Goal: Information Seeking & Learning: Compare options

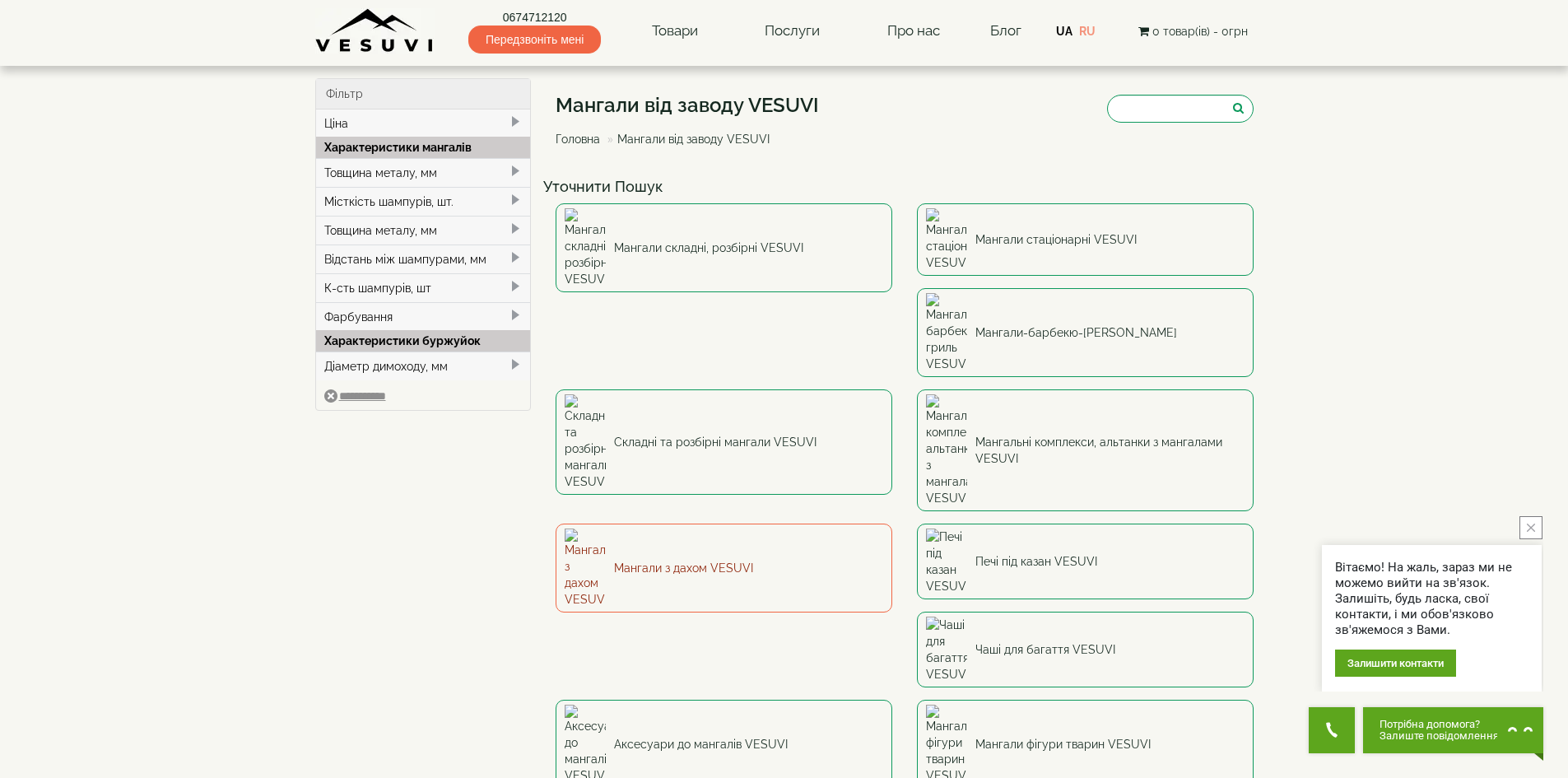
click at [892, 524] on link "Мангали з дахом VESUVI" at bounding box center [723, 568] width 337 height 89
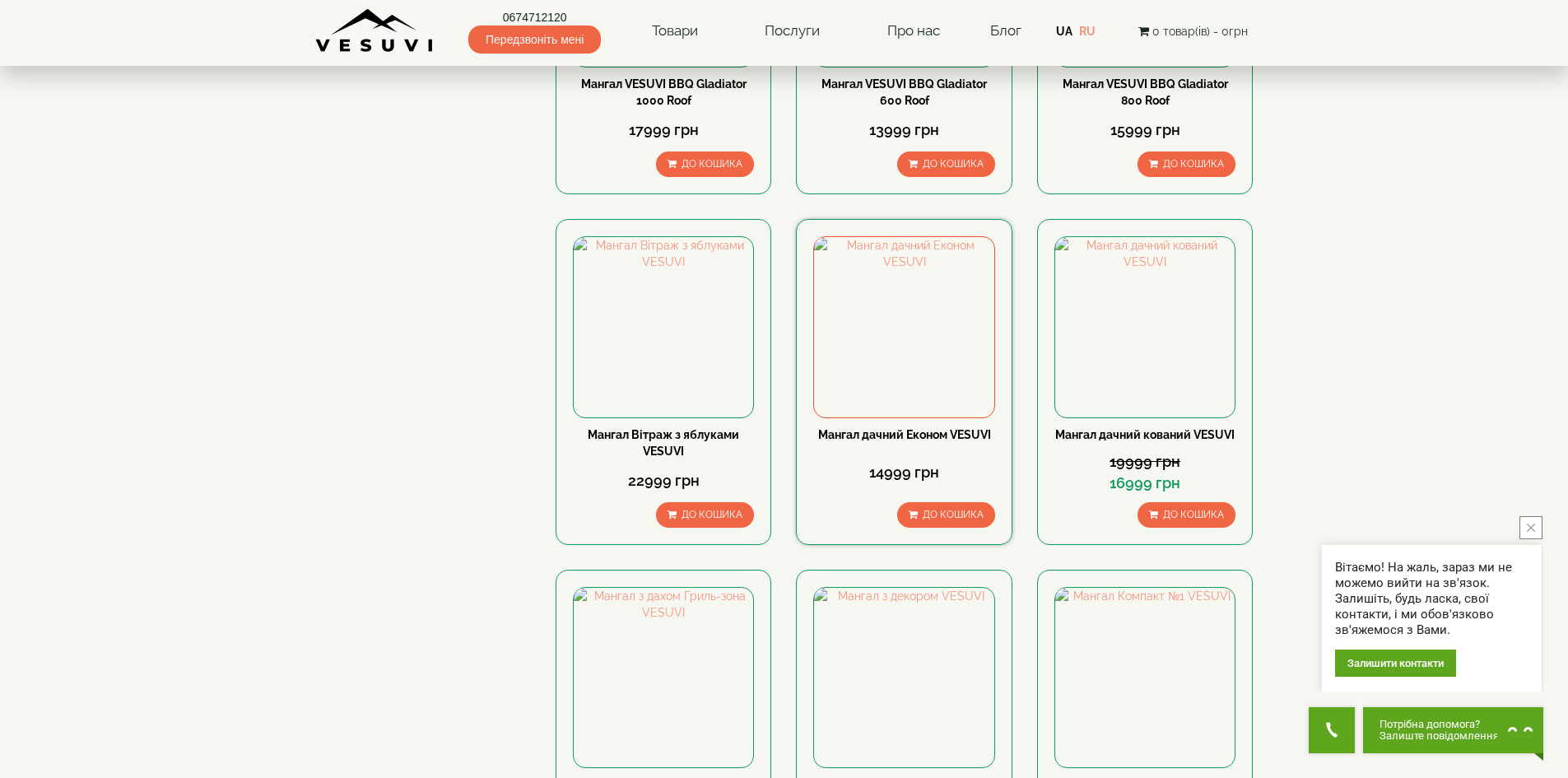
scroll to position [494, 0]
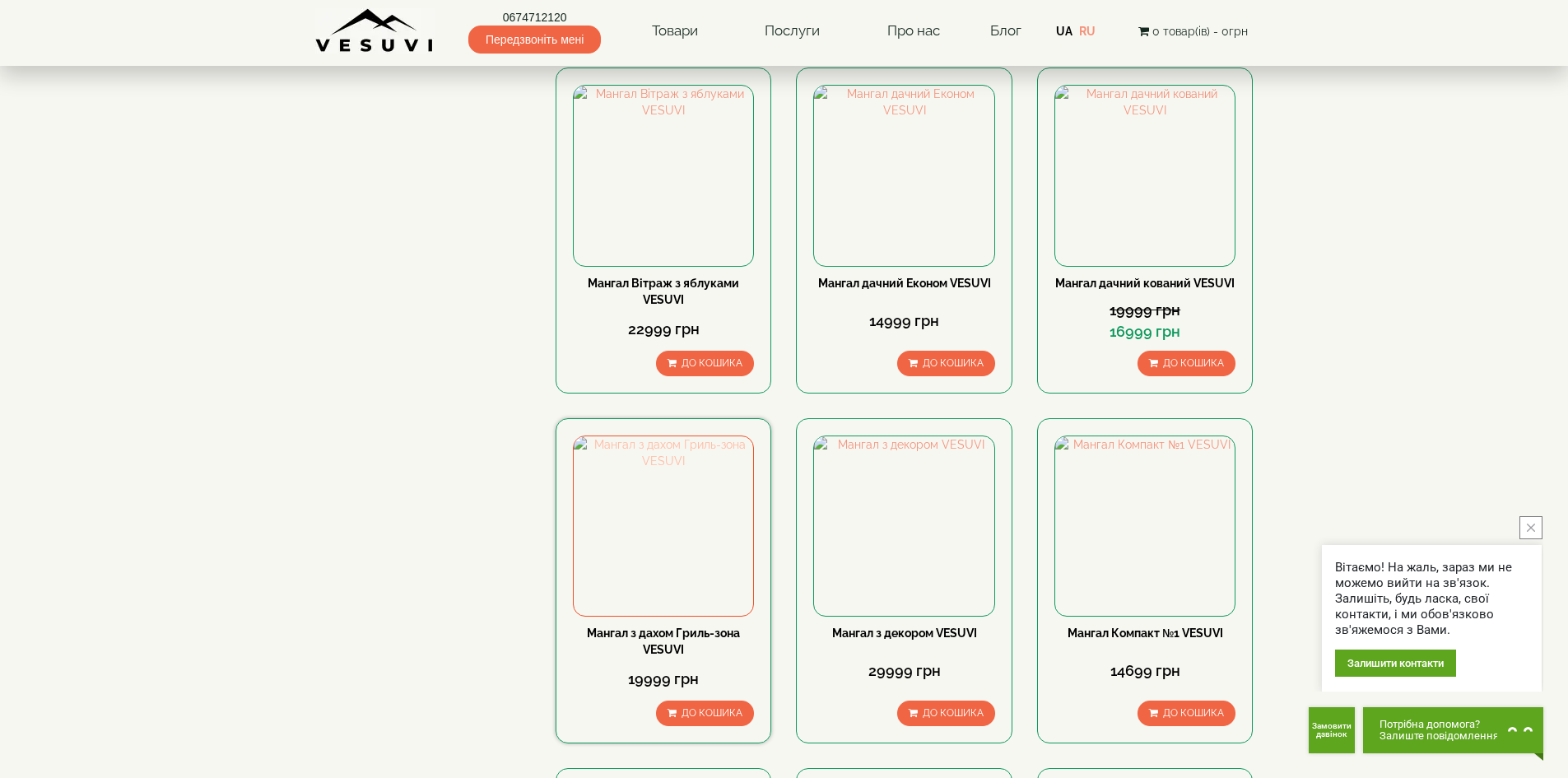
click at [668, 571] on img at bounding box center [663, 526] width 180 height 180
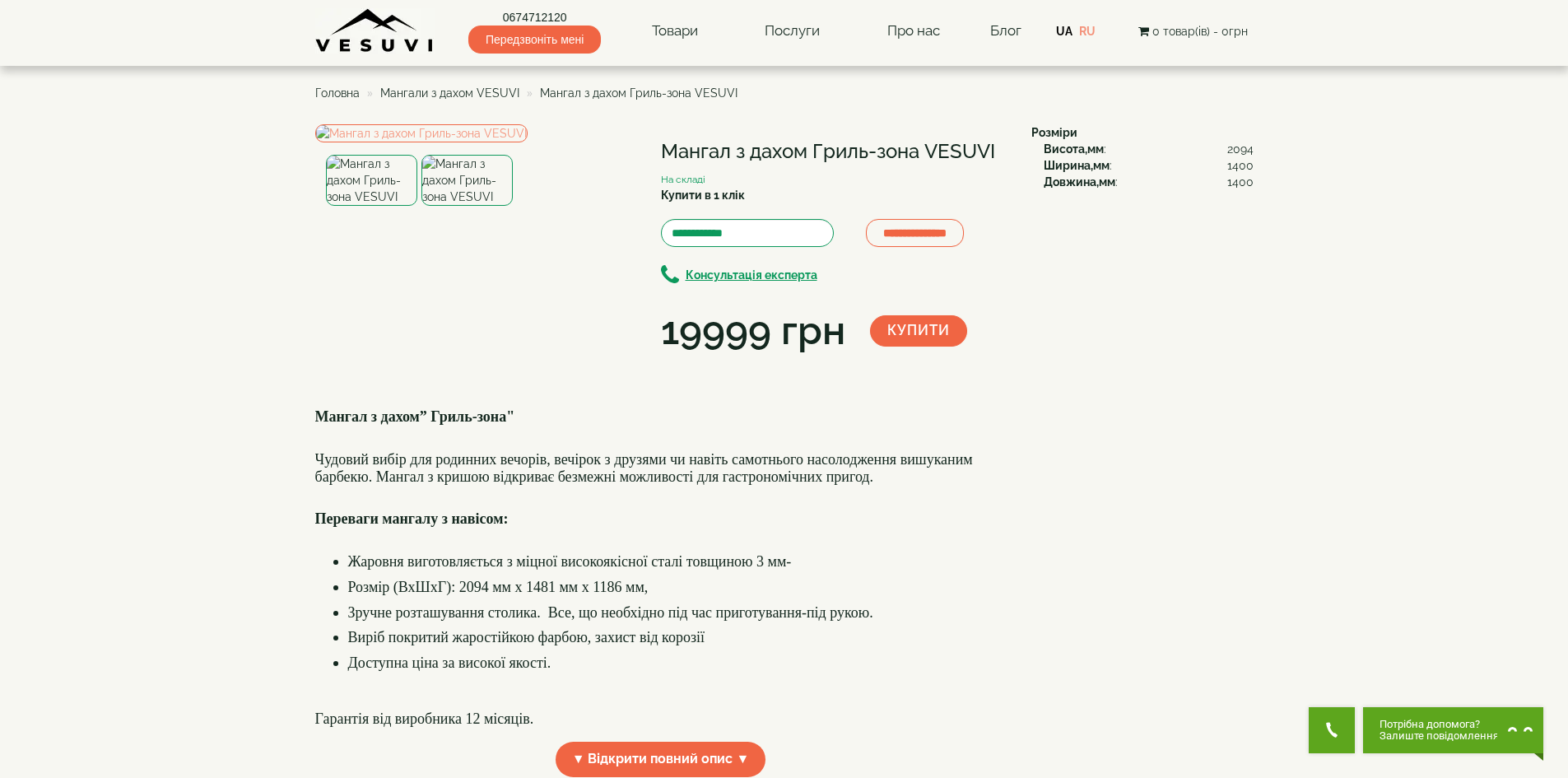
click at [481, 206] on img at bounding box center [467, 180] width 91 height 51
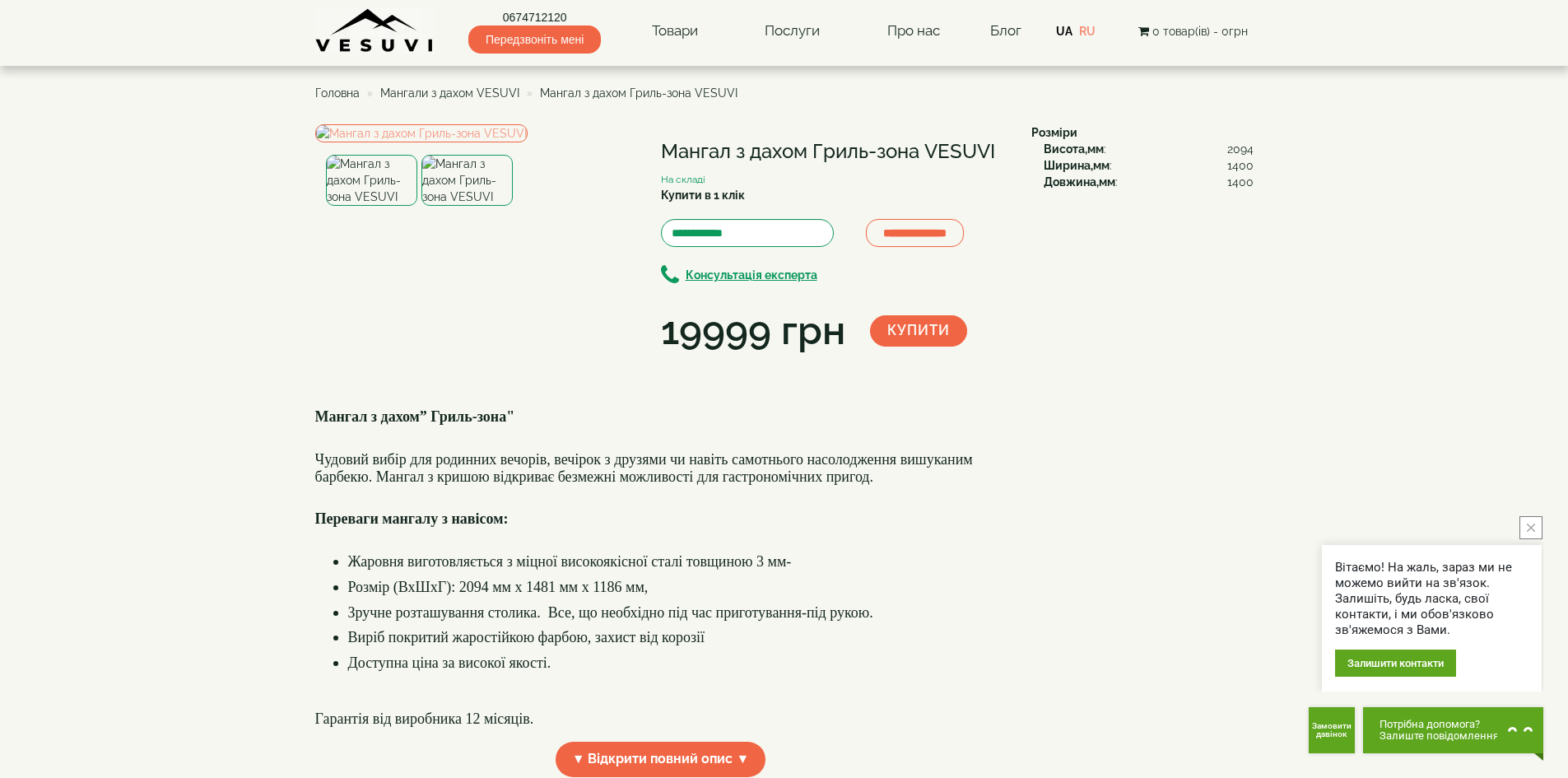
click at [364, 206] on img at bounding box center [371, 180] width 91 height 51
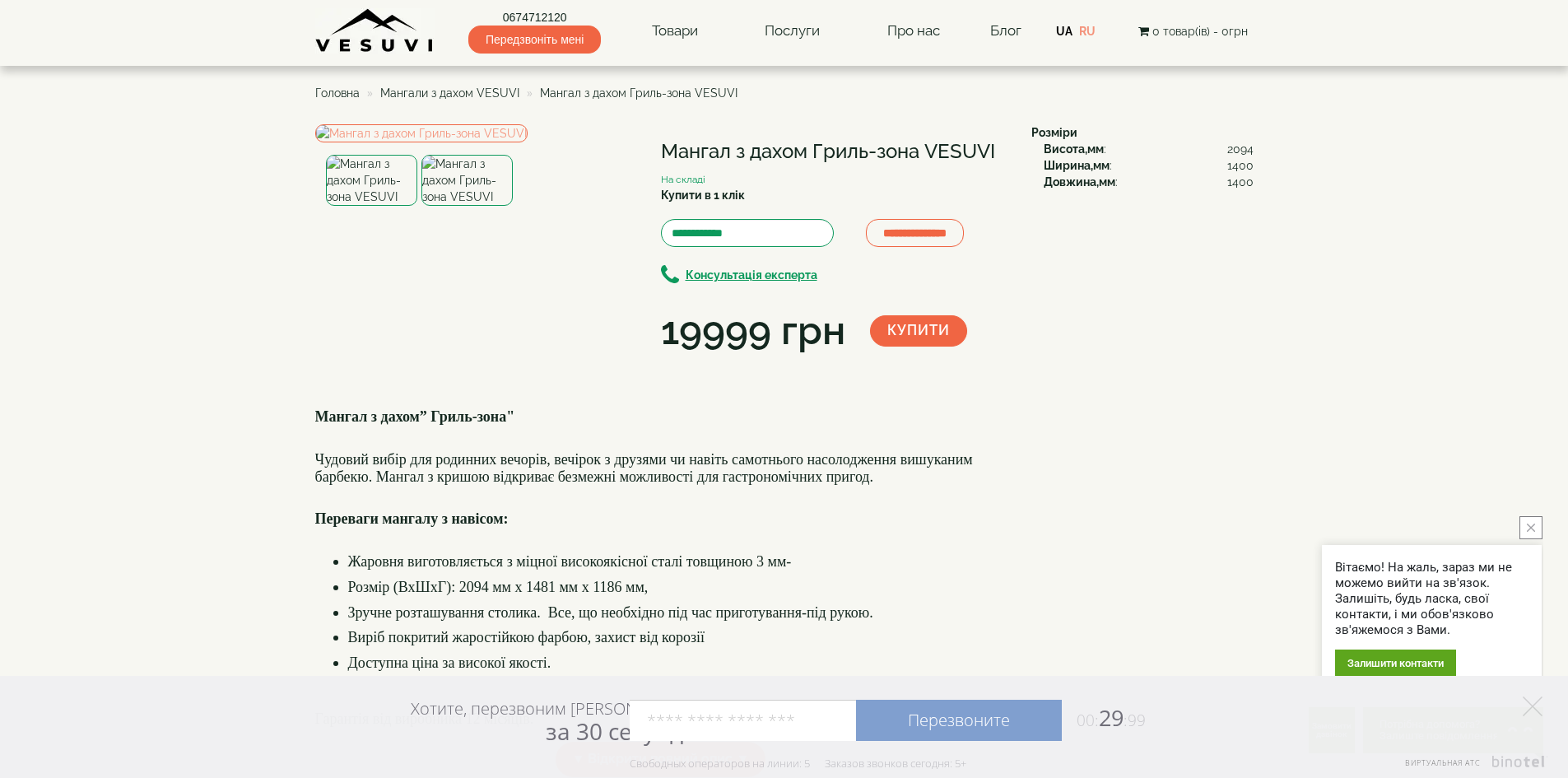
click at [469, 206] on img at bounding box center [467, 180] width 91 height 51
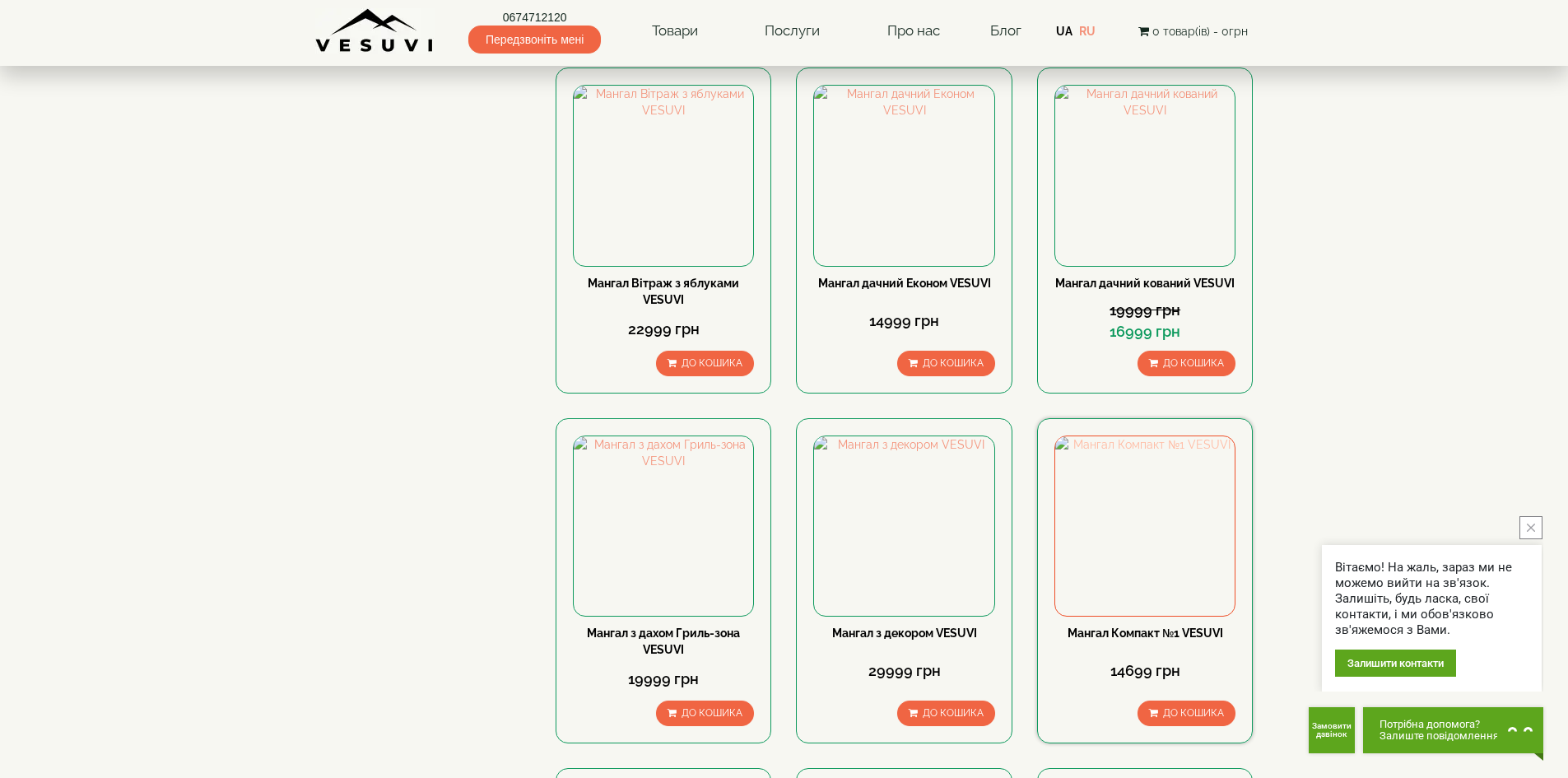
click at [1132, 594] on img at bounding box center [1145, 526] width 180 height 180
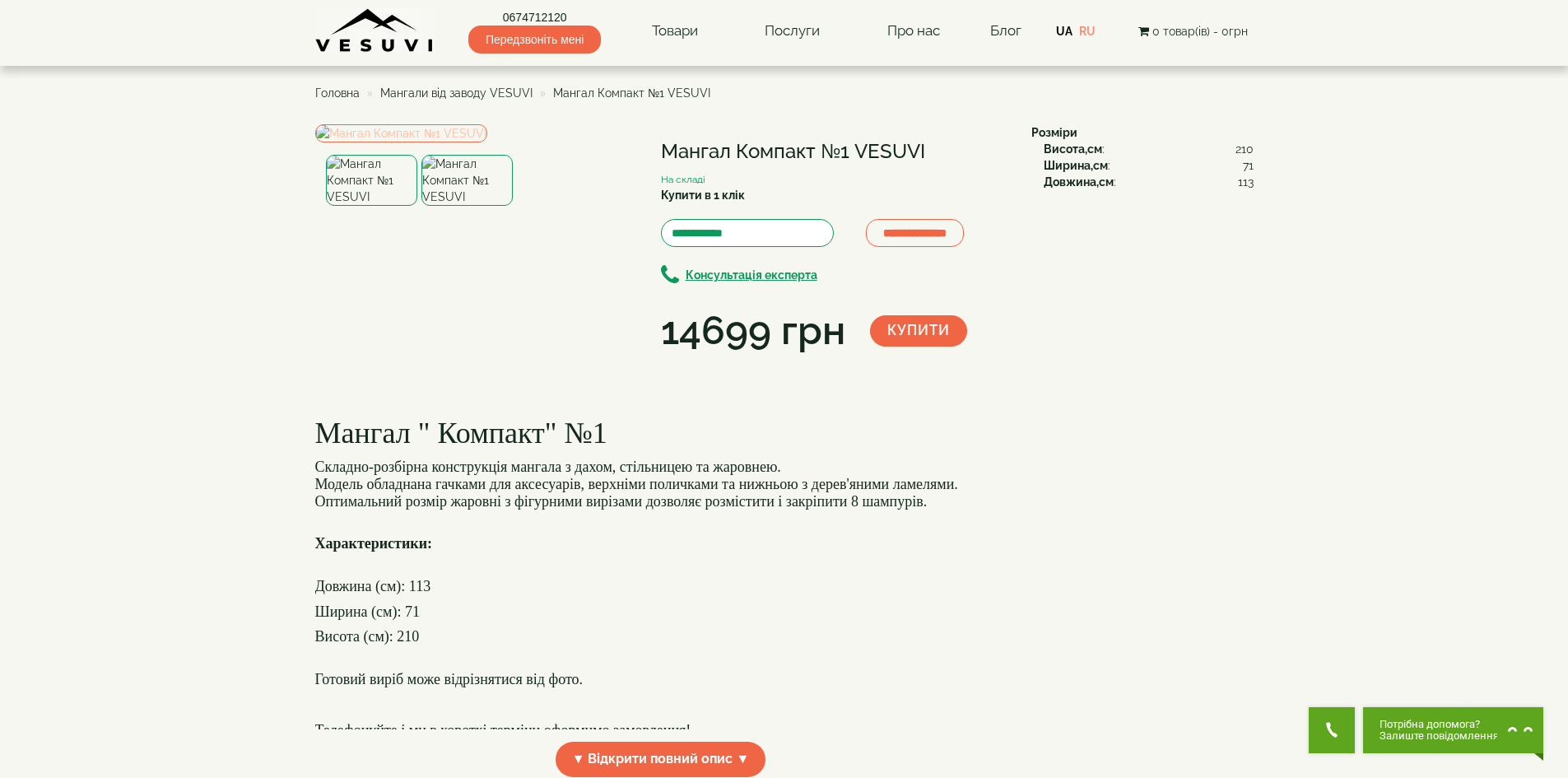
click at [488, 142] on img at bounding box center [400, 133] width 172 height 18
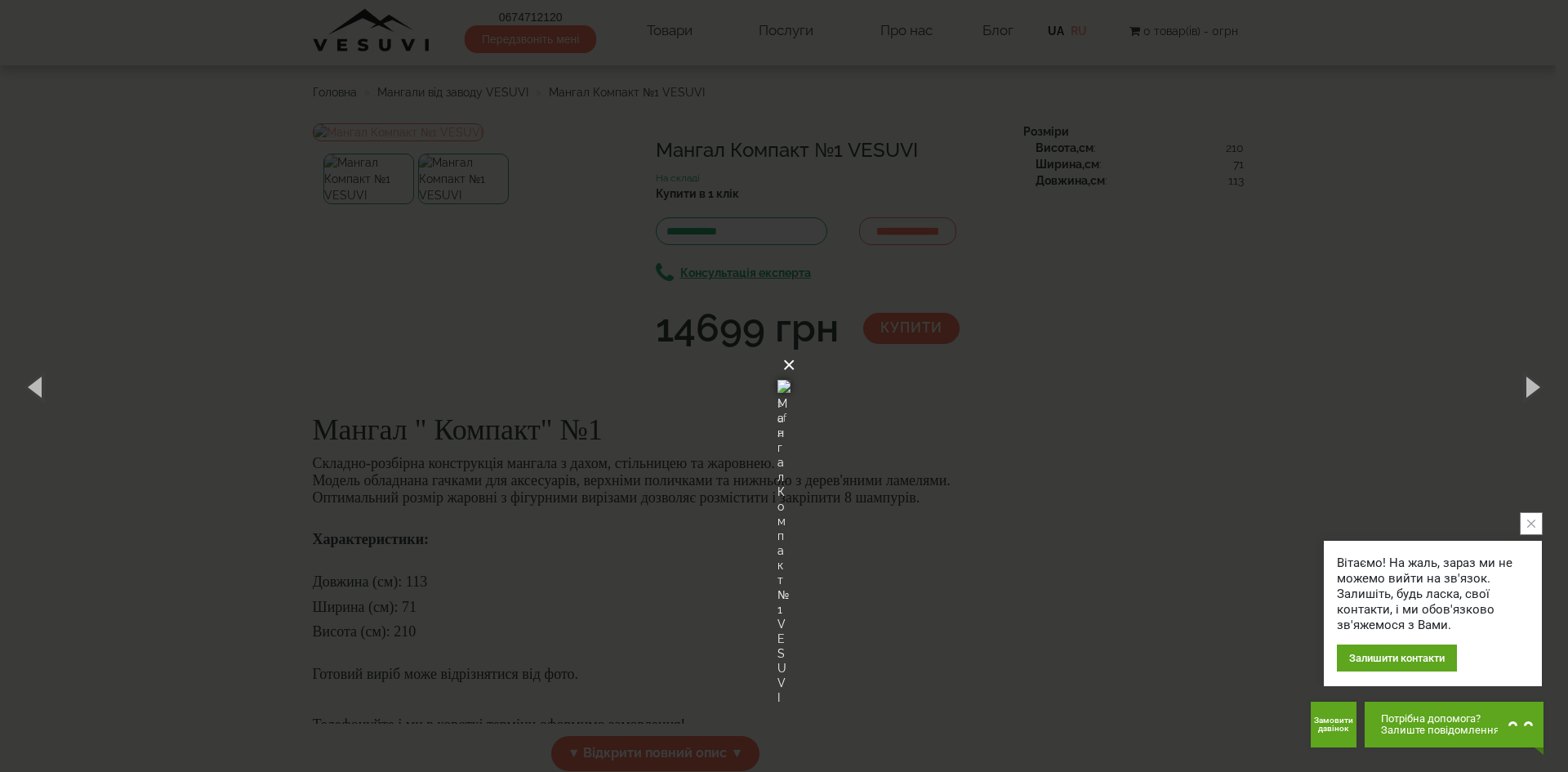
click at [795, 347] on button "×" at bounding box center [788, 365] width 13 height 35
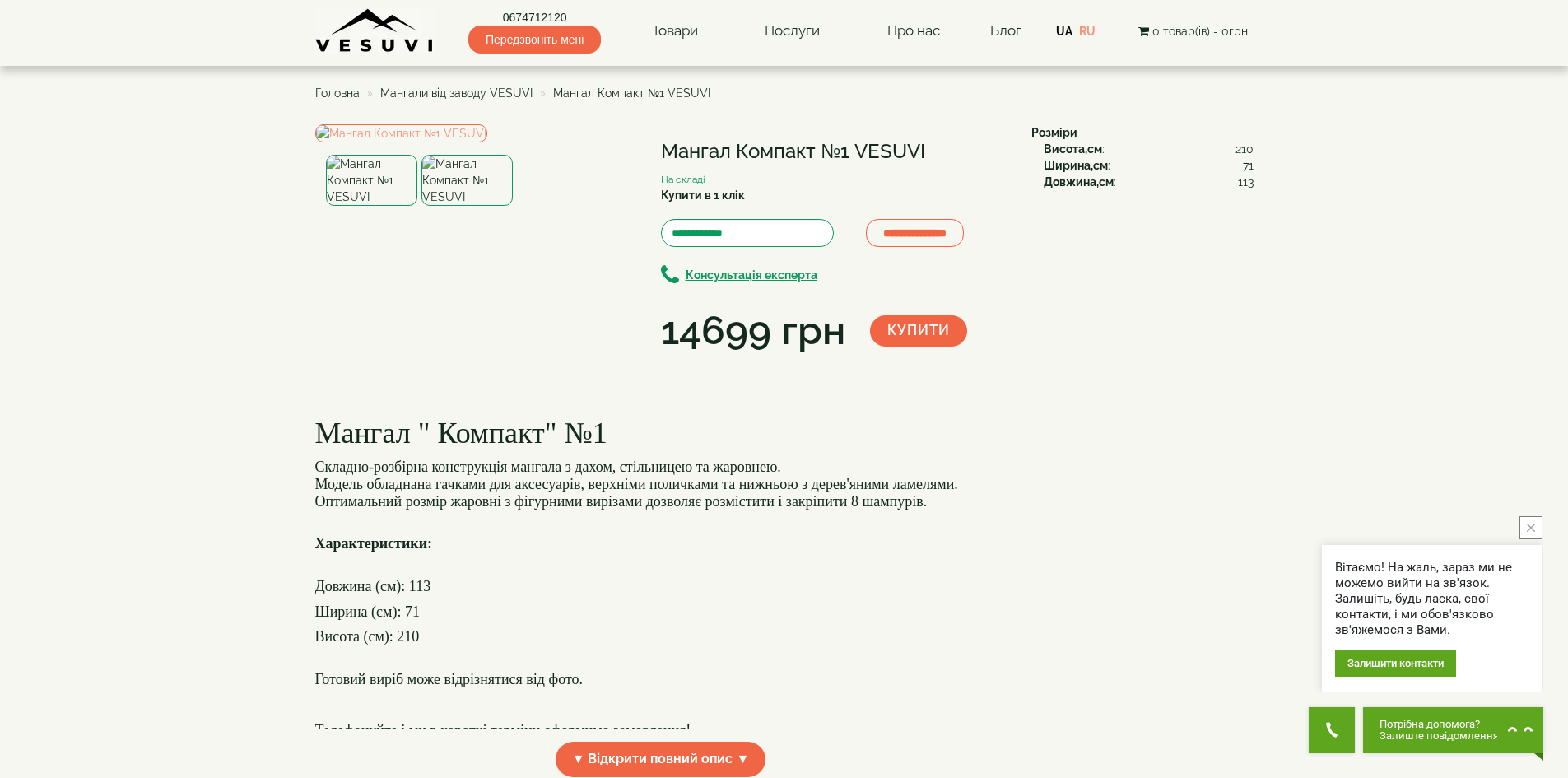
click at [393, 206] on img at bounding box center [371, 180] width 91 height 51
click at [452, 206] on img at bounding box center [467, 180] width 91 height 51
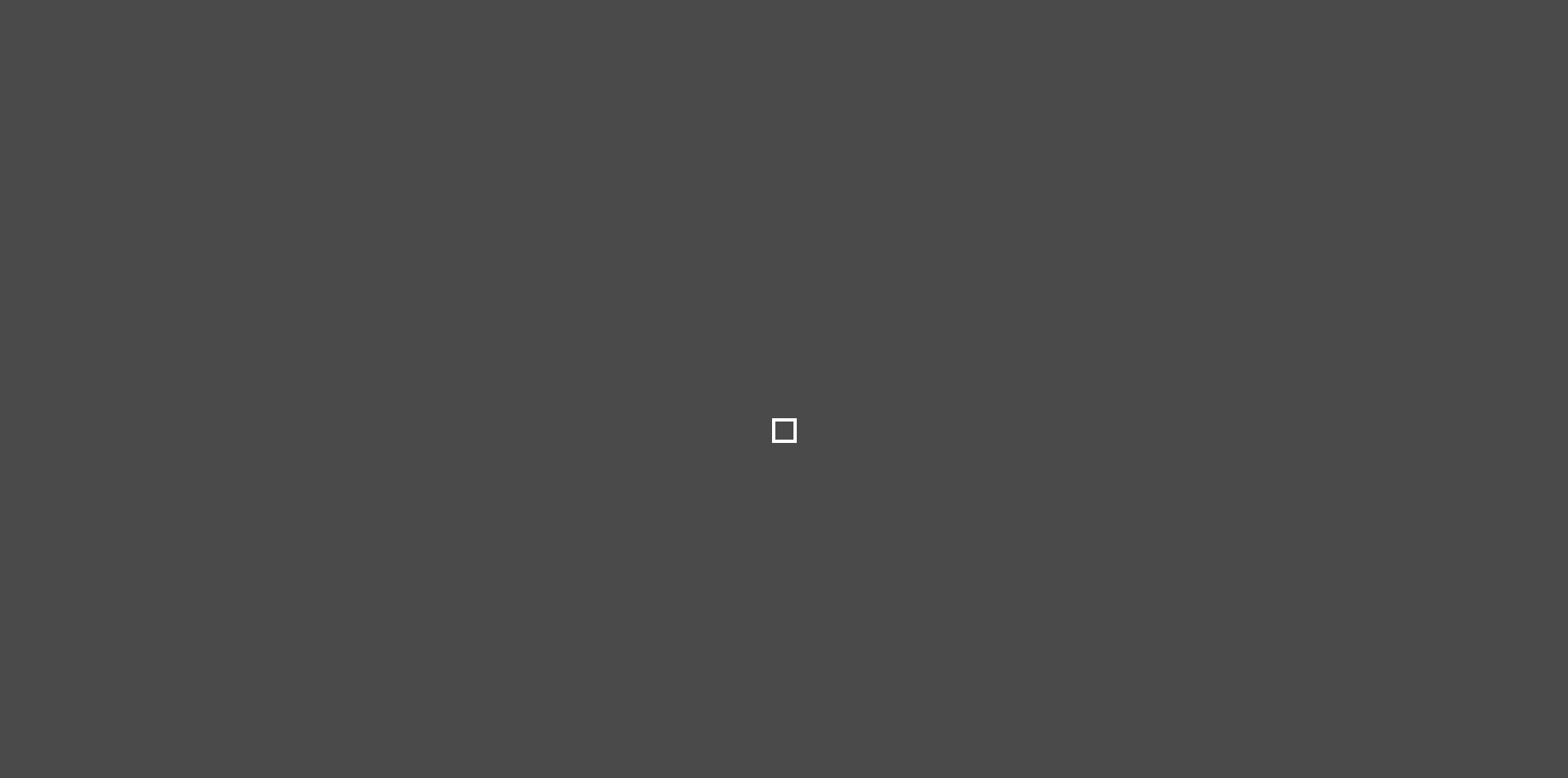
select select
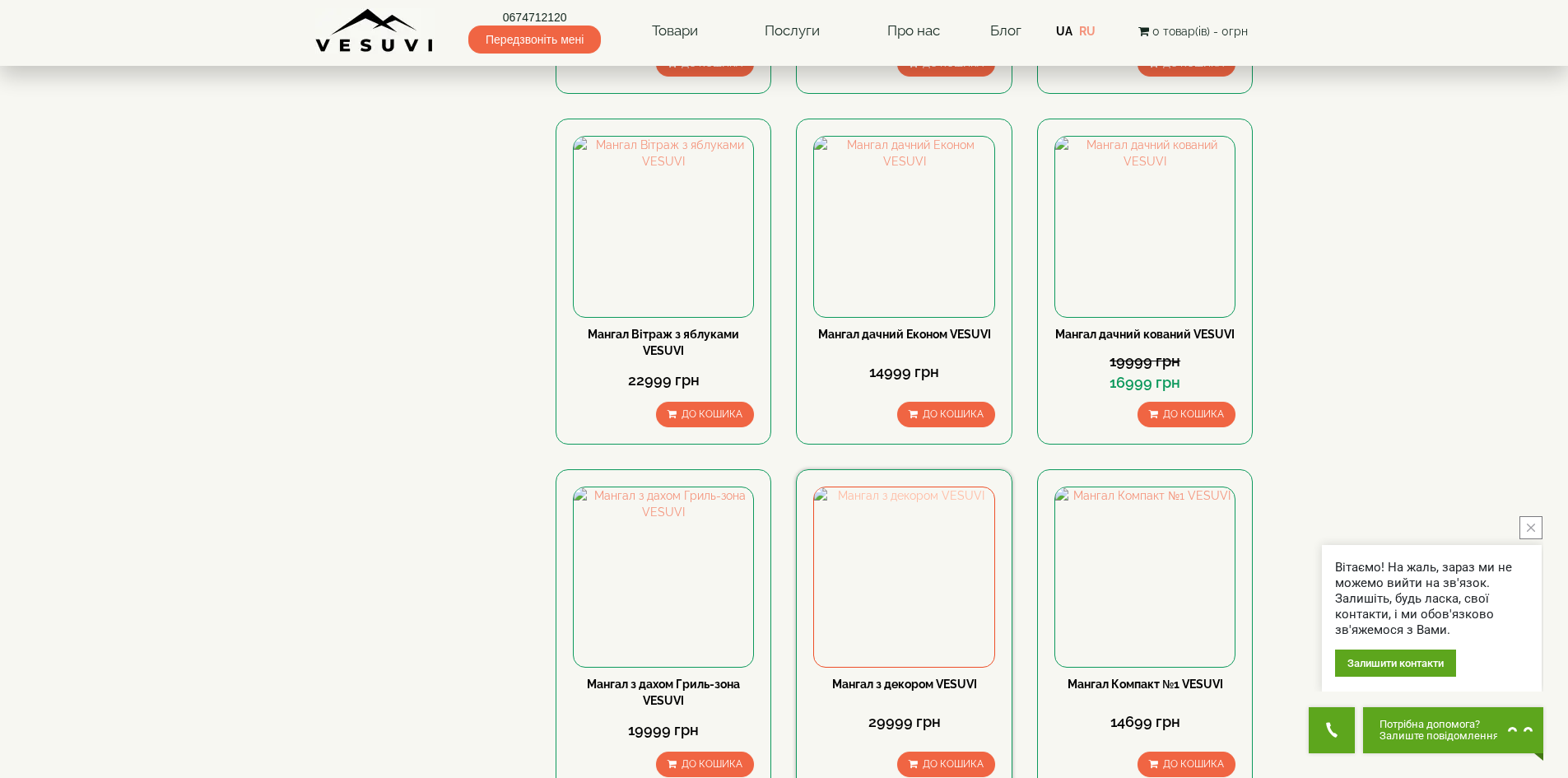
scroll to position [411, 0]
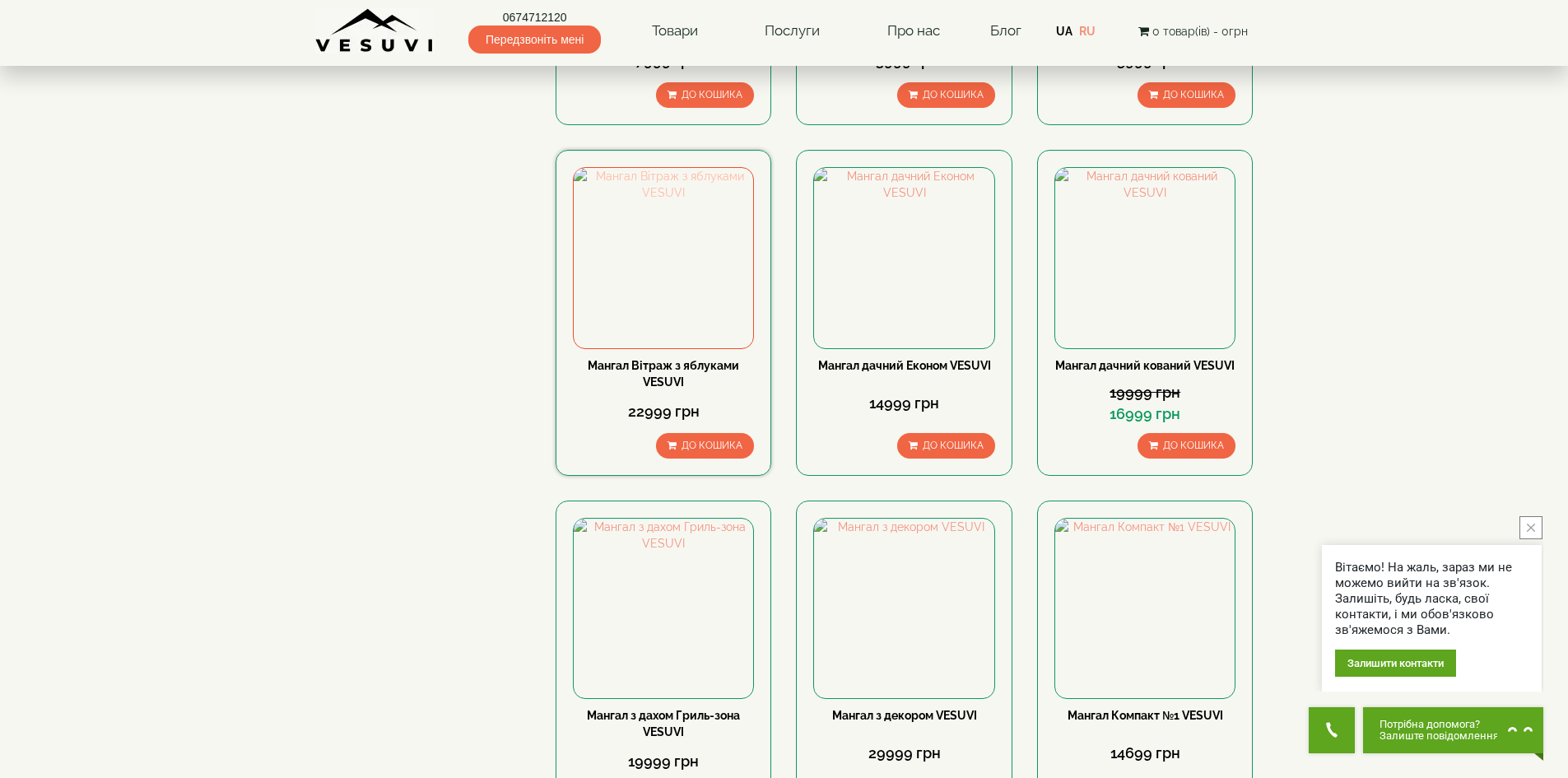
click at [642, 259] on img at bounding box center [663, 257] width 180 height 180
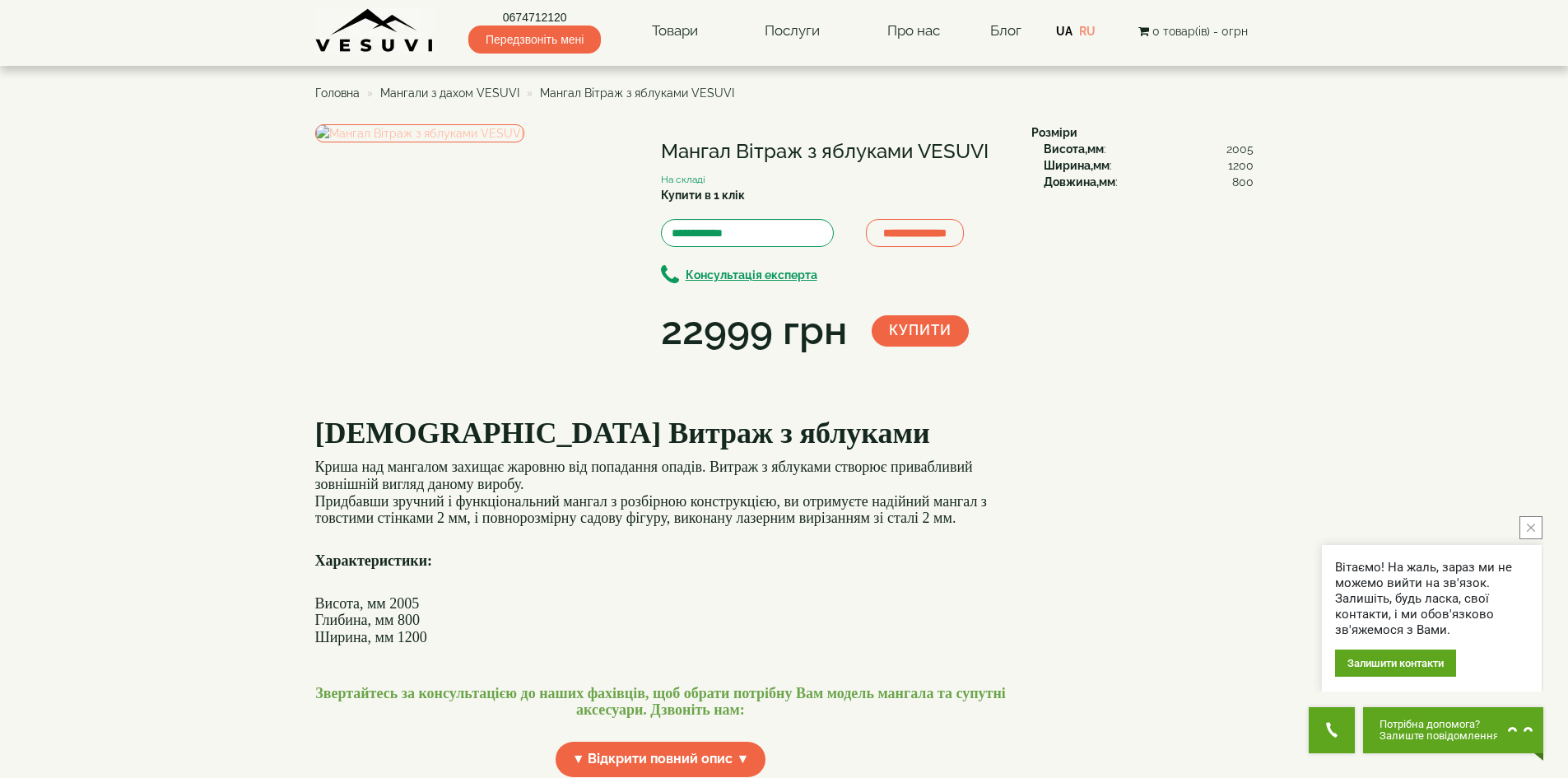
click at [524, 142] on img at bounding box center [419, 133] width 210 height 18
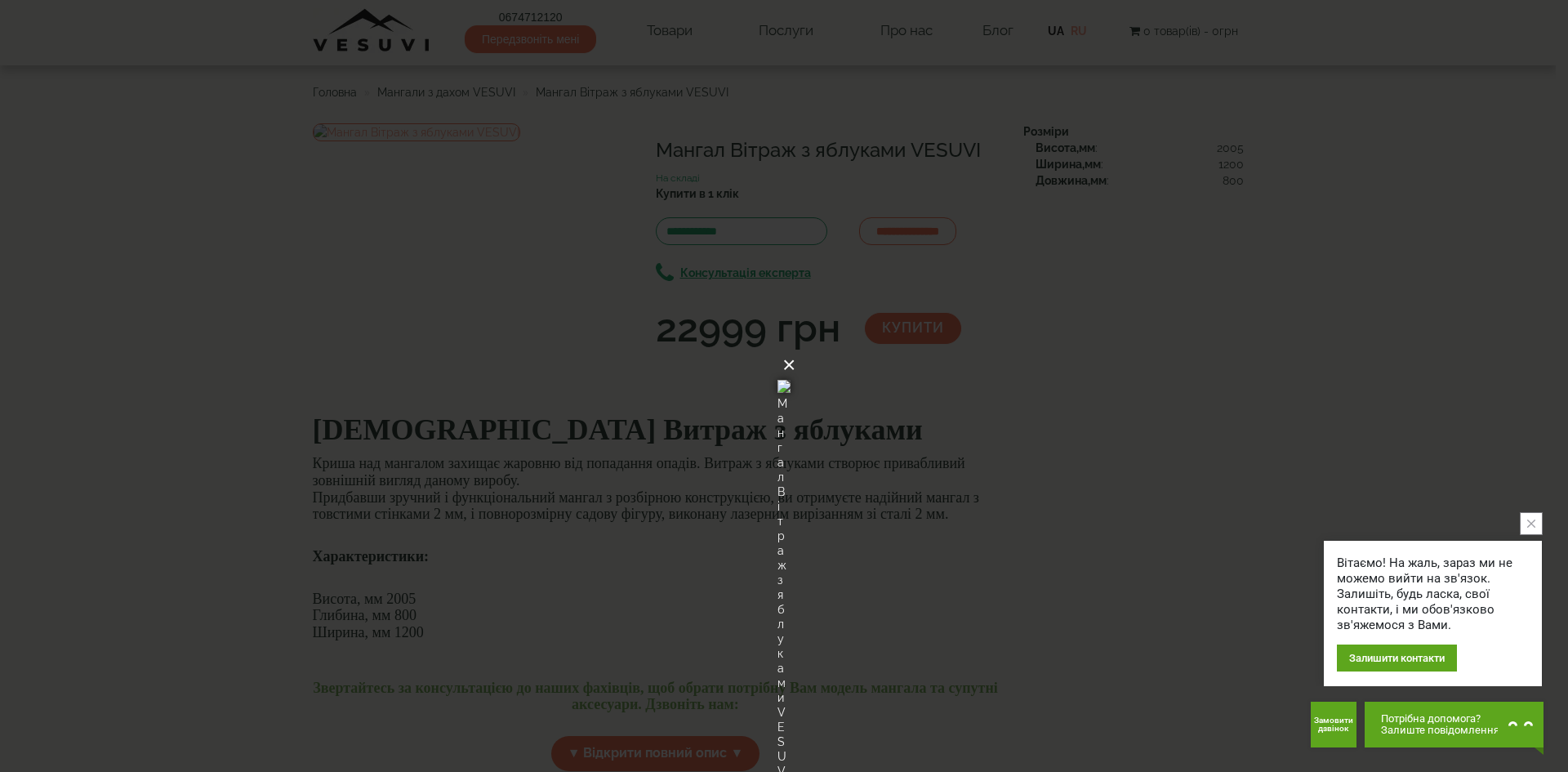
click at [795, 347] on button "×" at bounding box center [788, 365] width 13 height 35
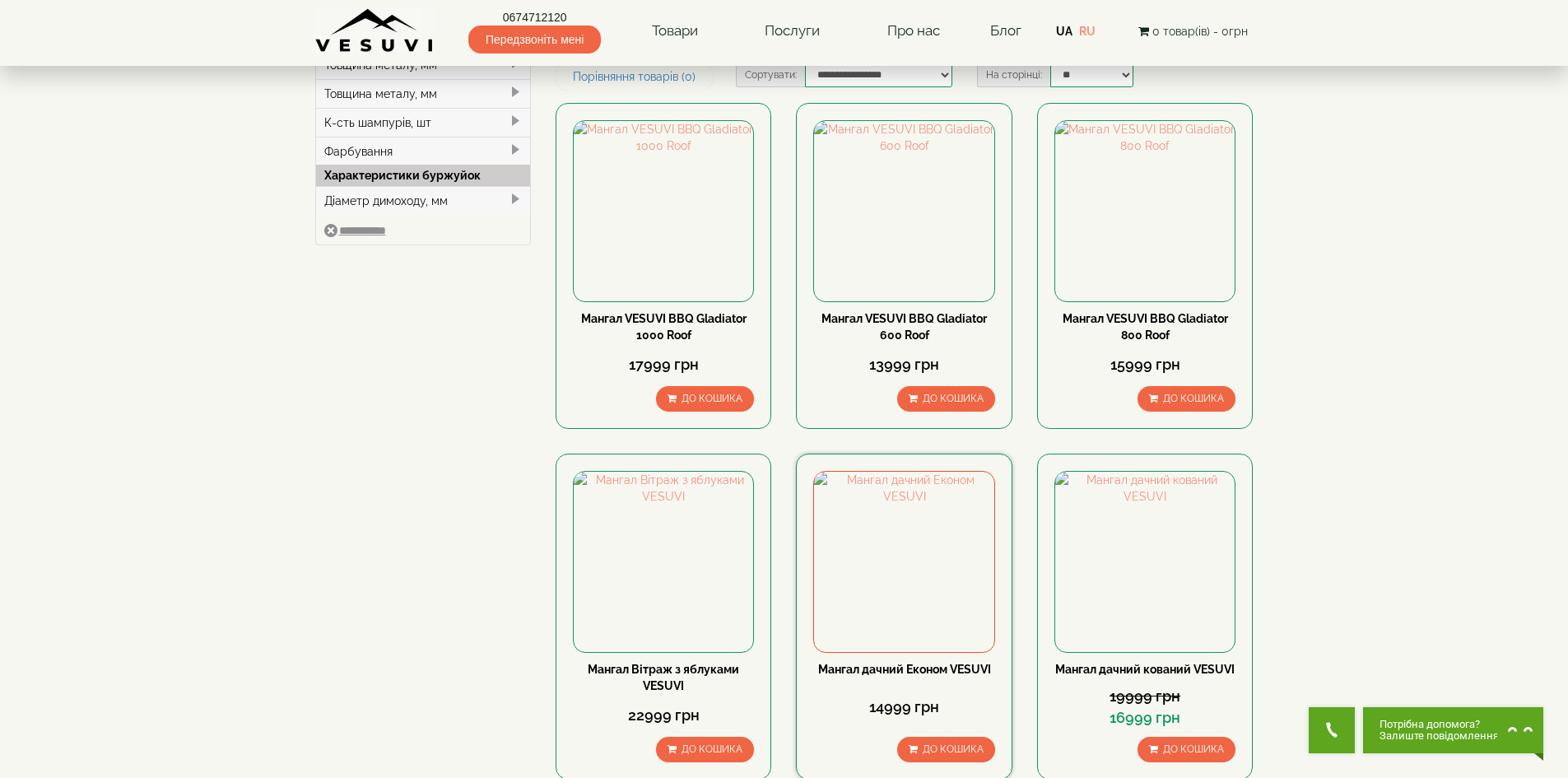
scroll to position [82, 0]
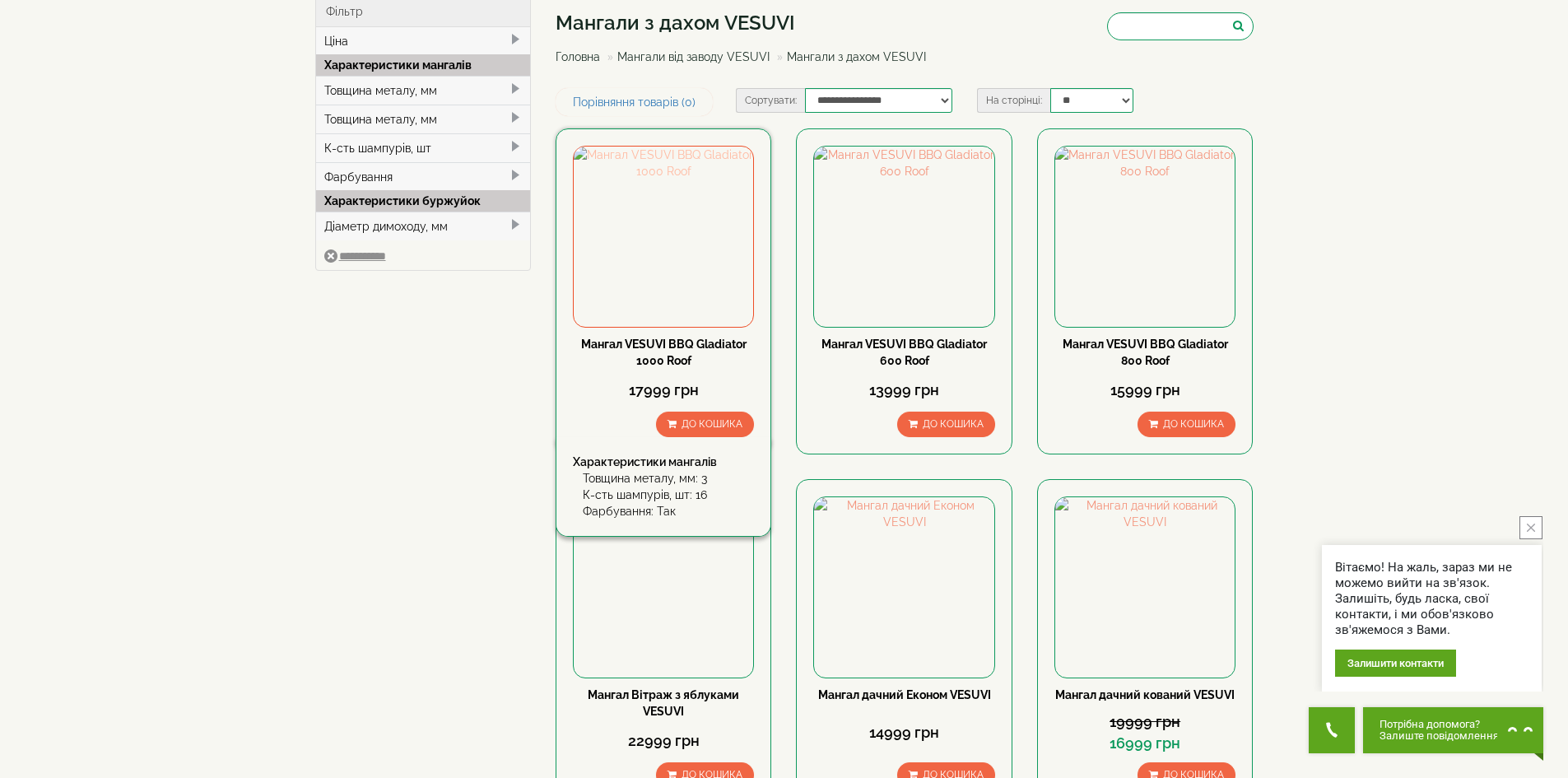
click at [678, 257] on img at bounding box center [663, 236] width 180 height 180
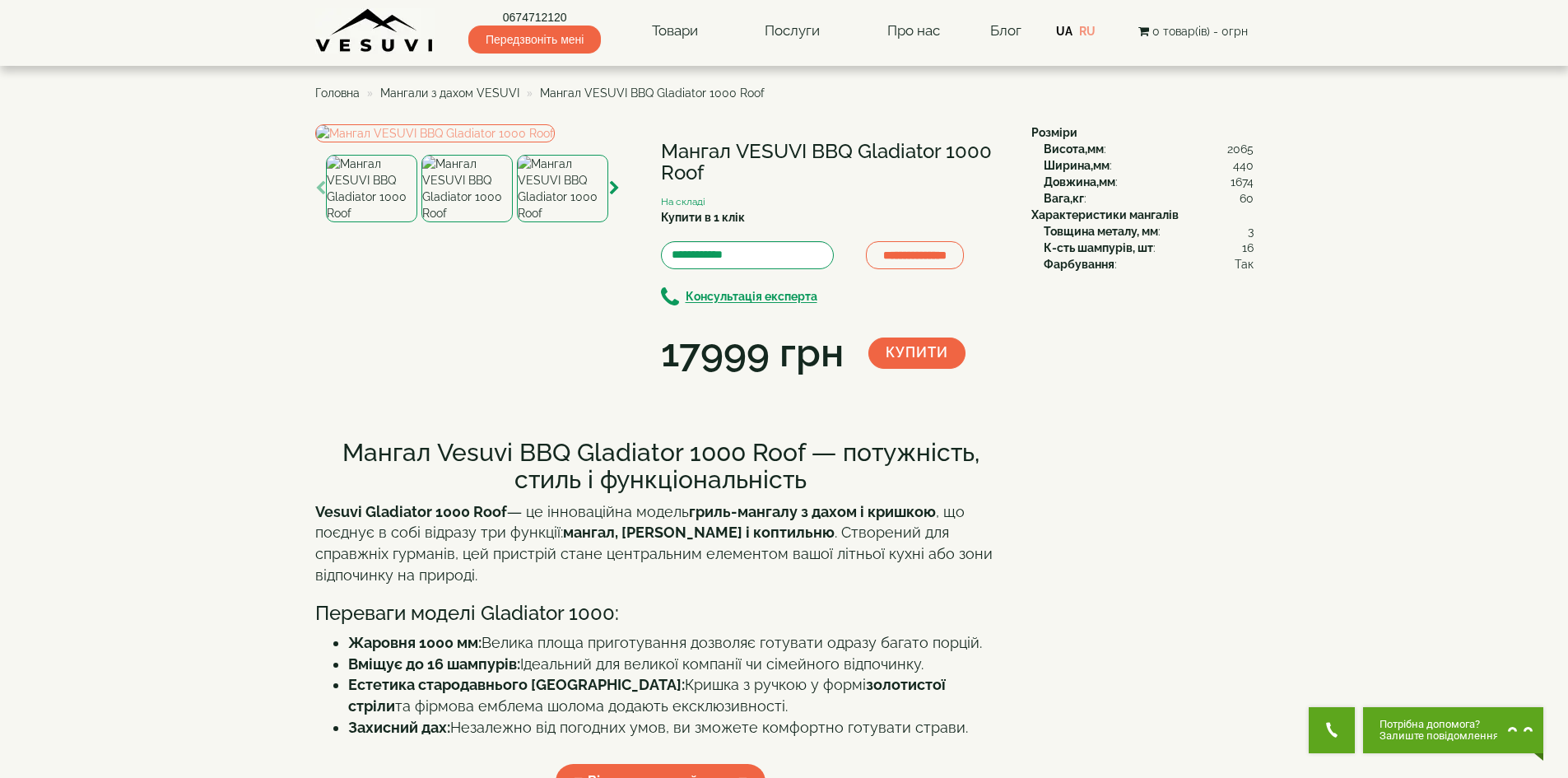
click at [471, 223] on img at bounding box center [467, 189] width 91 height 68
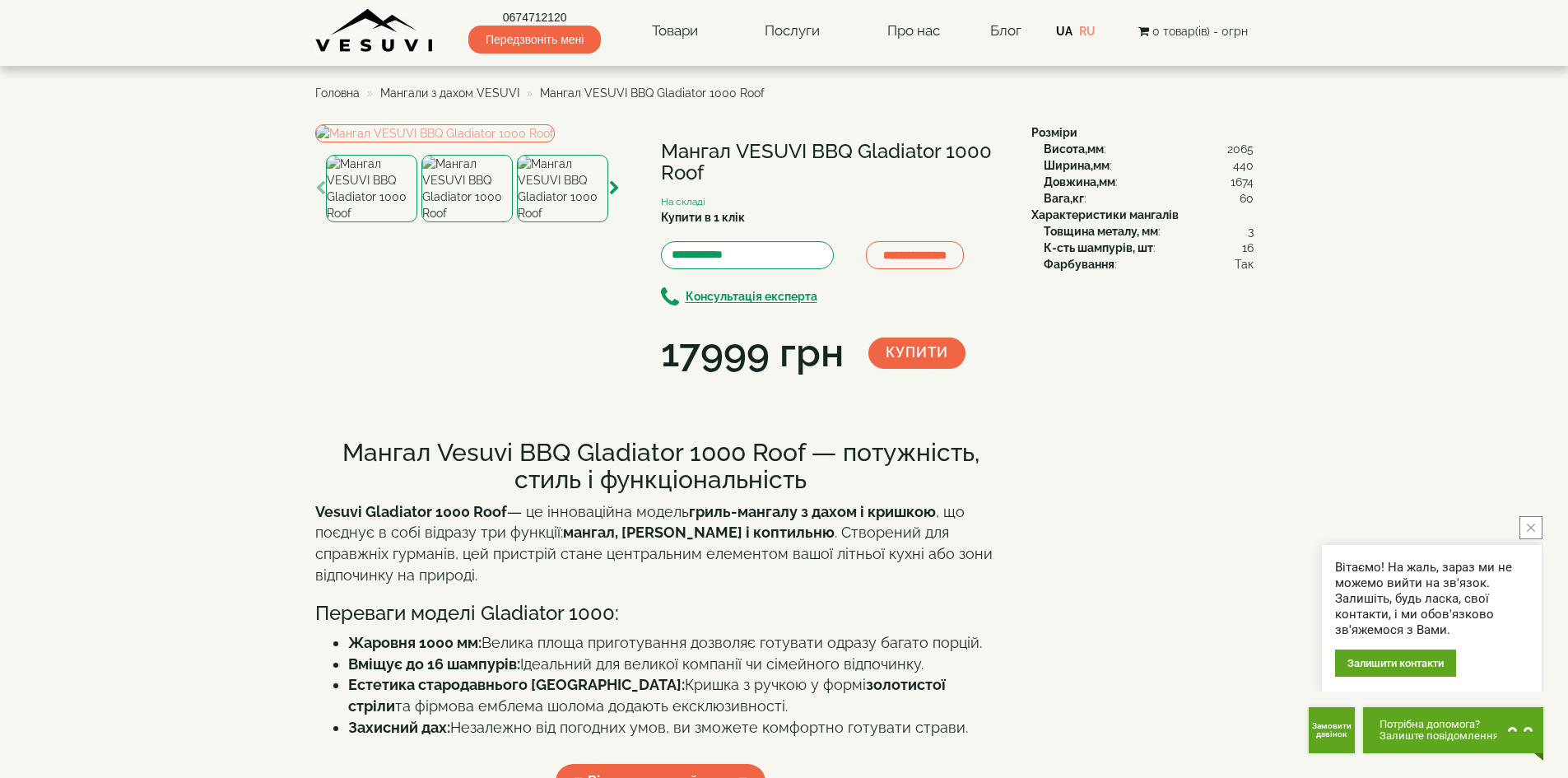
click at [564, 223] on img at bounding box center [563, 189] width 91 height 68
click at [501, 223] on img at bounding box center [467, 189] width 91 height 68
click at [394, 223] on img at bounding box center [371, 189] width 91 height 68
click at [377, 223] on img at bounding box center [371, 189] width 91 height 68
click at [613, 196] on icon "button" at bounding box center [614, 188] width 11 height 15
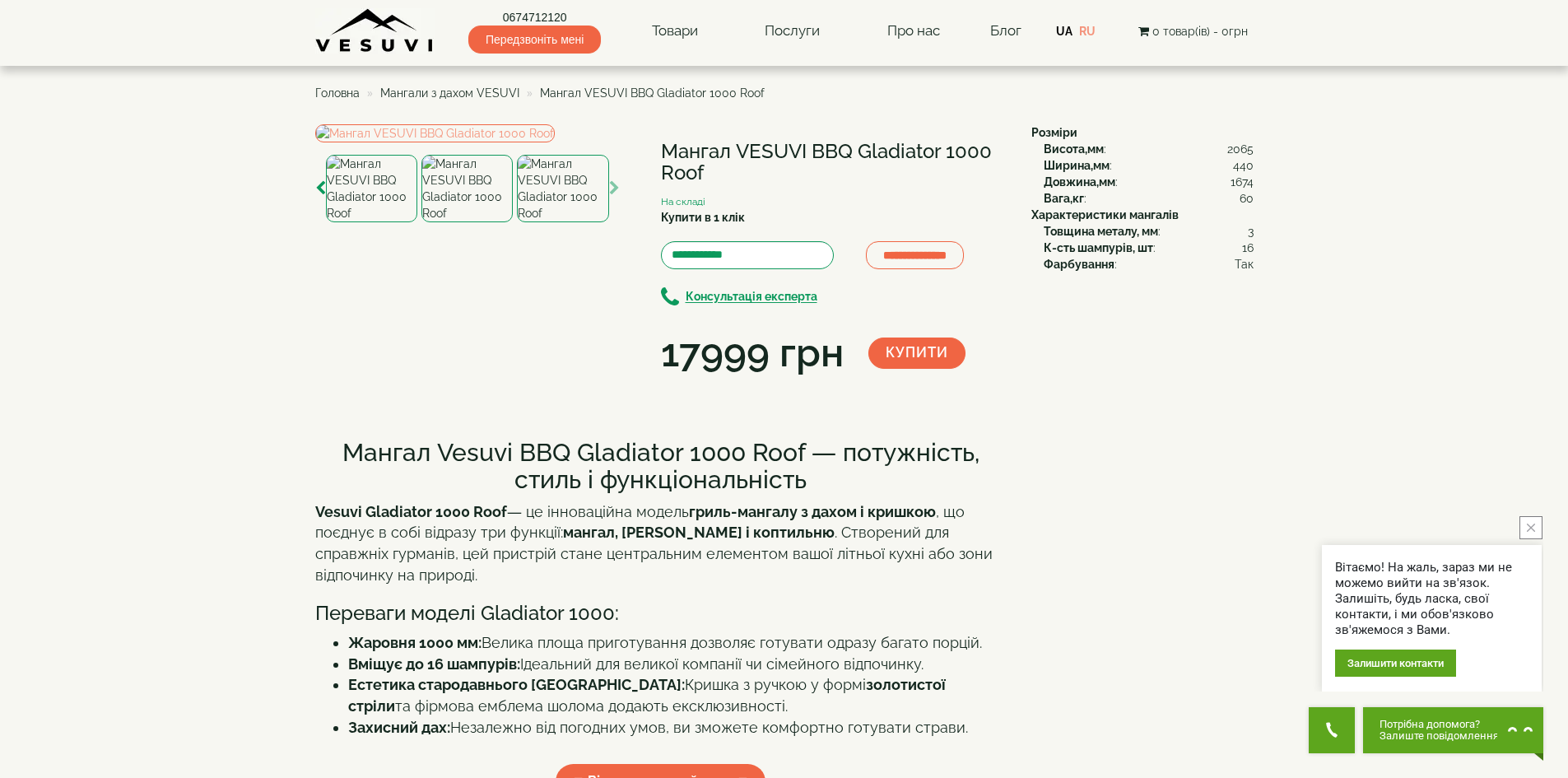
click at [545, 223] on img at bounding box center [563, 189] width 91 height 68
click at [484, 223] on img at bounding box center [467, 189] width 91 height 68
click at [387, 223] on img at bounding box center [371, 189] width 91 height 68
click at [322, 196] on icon "button" at bounding box center [320, 188] width 11 height 15
click at [378, 223] on img at bounding box center [371, 189] width 91 height 68
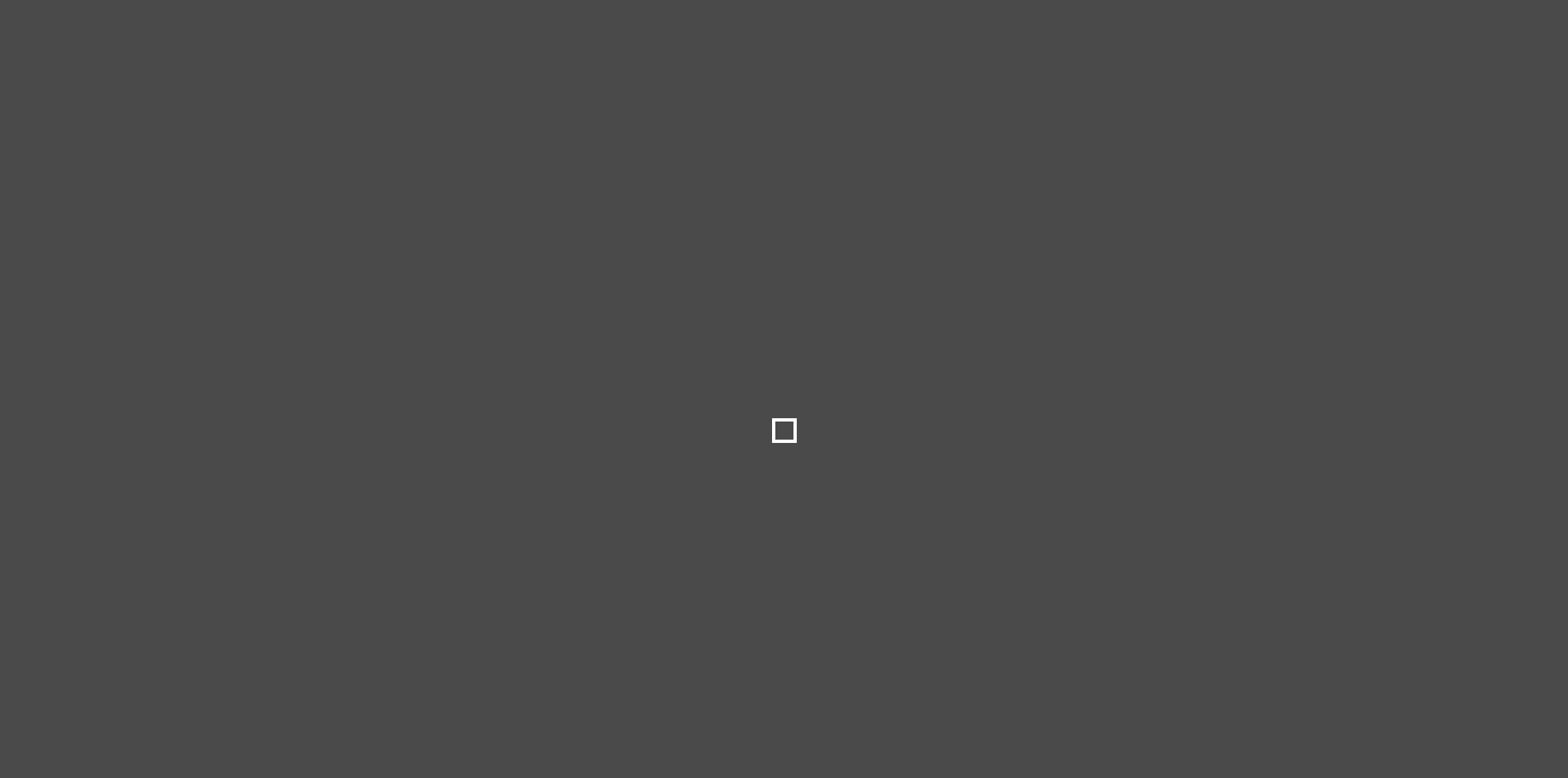
select select
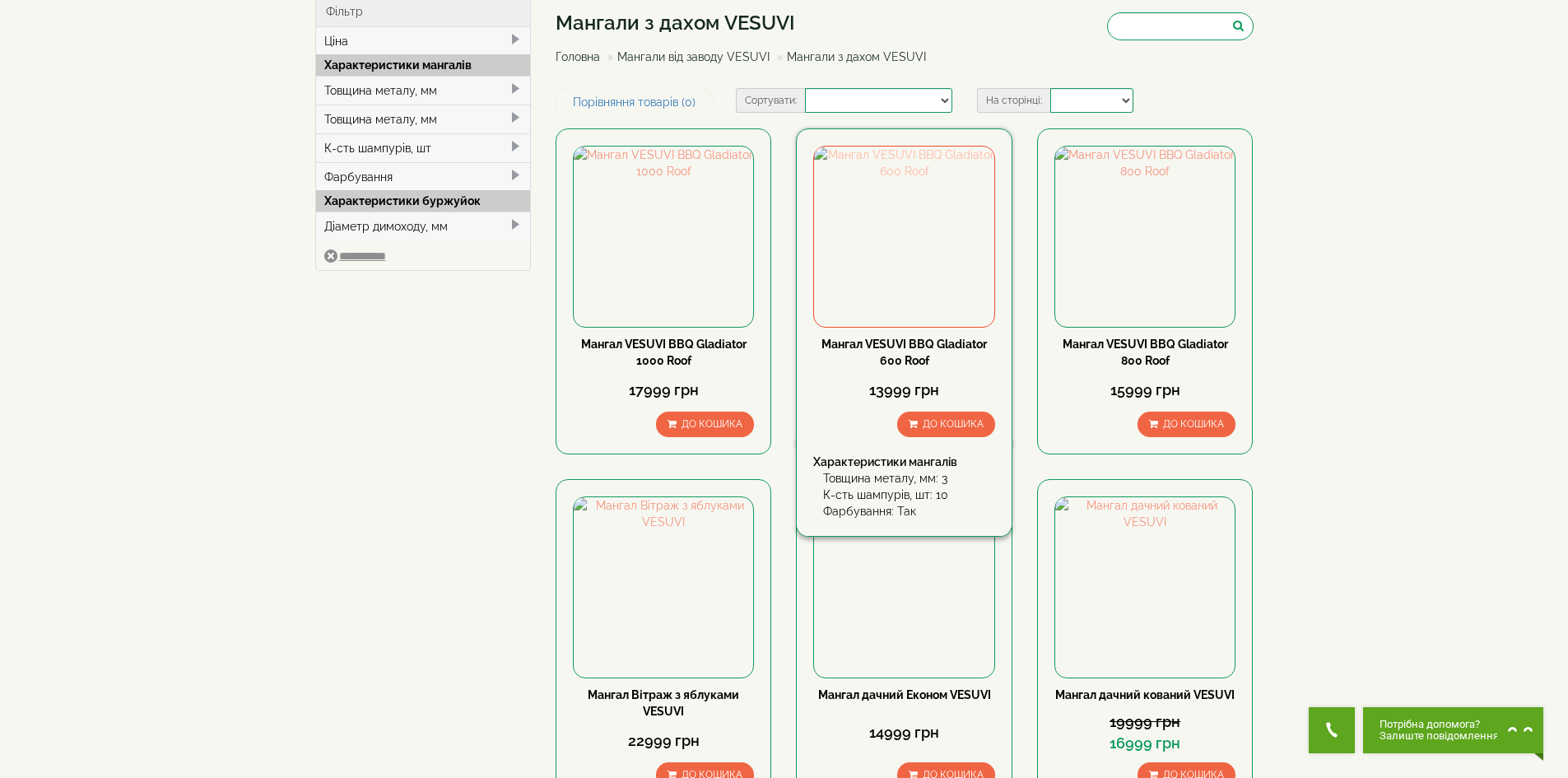
click at [921, 281] on img at bounding box center [904, 236] width 180 height 180
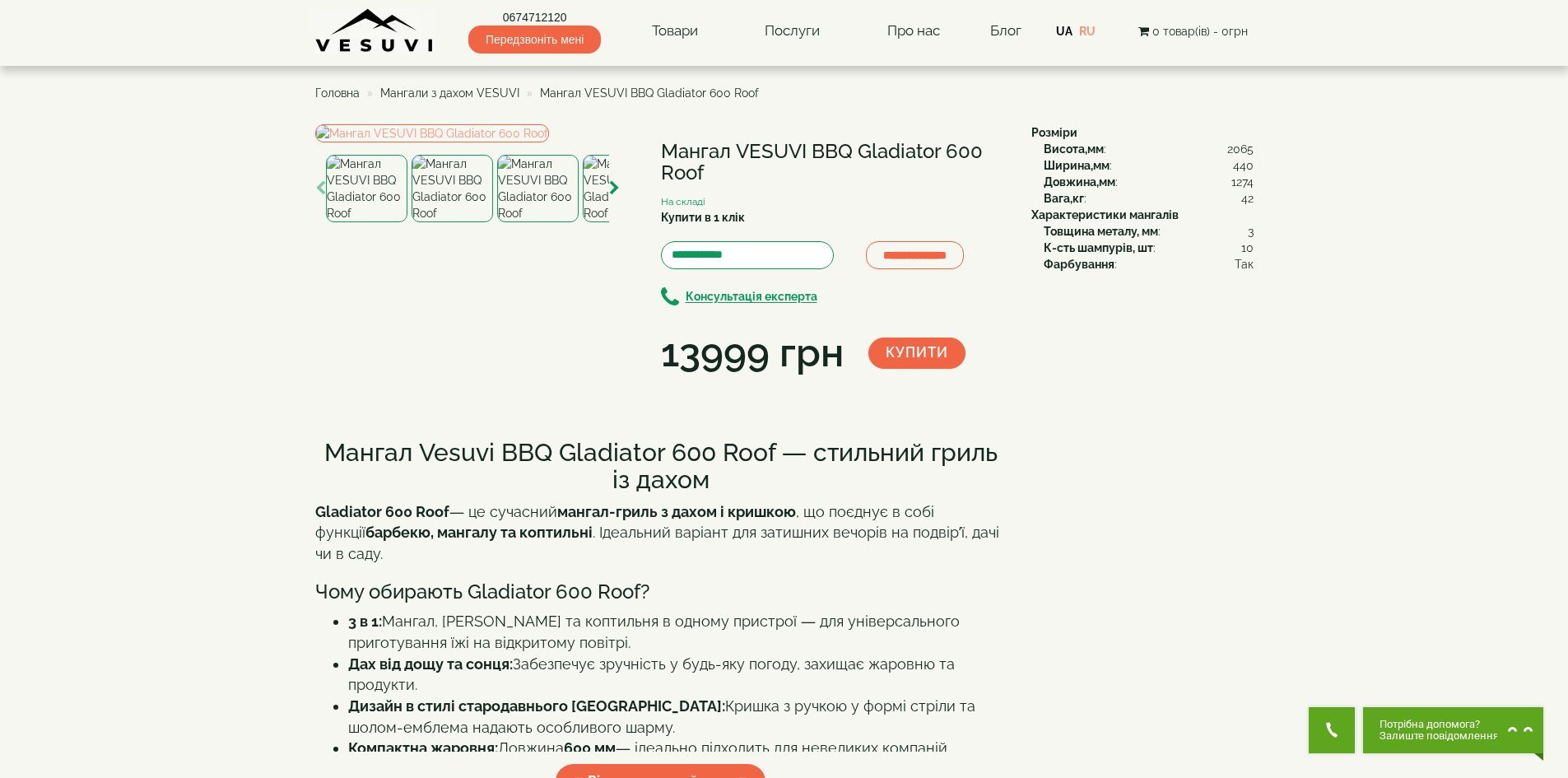
click at [457, 223] on img at bounding box center [452, 189] width 81 height 68
click at [618, 196] on icon "button" at bounding box center [614, 188] width 11 height 15
click at [521, 223] on img at bounding box center [538, 189] width 81 height 68
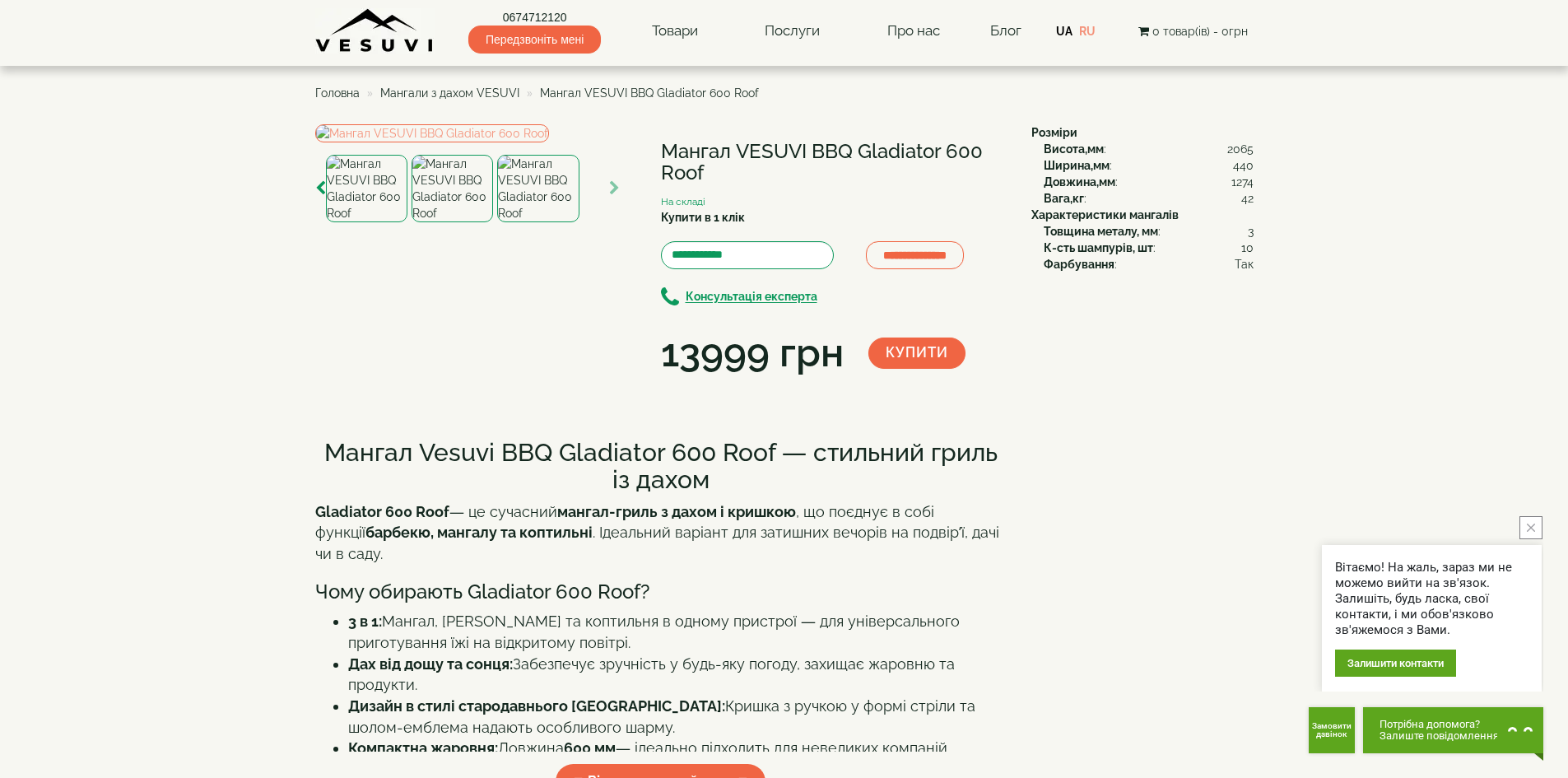
click at [429, 223] on img at bounding box center [452, 189] width 81 height 68
click at [387, 223] on img at bounding box center [366, 189] width 81 height 68
click at [429, 223] on img at bounding box center [452, 189] width 81 height 68
click at [469, 142] on img at bounding box center [431, 133] width 233 height 18
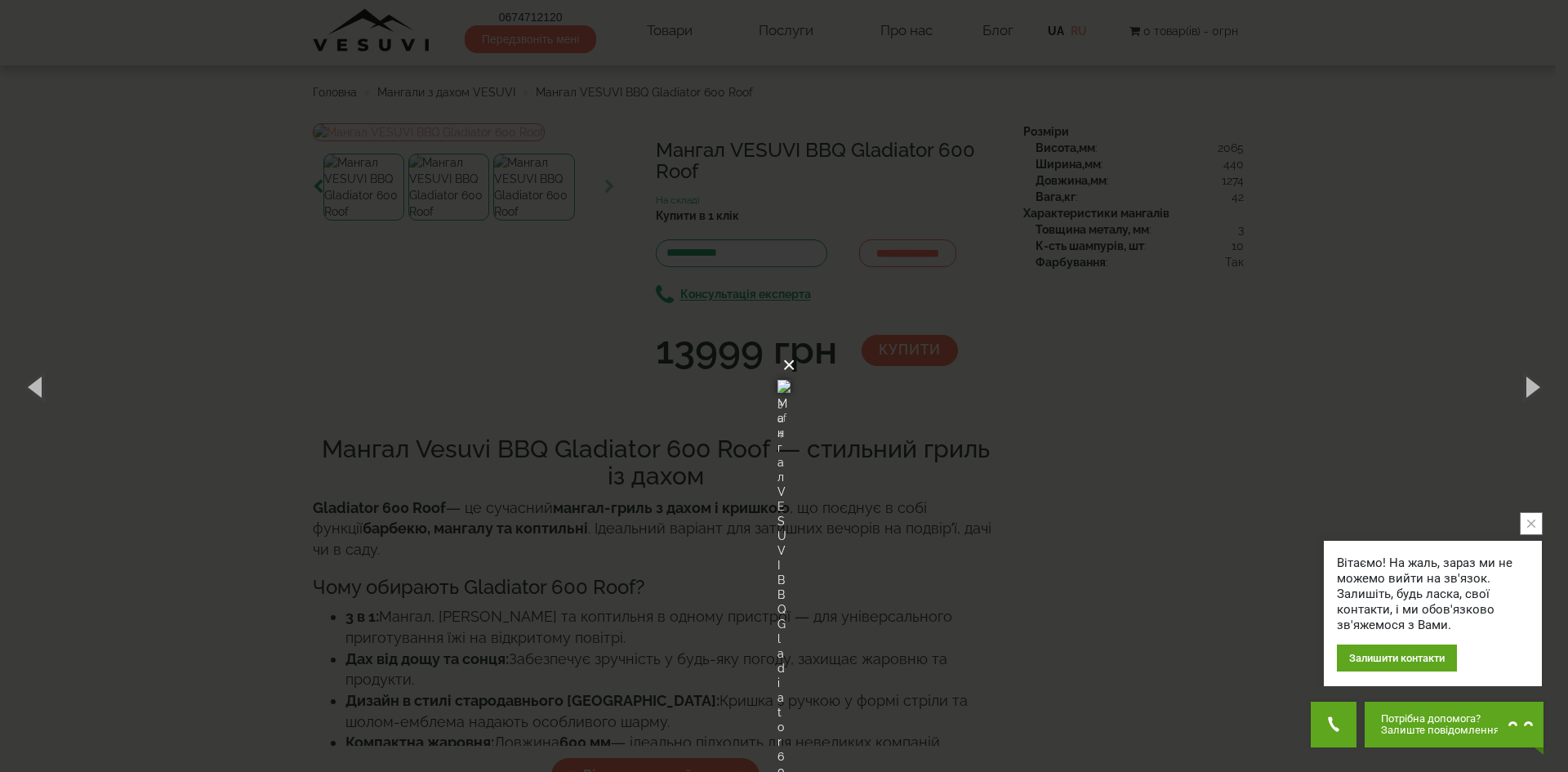
click at [795, 347] on button "×" at bounding box center [788, 365] width 13 height 35
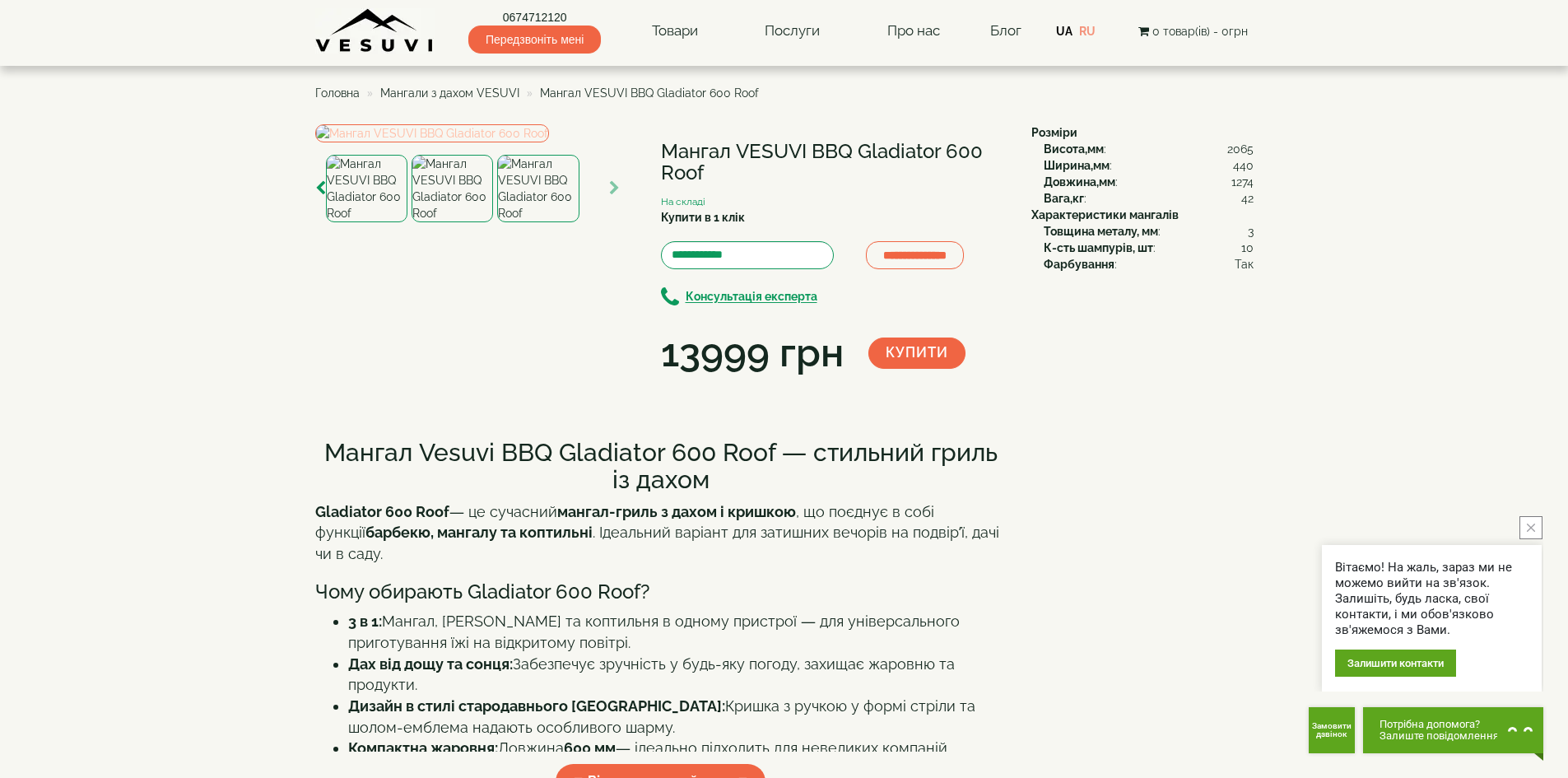
click at [511, 142] on img at bounding box center [431, 133] width 233 height 18
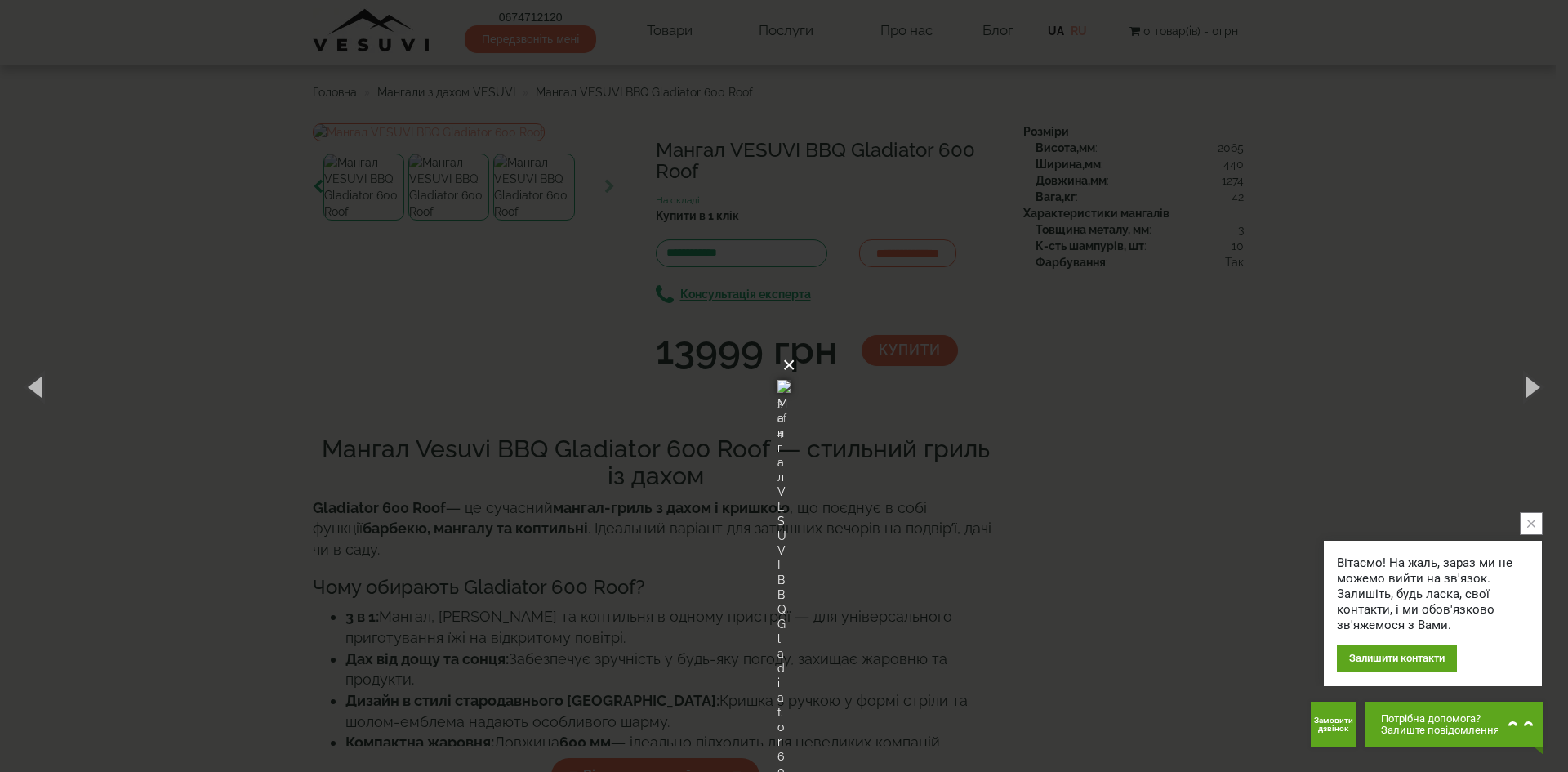
click at [795, 347] on button "×" at bounding box center [788, 365] width 13 height 35
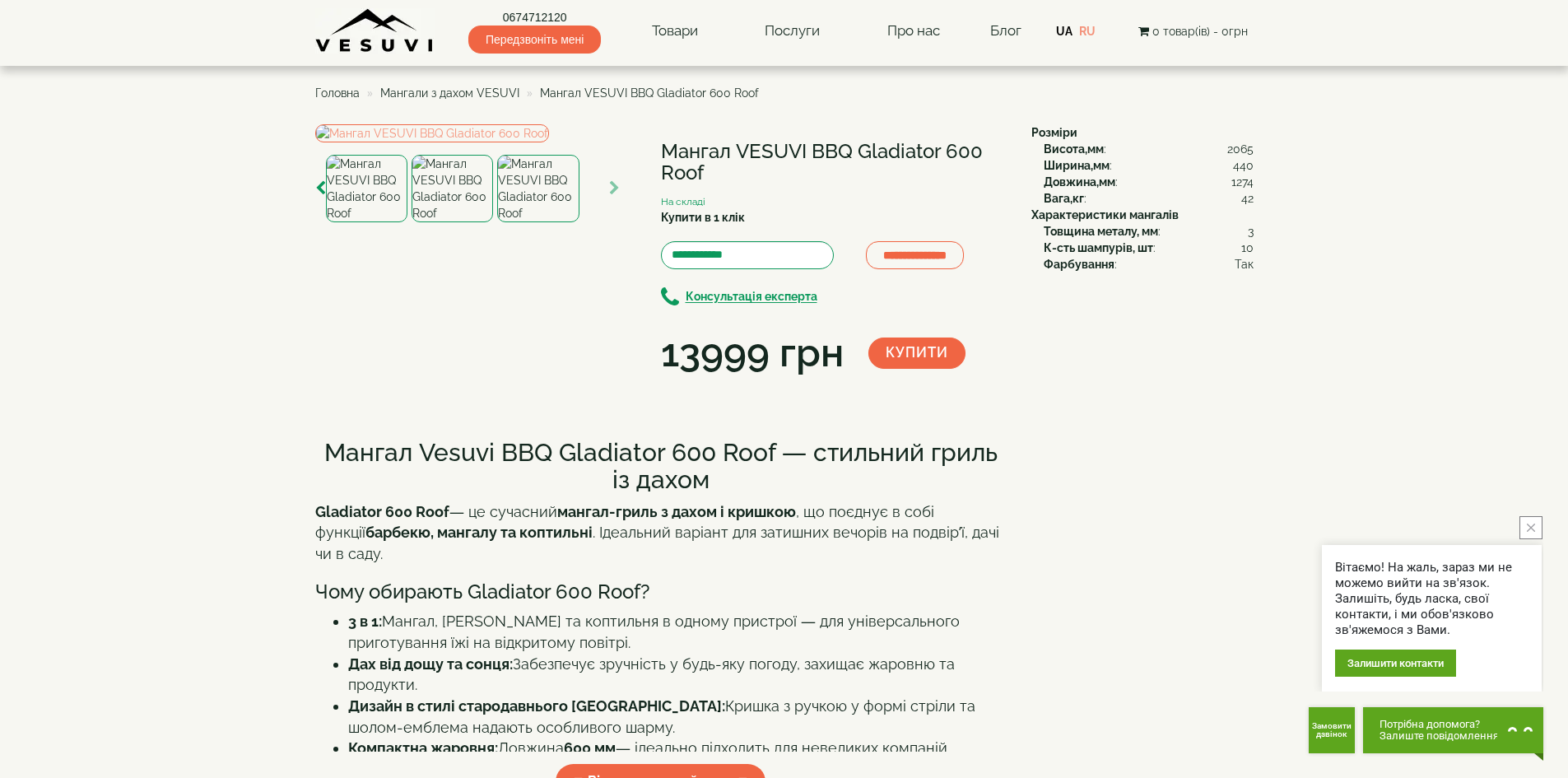
click at [345, 223] on img at bounding box center [366, 189] width 81 height 68
click at [413, 223] on img at bounding box center [452, 189] width 81 height 68
click at [517, 223] on img at bounding box center [538, 189] width 81 height 68
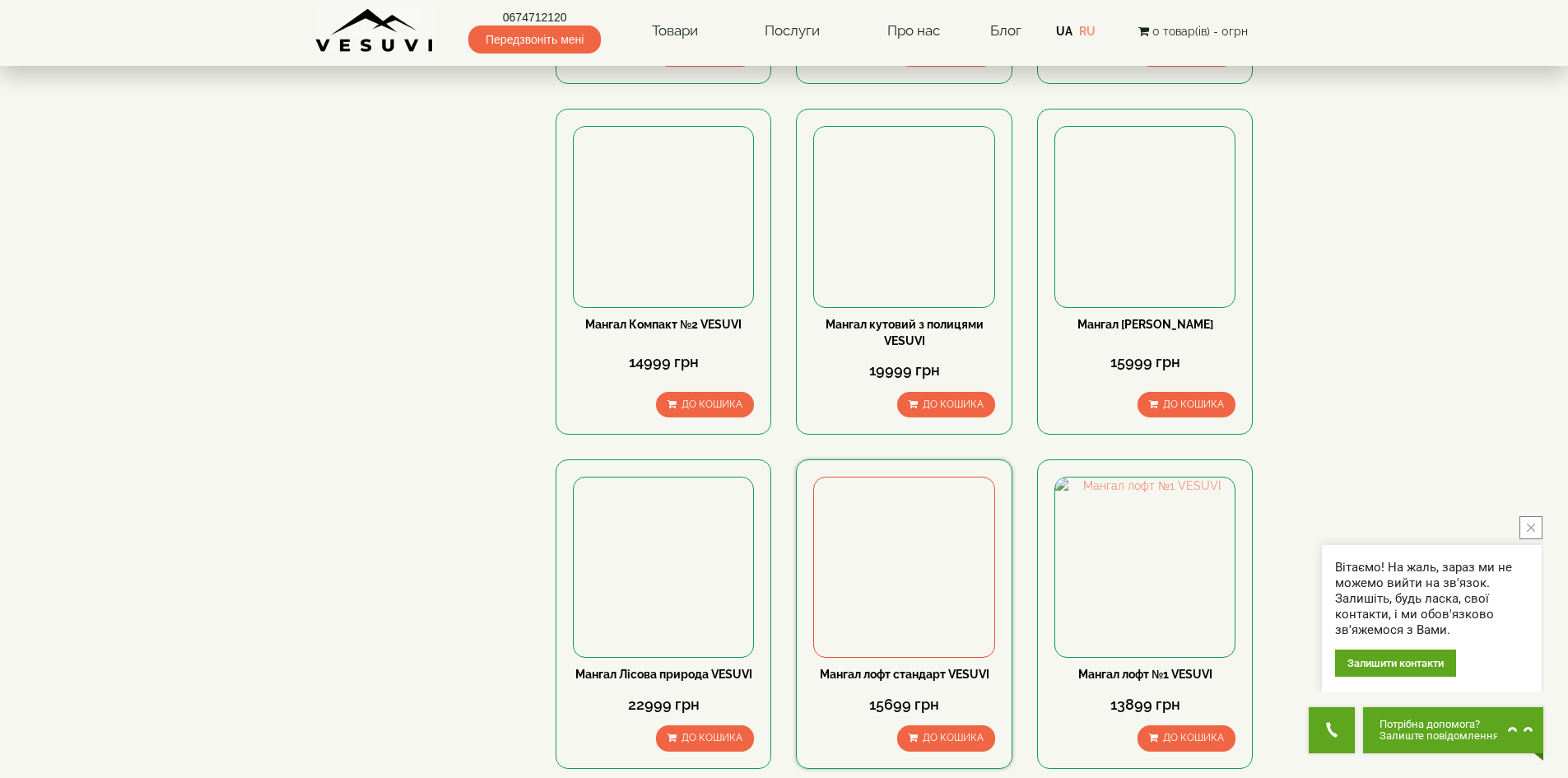
scroll to position [1153, 0]
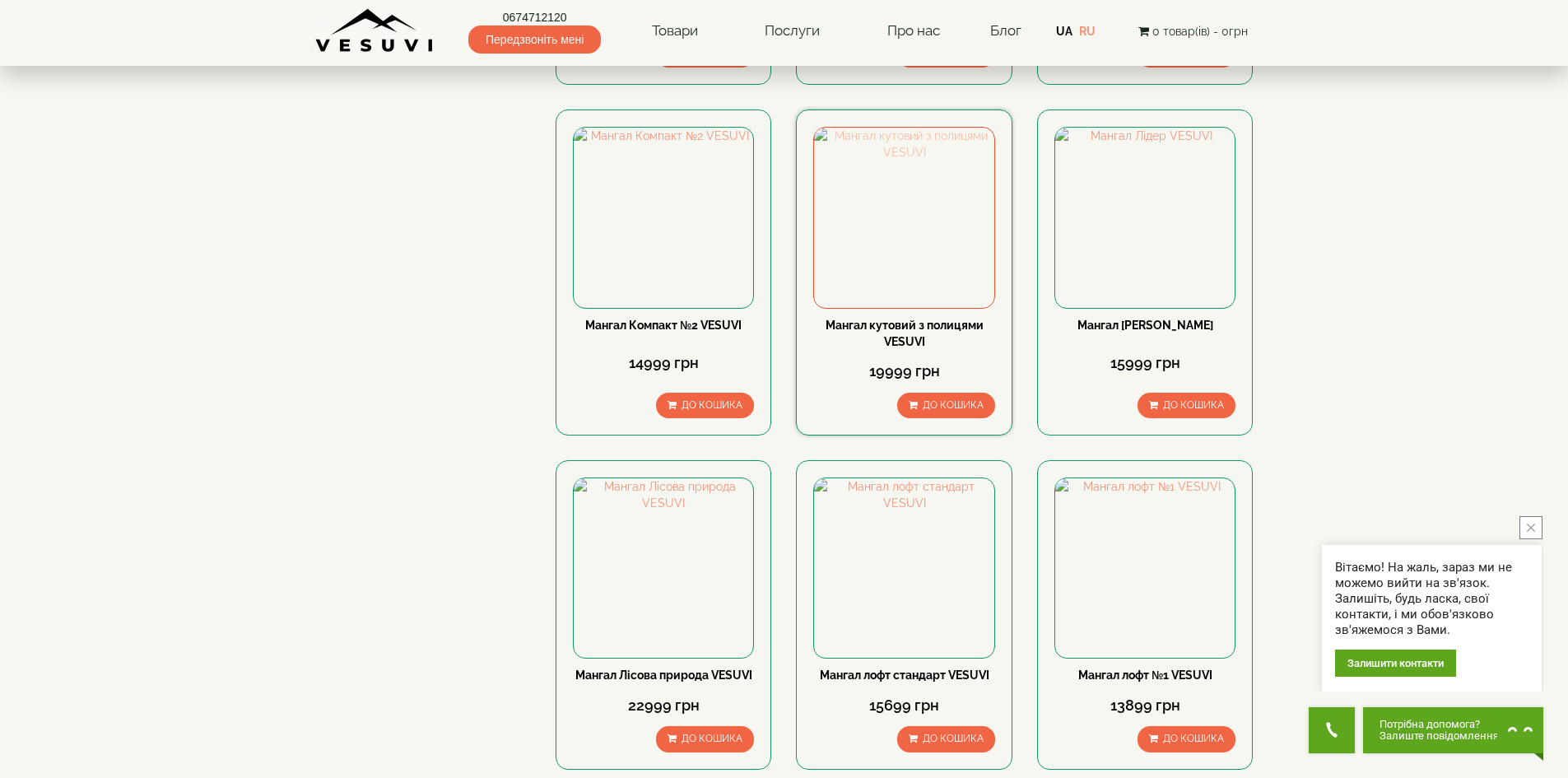
click at [927, 247] on img at bounding box center [904, 217] width 180 height 180
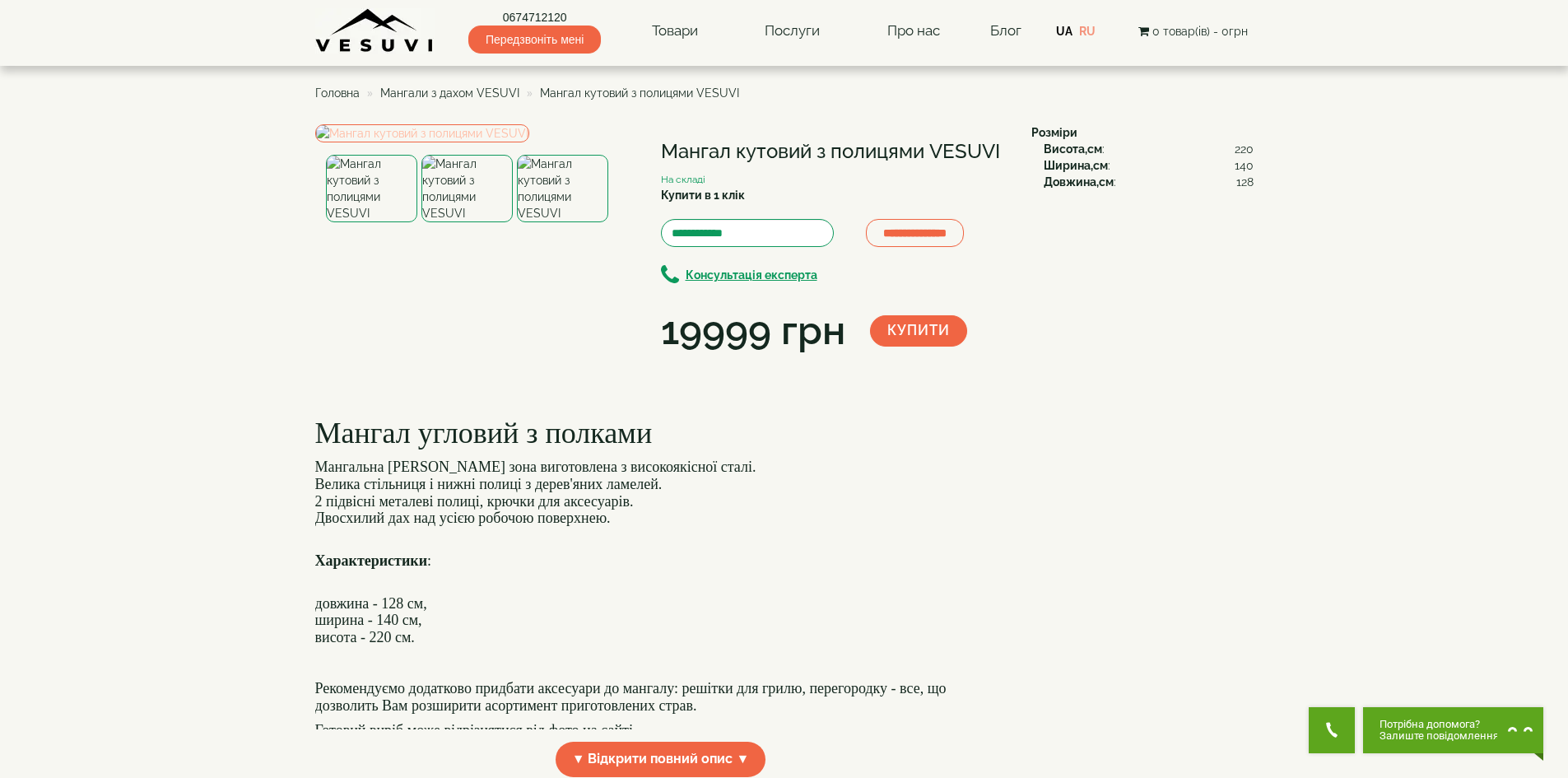
click at [529, 142] on img at bounding box center [421, 133] width 214 height 18
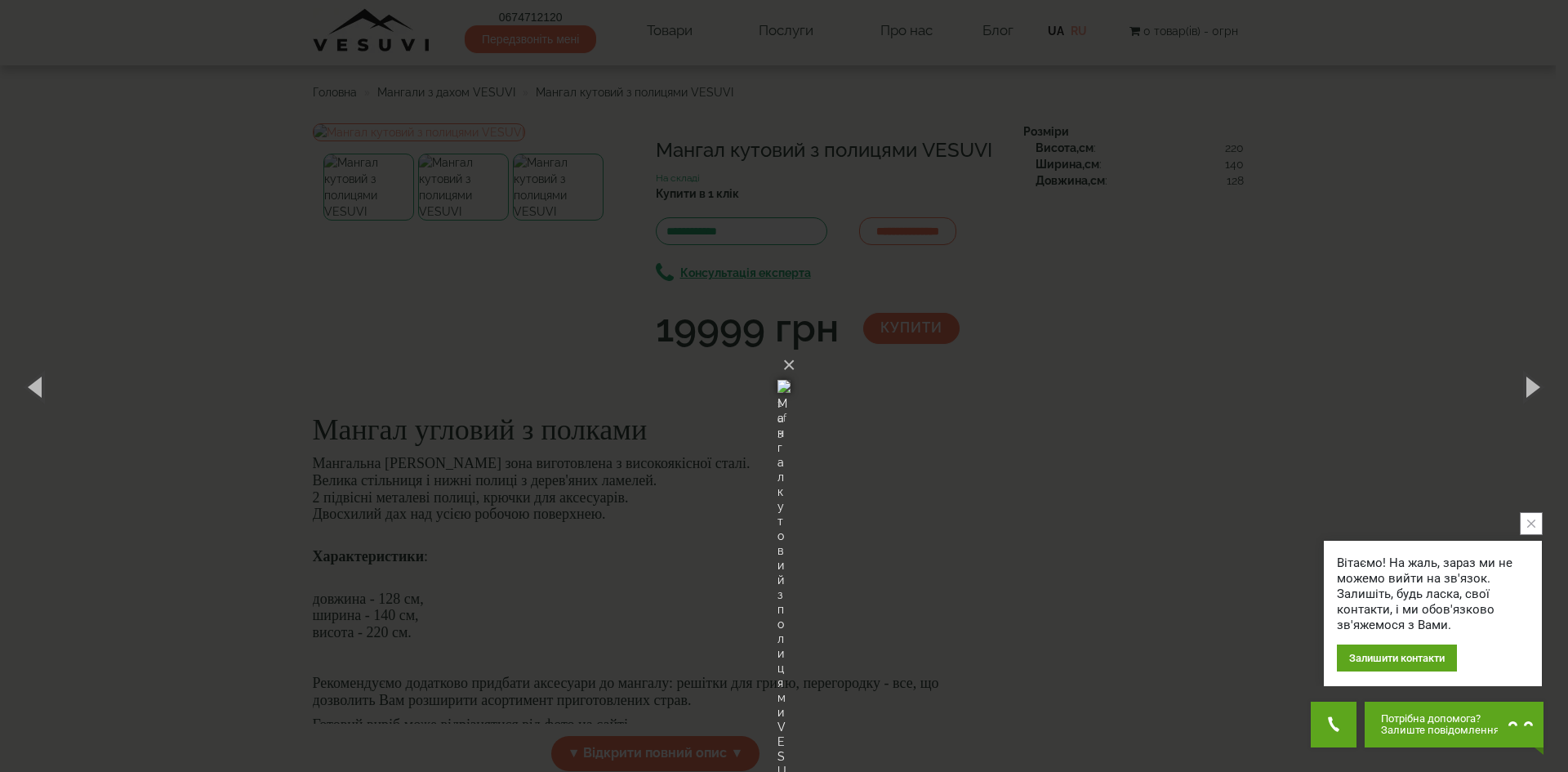
click at [790, 413] on img at bounding box center [784, 386] width 13 height 79
click at [790, 426] on img at bounding box center [784, 386] width 13 height 79
click at [795, 347] on button "×" at bounding box center [788, 365] width 13 height 35
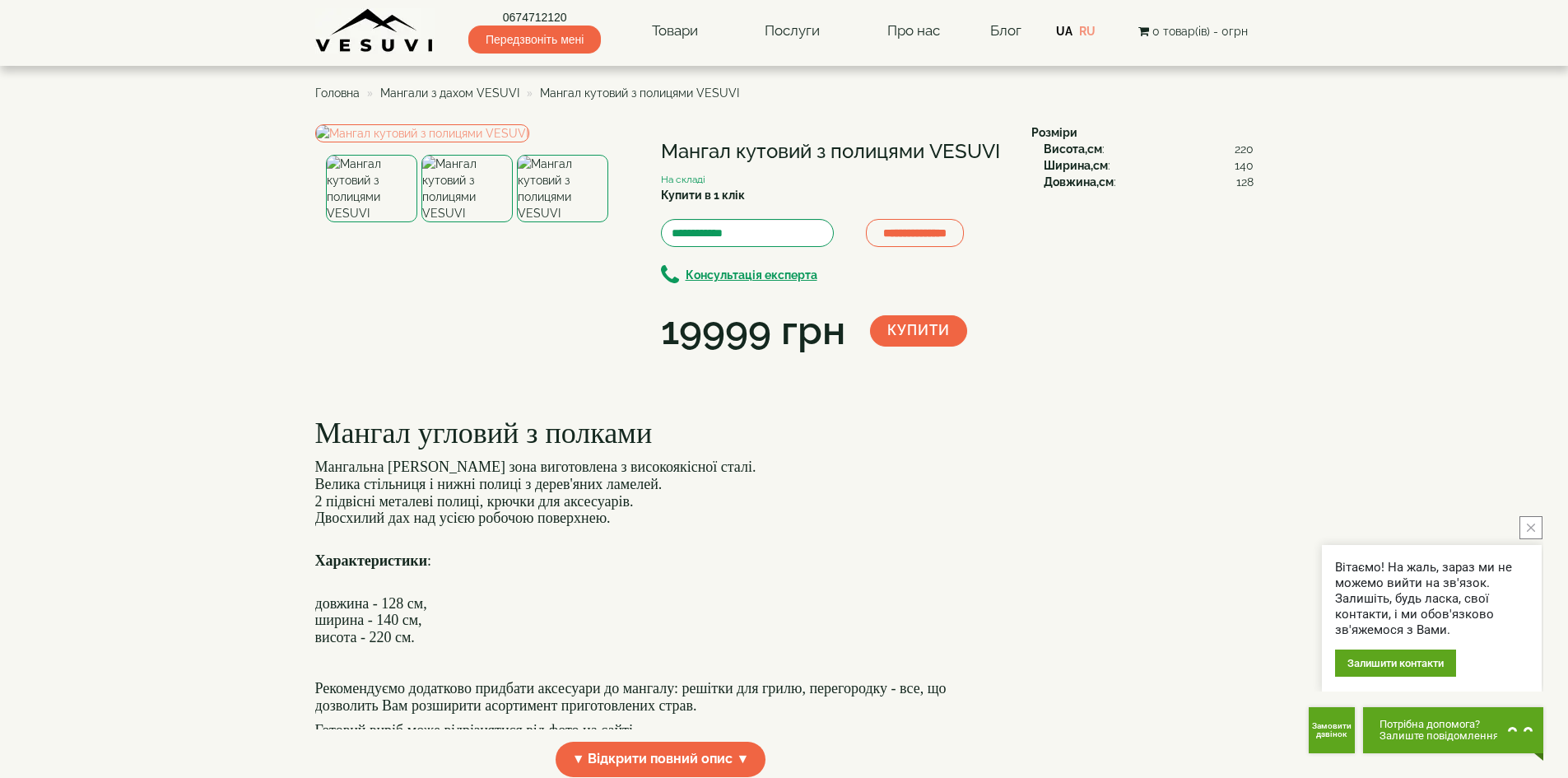
click at [488, 223] on img at bounding box center [467, 189] width 91 height 68
click at [377, 223] on img at bounding box center [371, 189] width 91 height 68
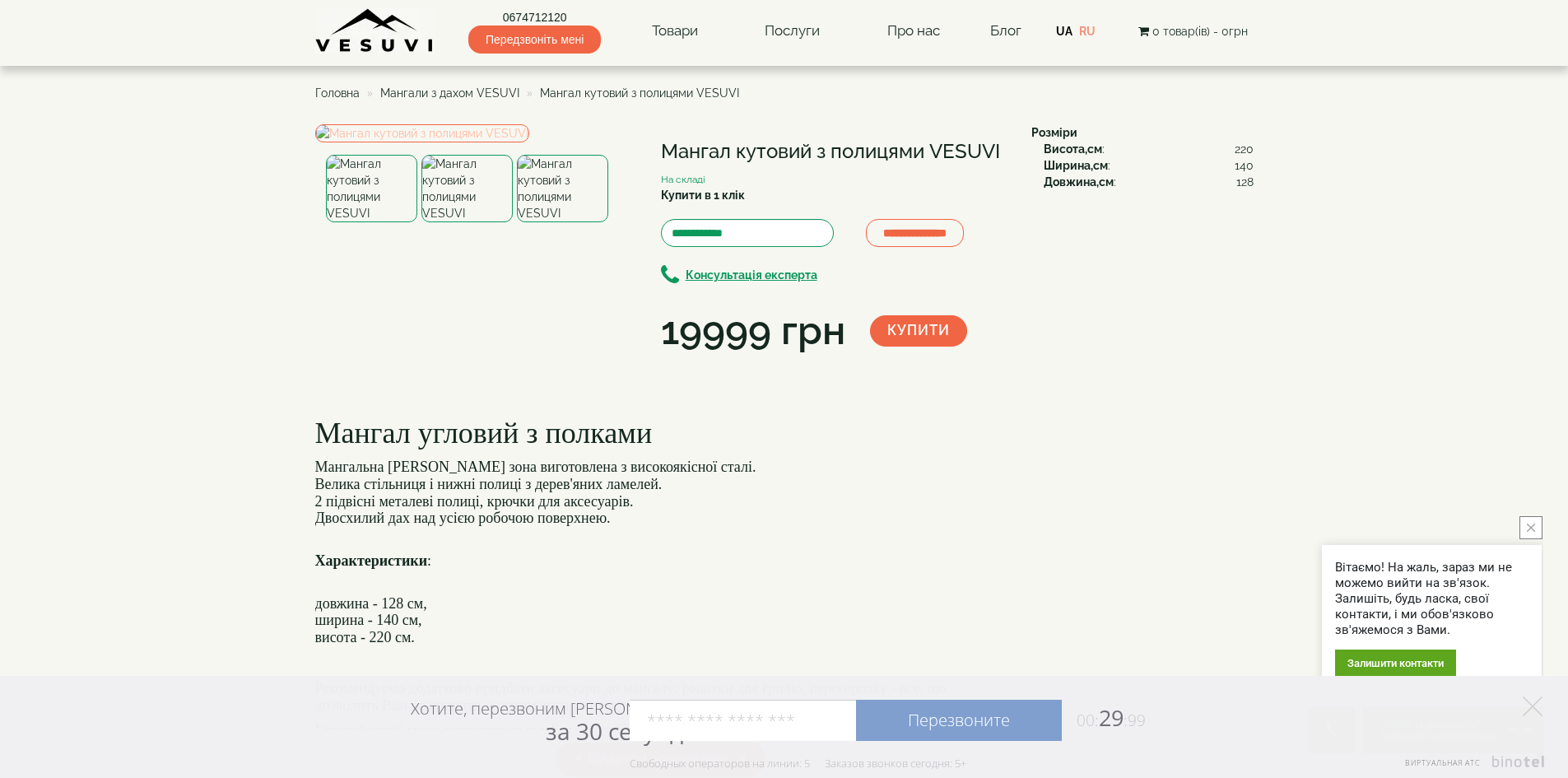
click at [529, 142] on img at bounding box center [421, 133] width 214 height 18
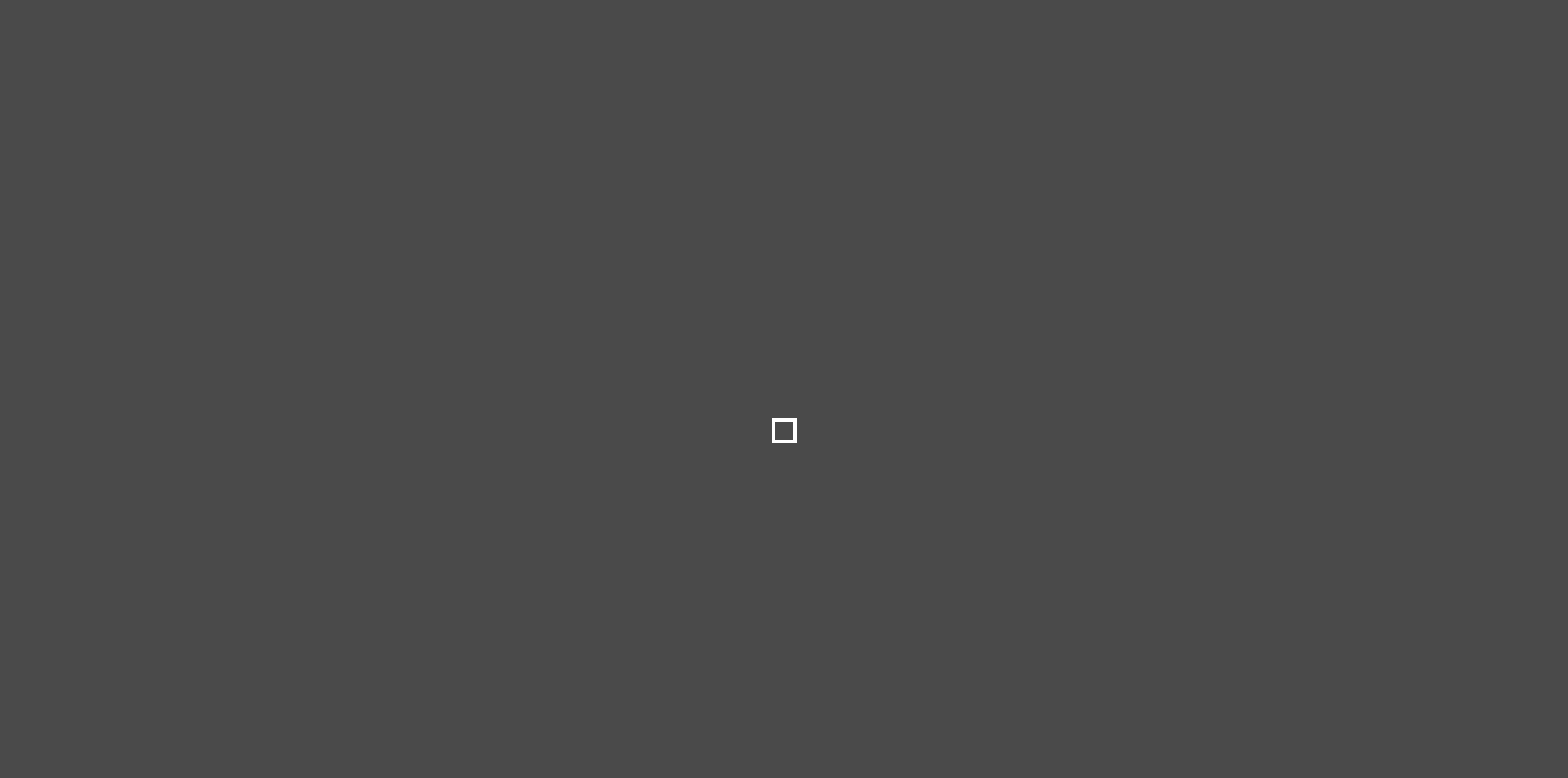
select select
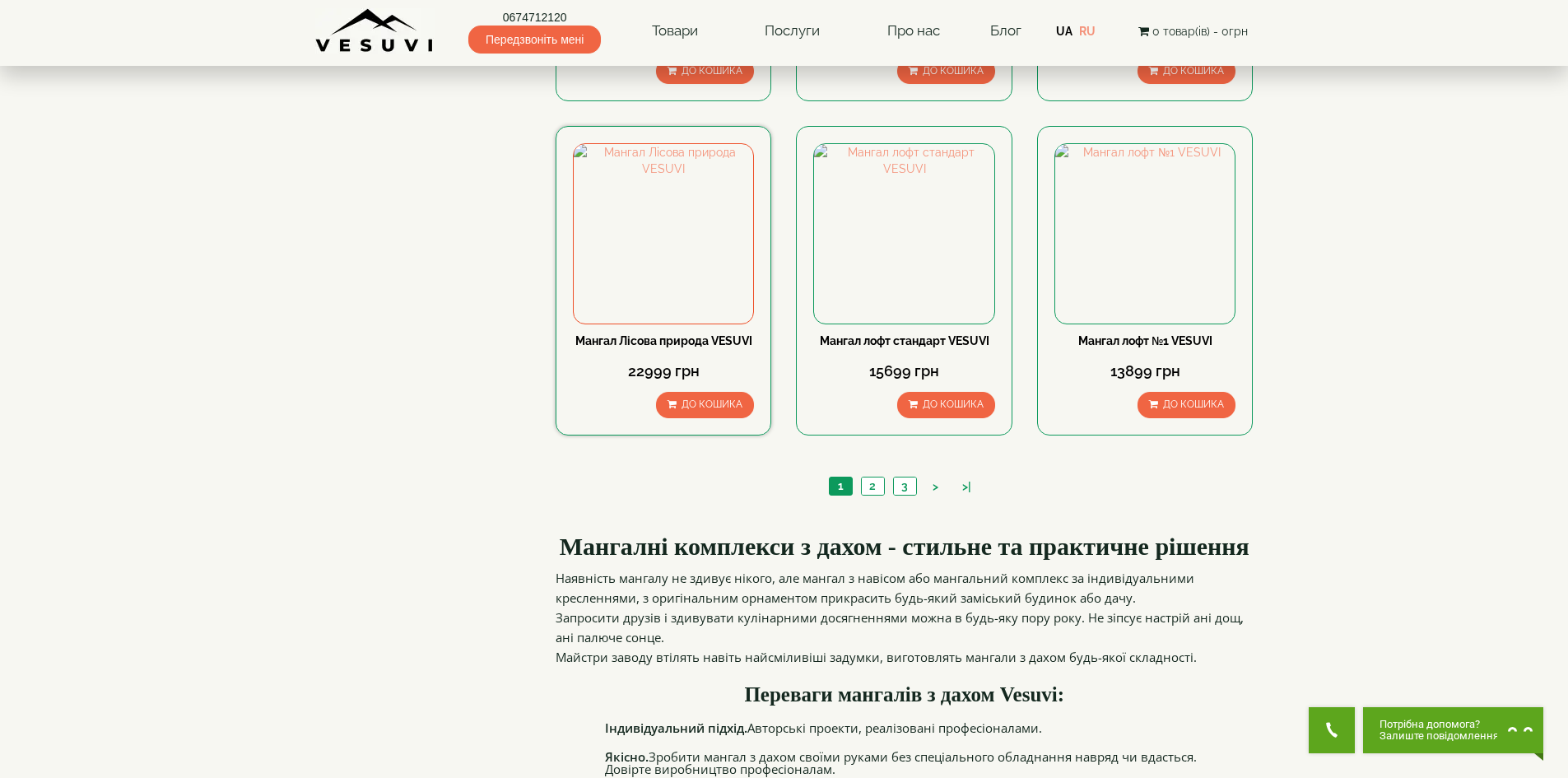
scroll to position [1565, 0]
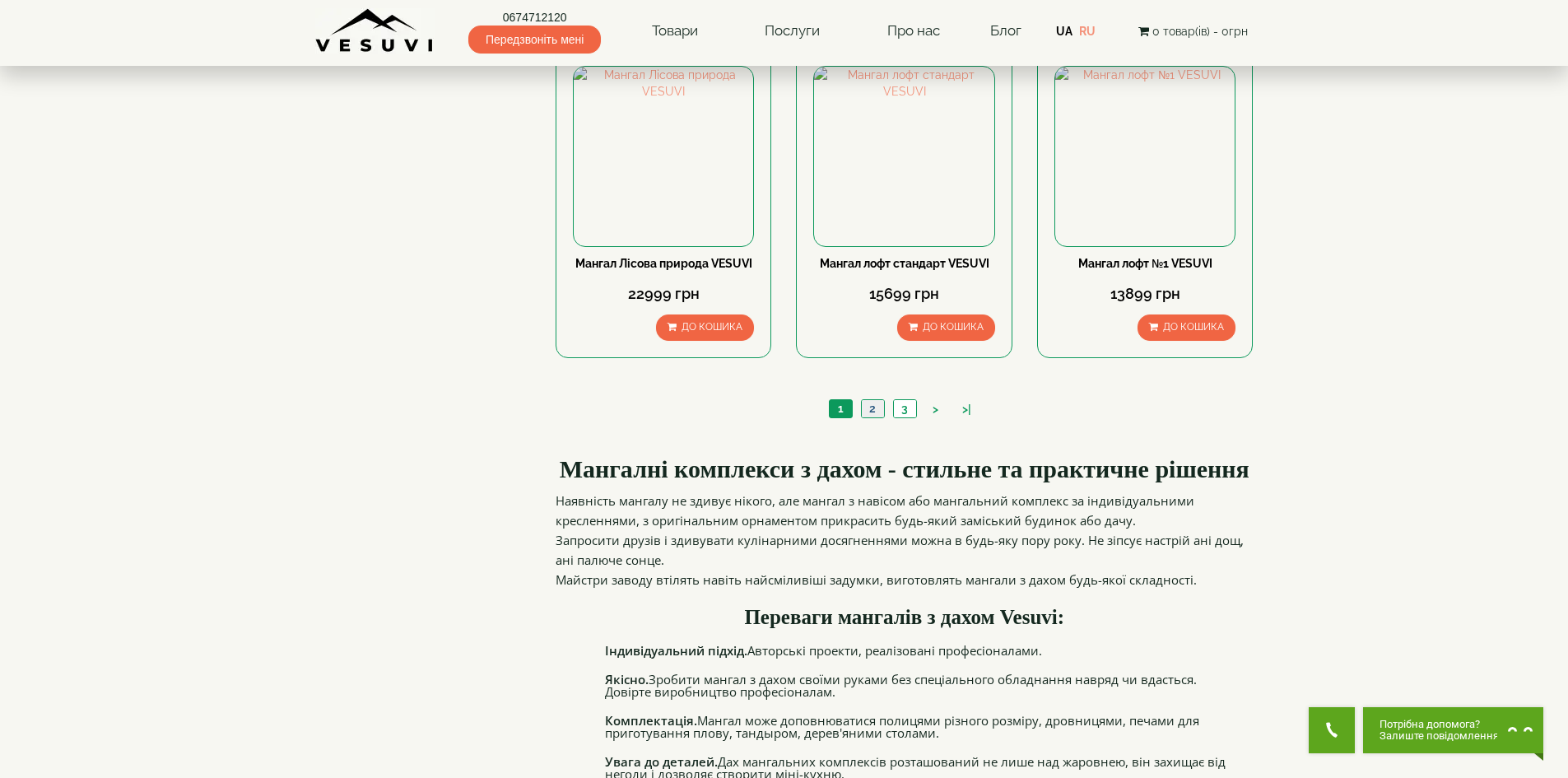
click at [878, 416] on link "2" at bounding box center [872, 408] width 23 height 17
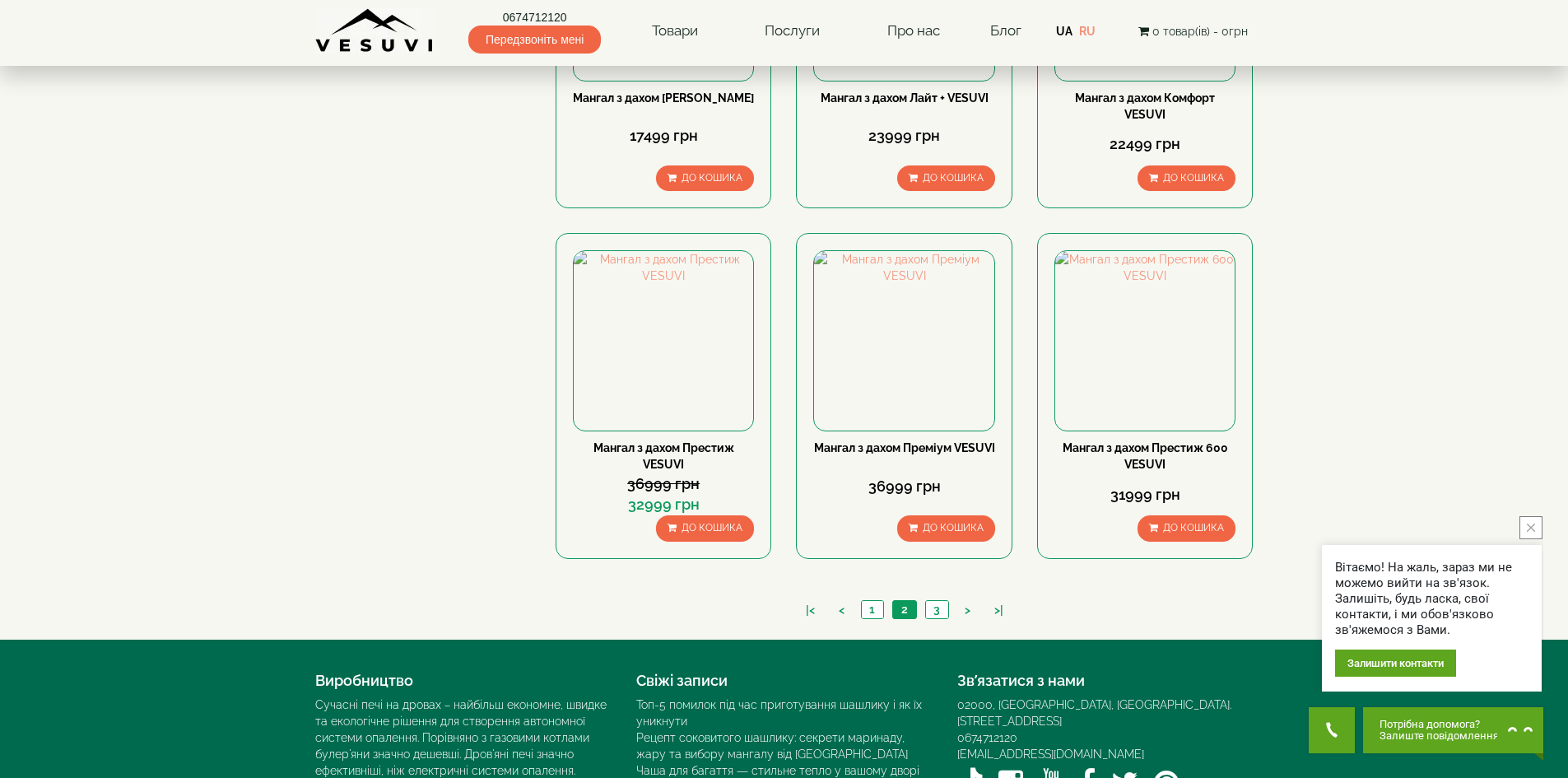
scroll to position [1344, 0]
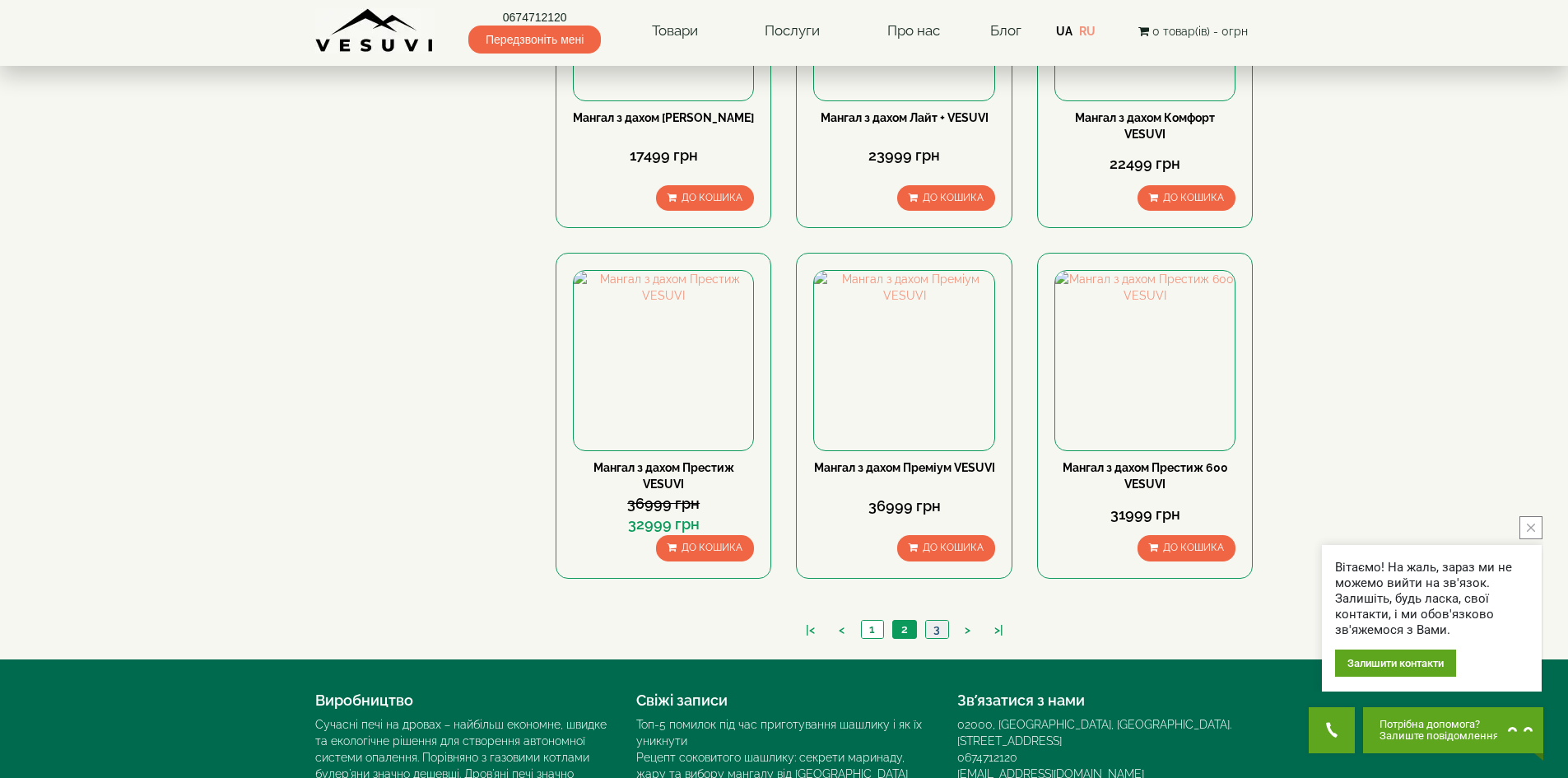
click at [945, 631] on link "3" at bounding box center [936, 629] width 23 height 17
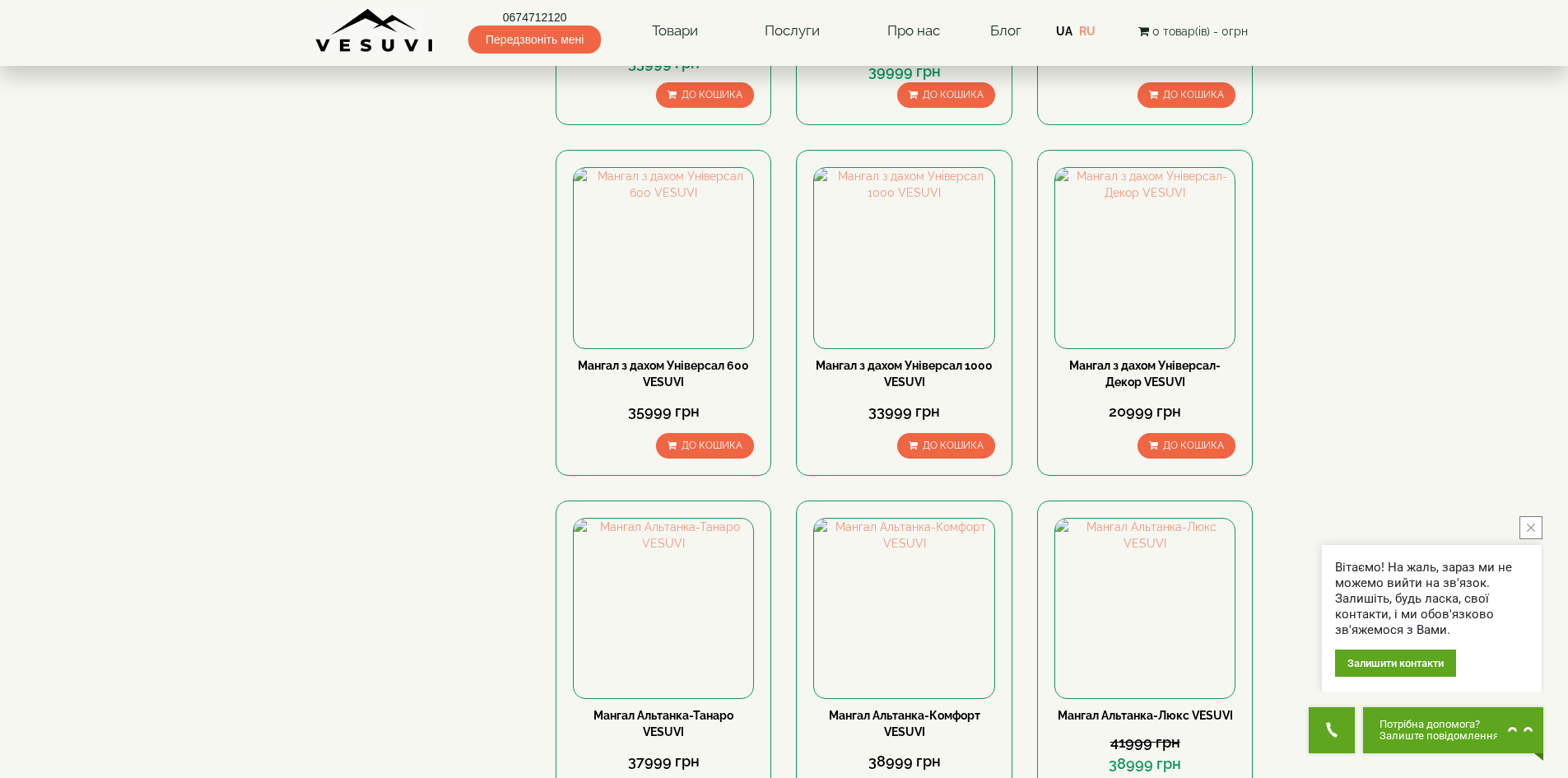
scroll to position [741, 0]
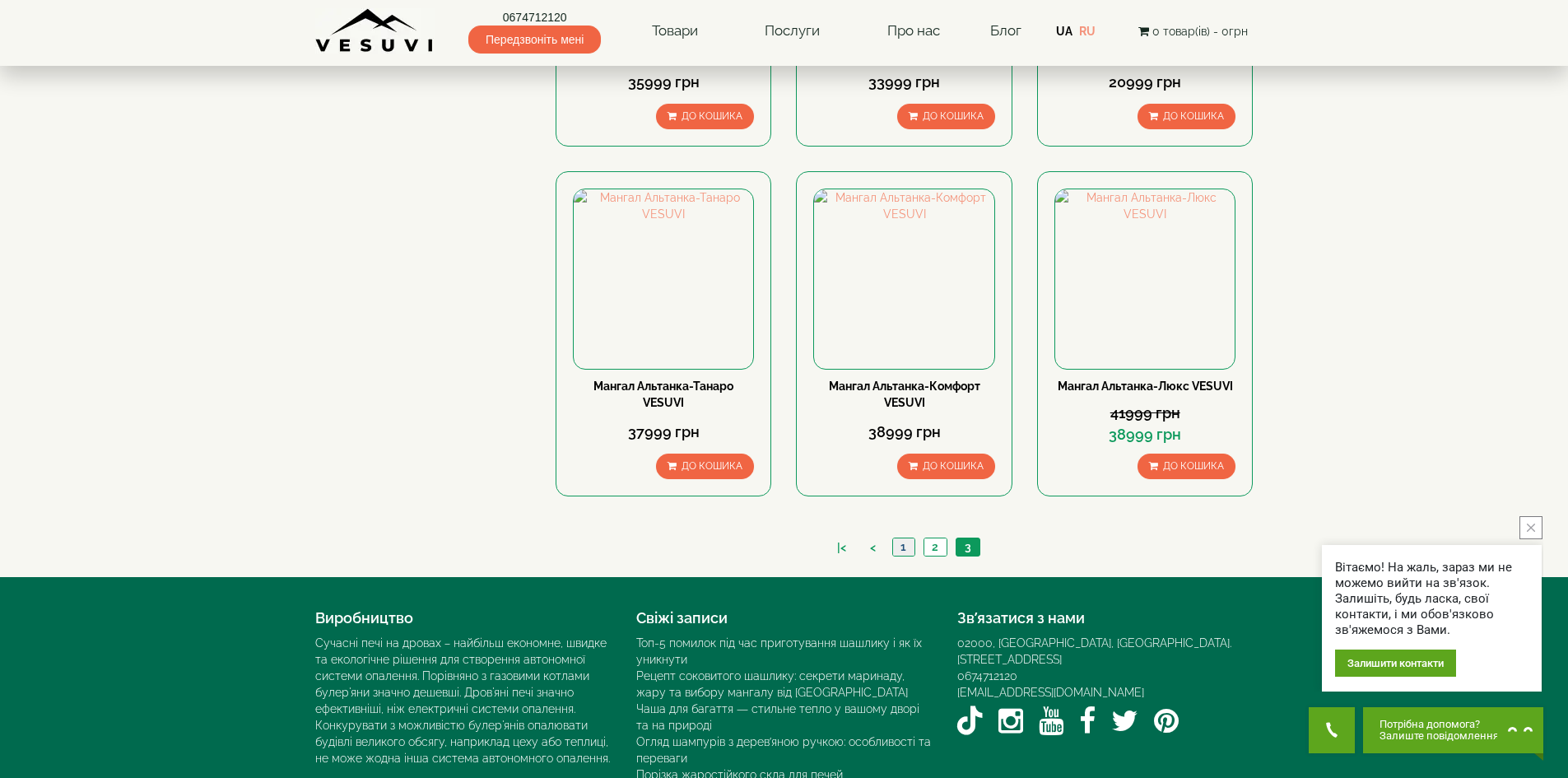
click at [897, 546] on link "1" at bounding box center [903, 546] width 22 height 17
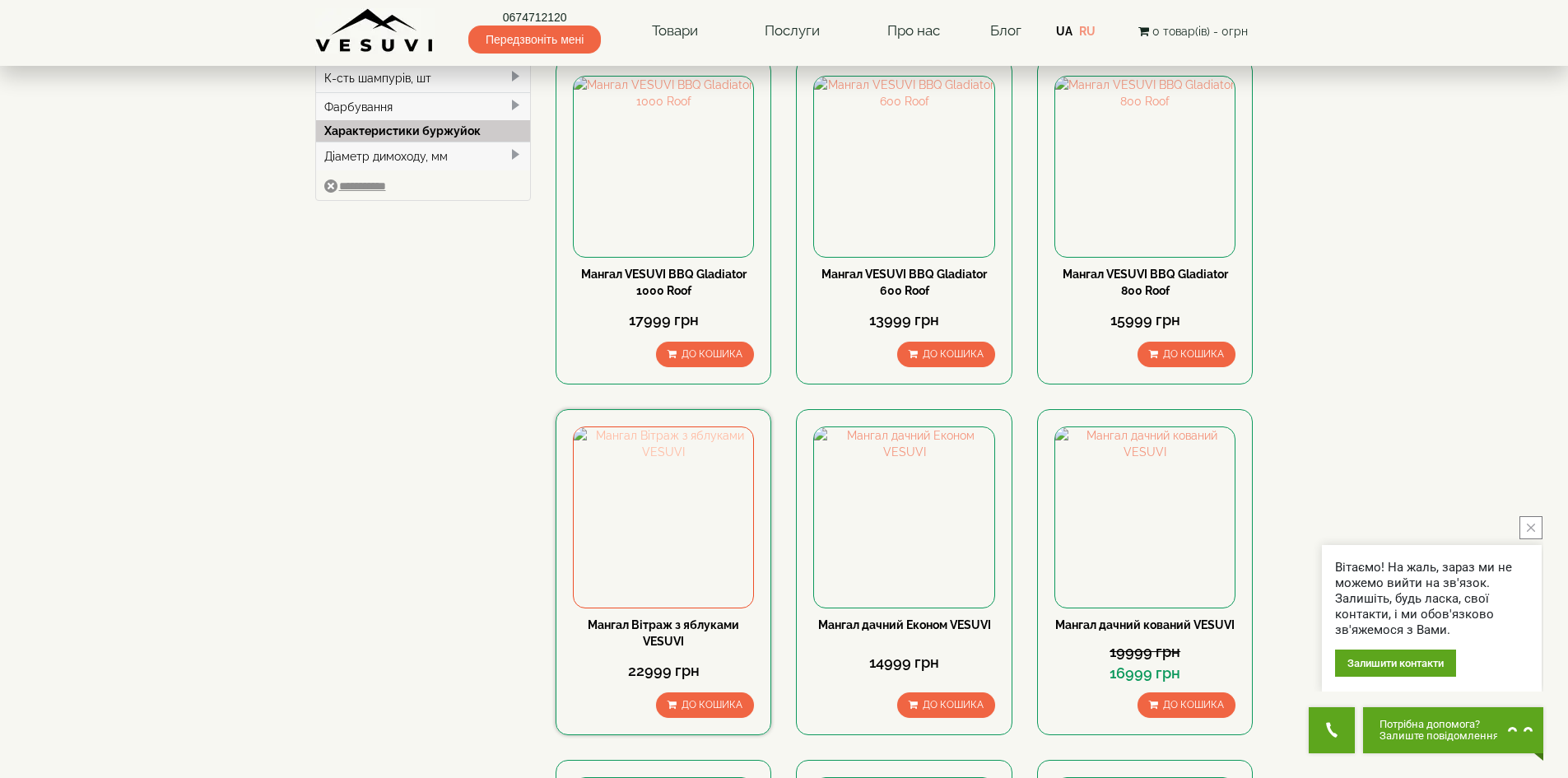
scroll to position [247, 0]
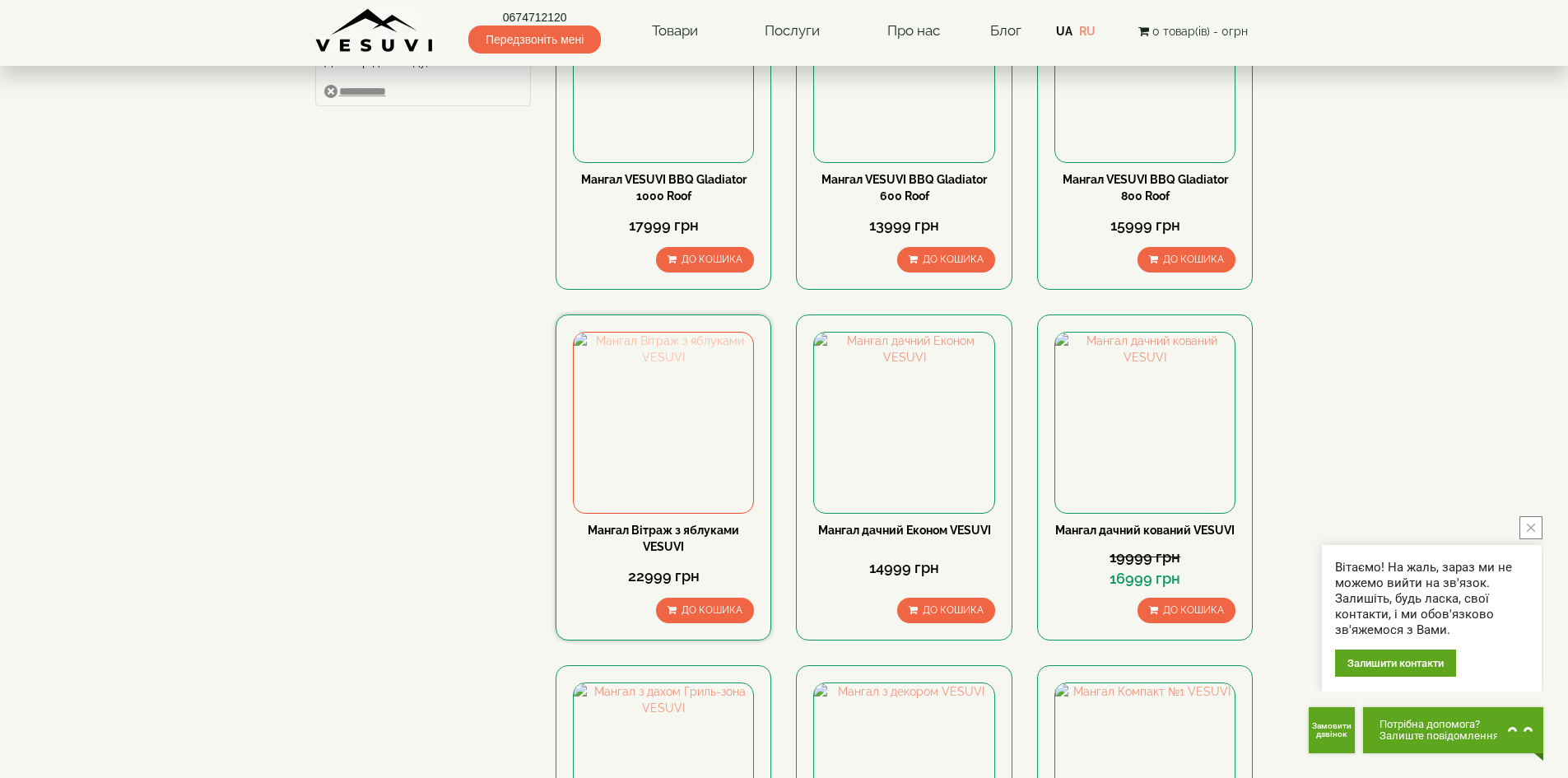
click at [731, 463] on img at bounding box center [663, 422] width 180 height 180
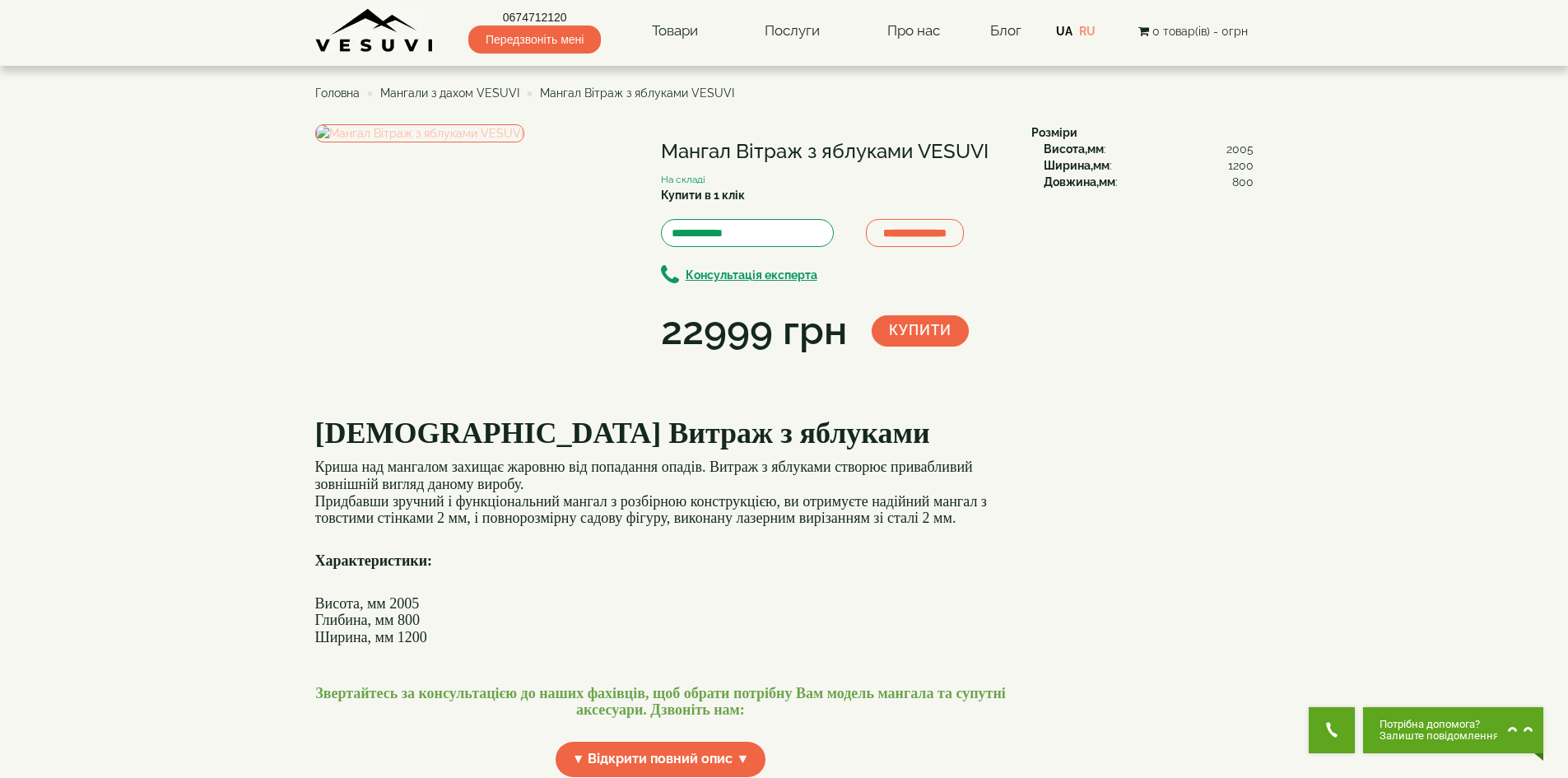
click at [472, 142] on img at bounding box center [419, 133] width 210 height 18
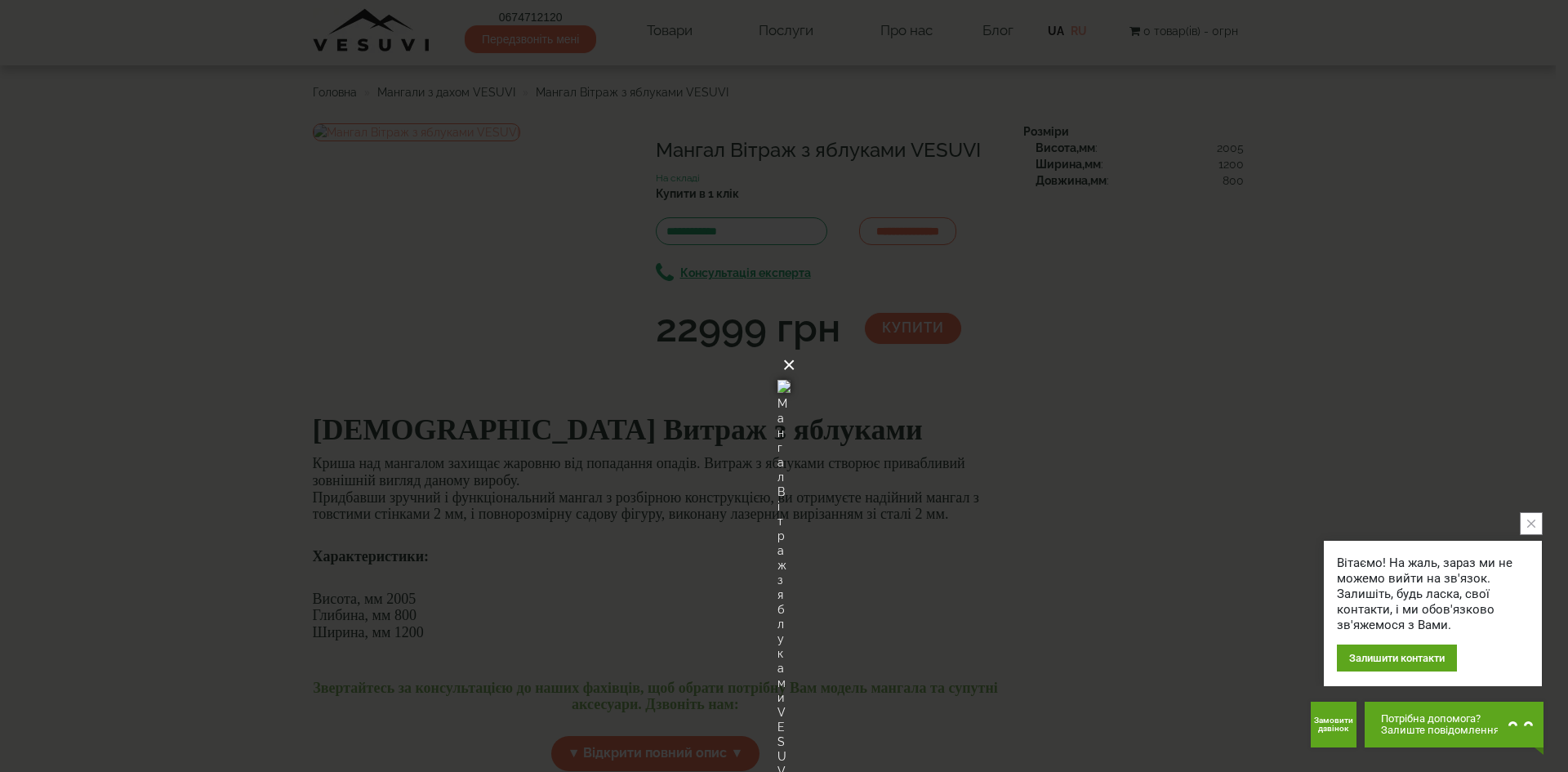
click at [795, 347] on button "×" at bounding box center [788, 365] width 13 height 35
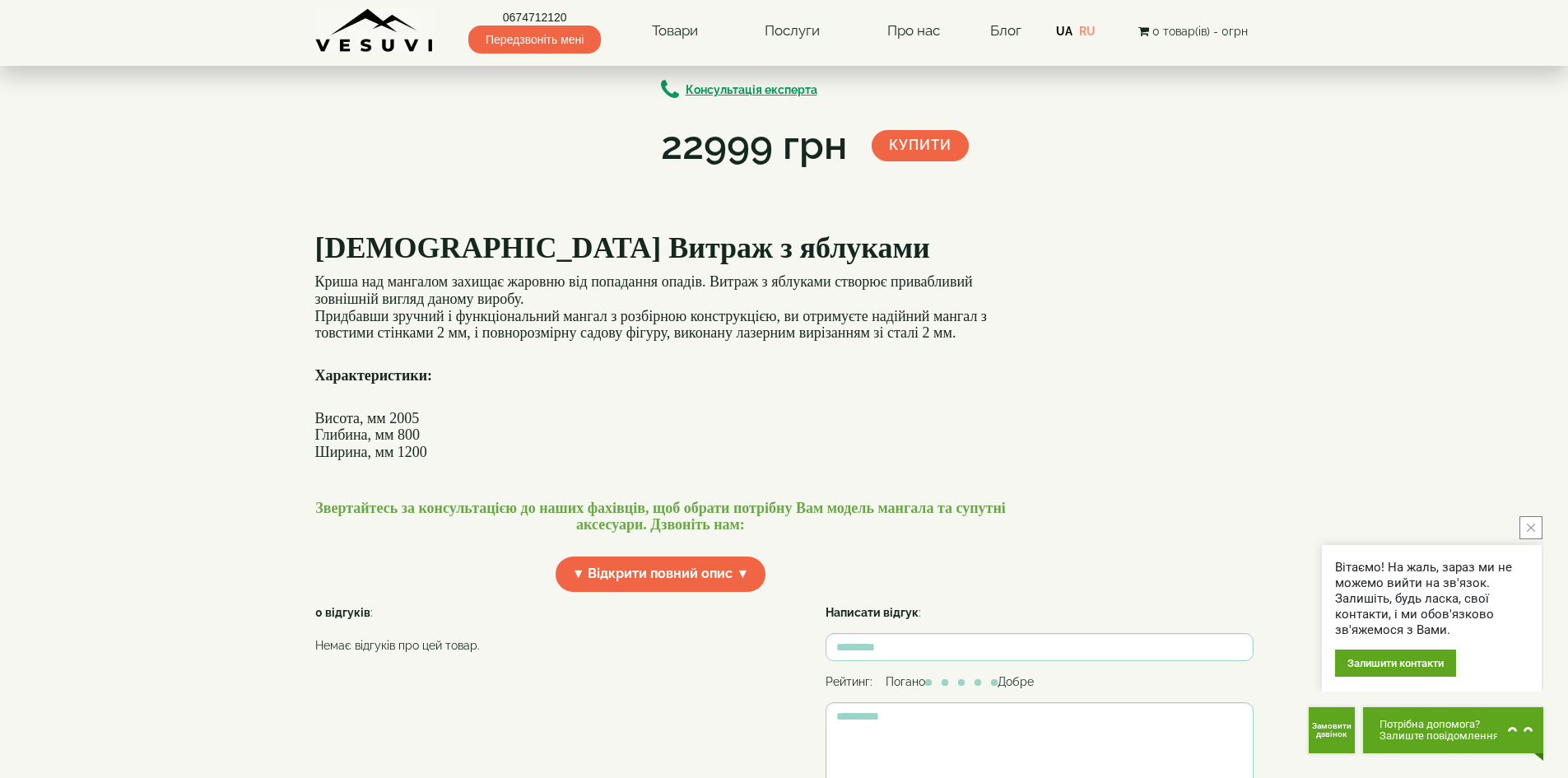
scroll to position [165, 0]
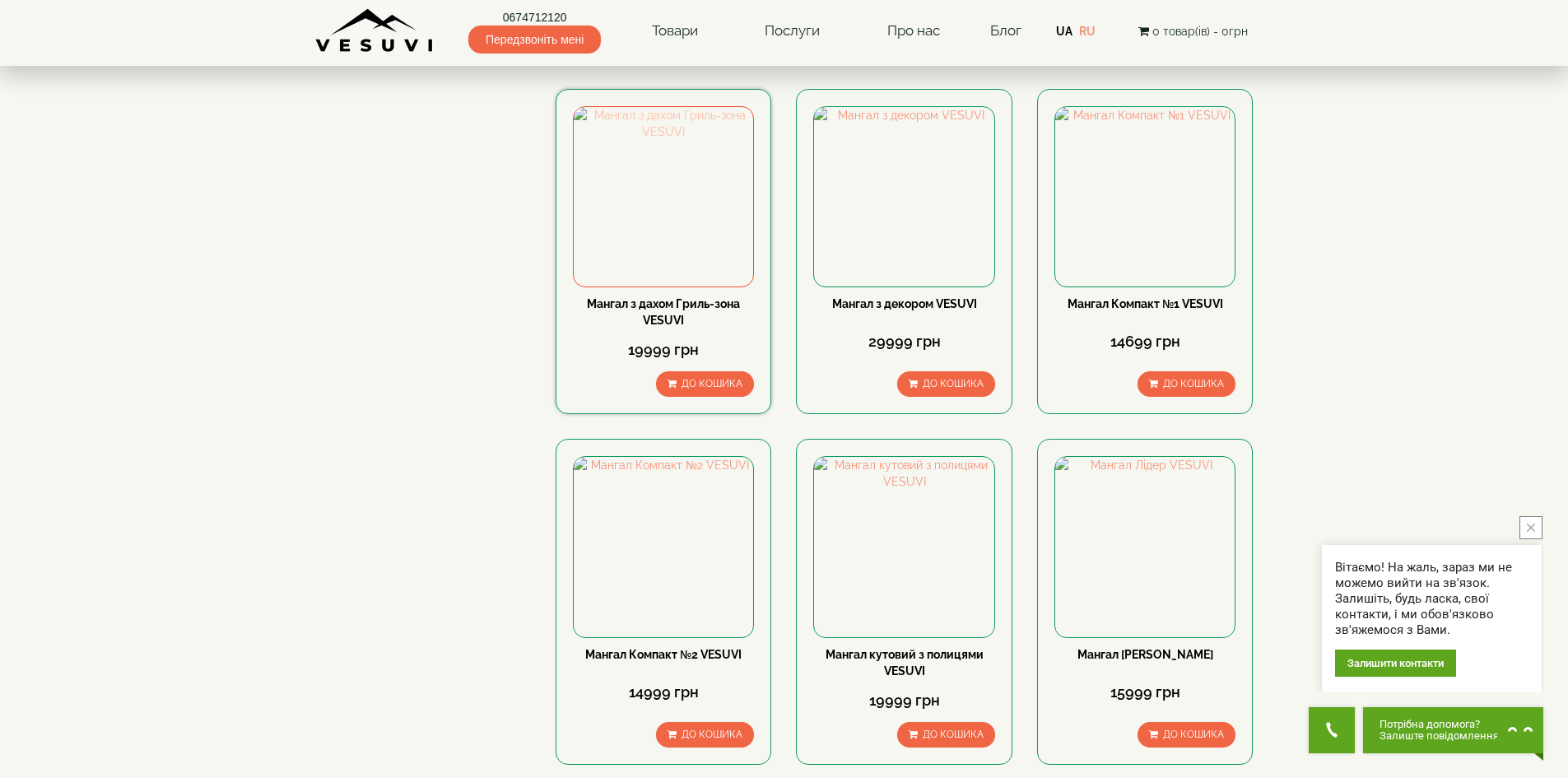
scroll to position [741, 0]
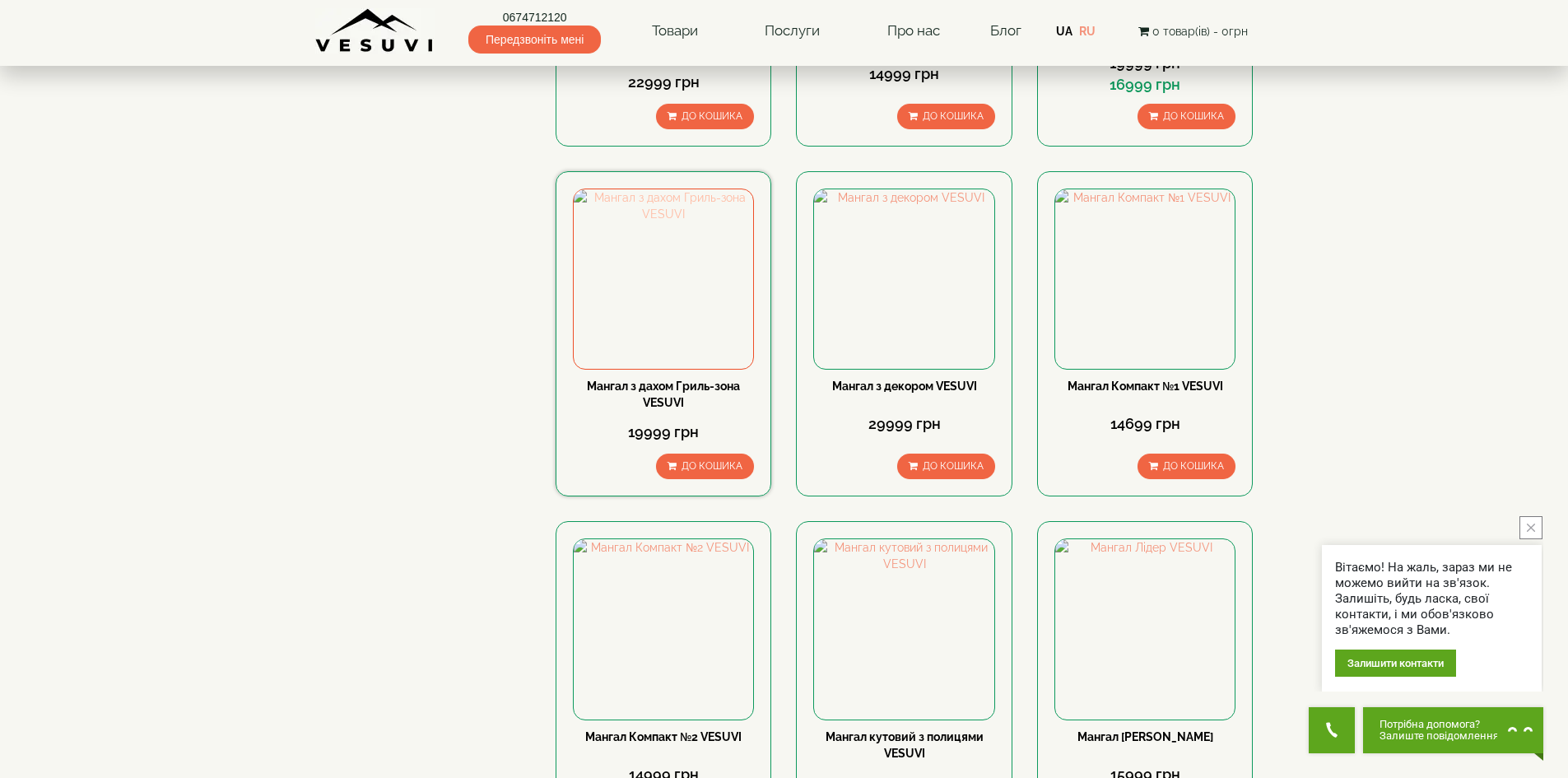
click at [659, 268] on img at bounding box center [663, 279] width 180 height 180
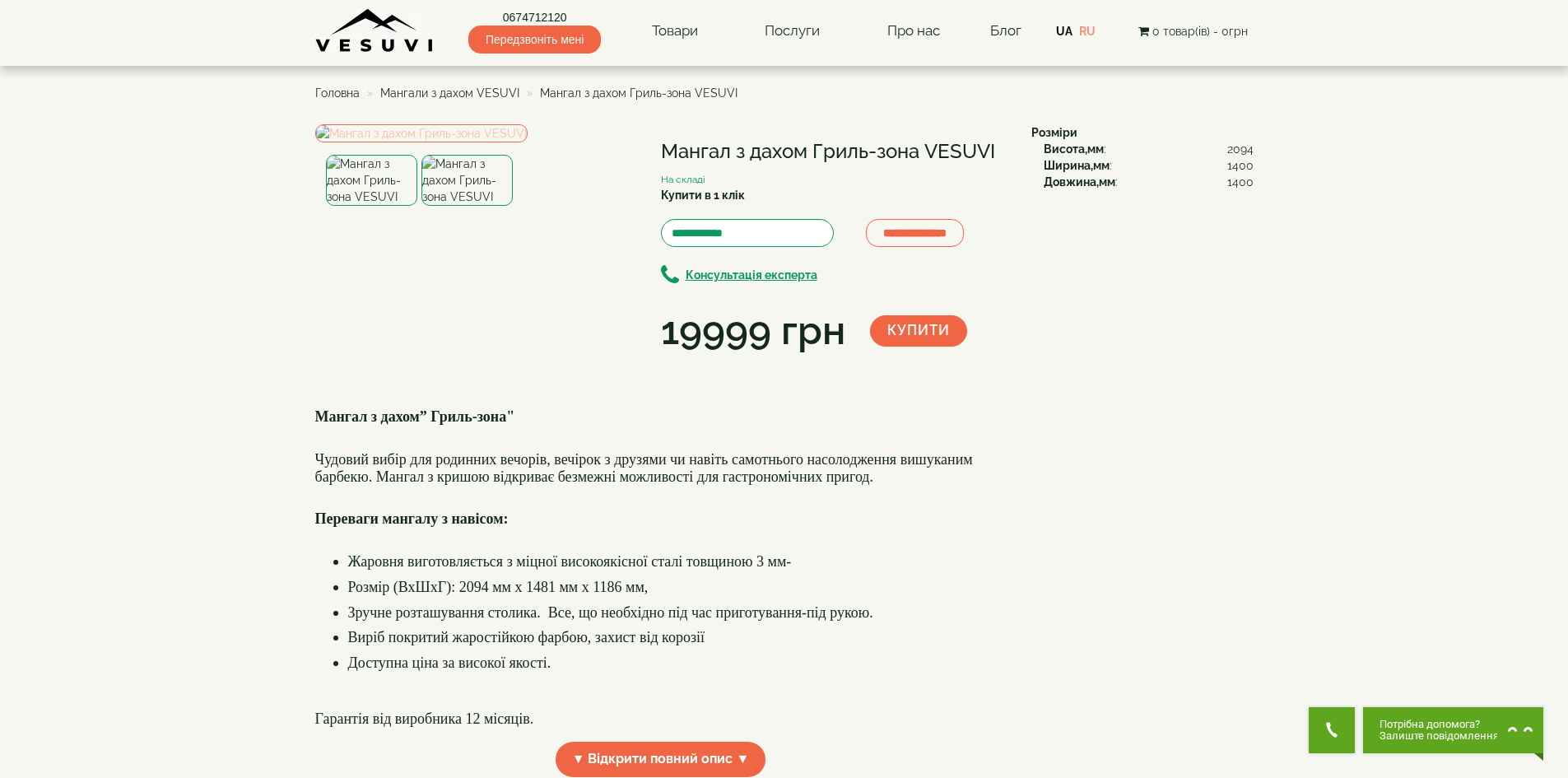
click at [500, 142] on img at bounding box center [421, 133] width 213 height 18
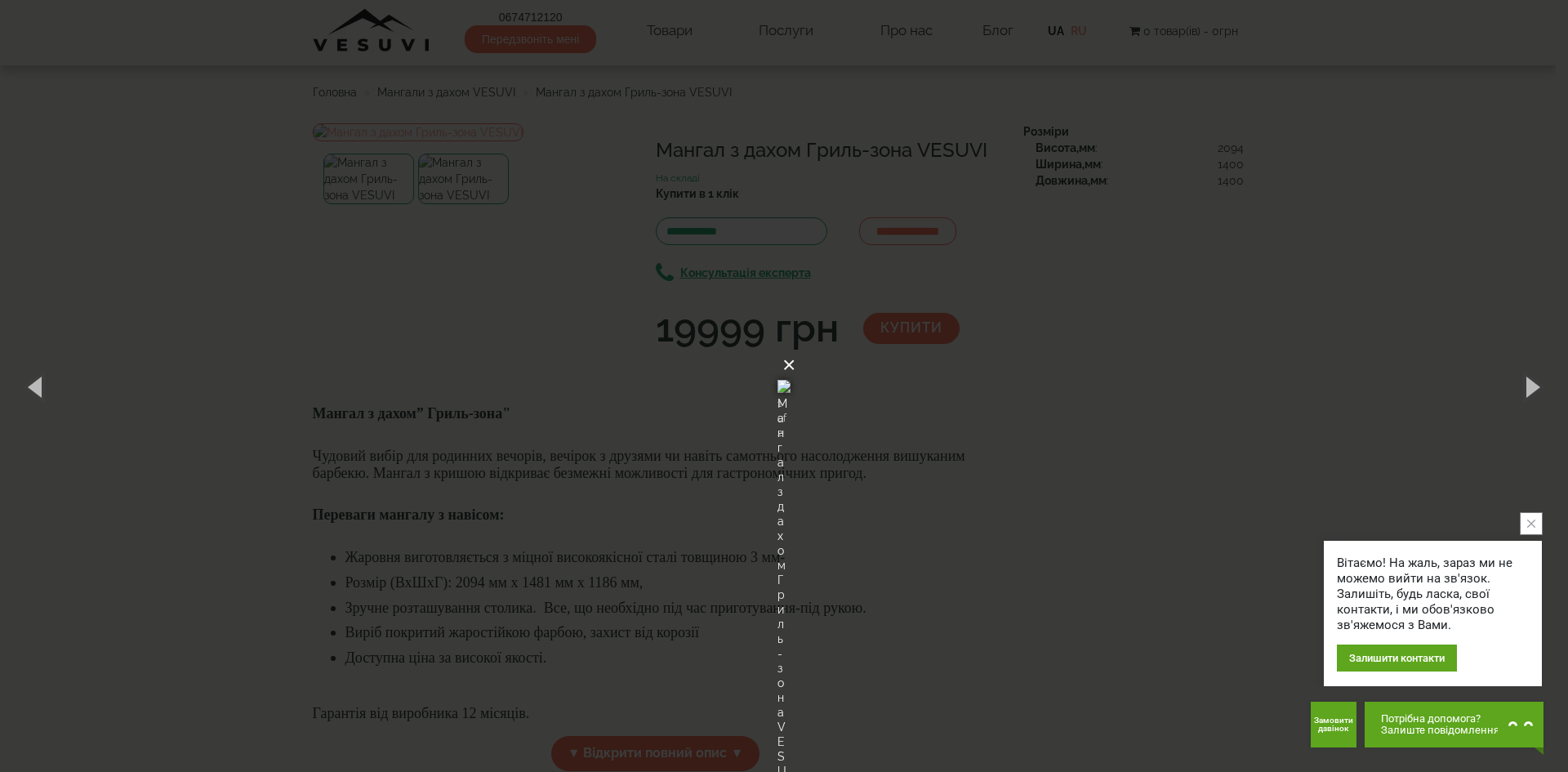
click at [795, 347] on button "×" at bounding box center [788, 365] width 13 height 35
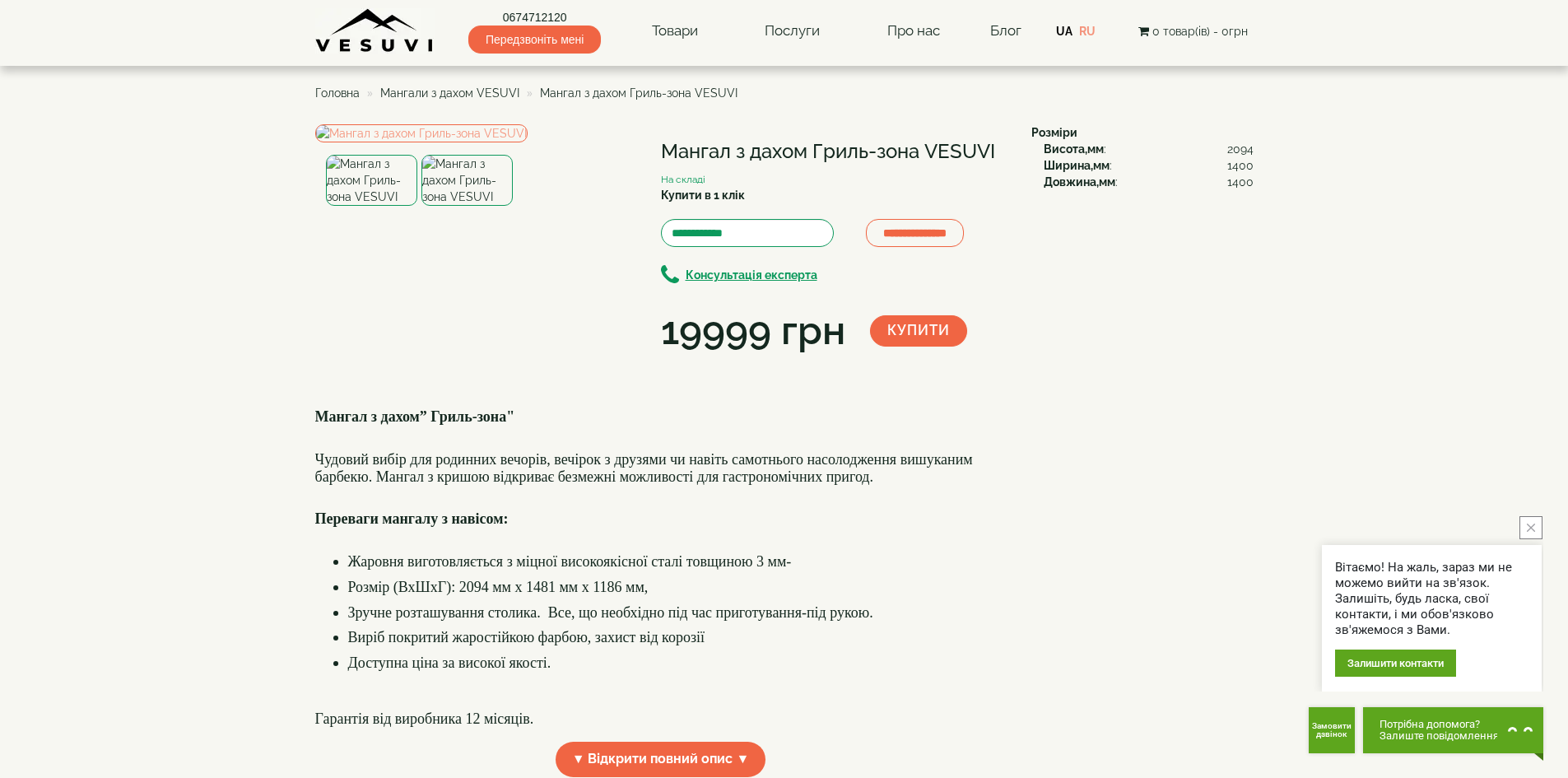
click at [363, 206] on img at bounding box center [371, 180] width 91 height 51
click at [485, 206] on img at bounding box center [467, 180] width 91 height 51
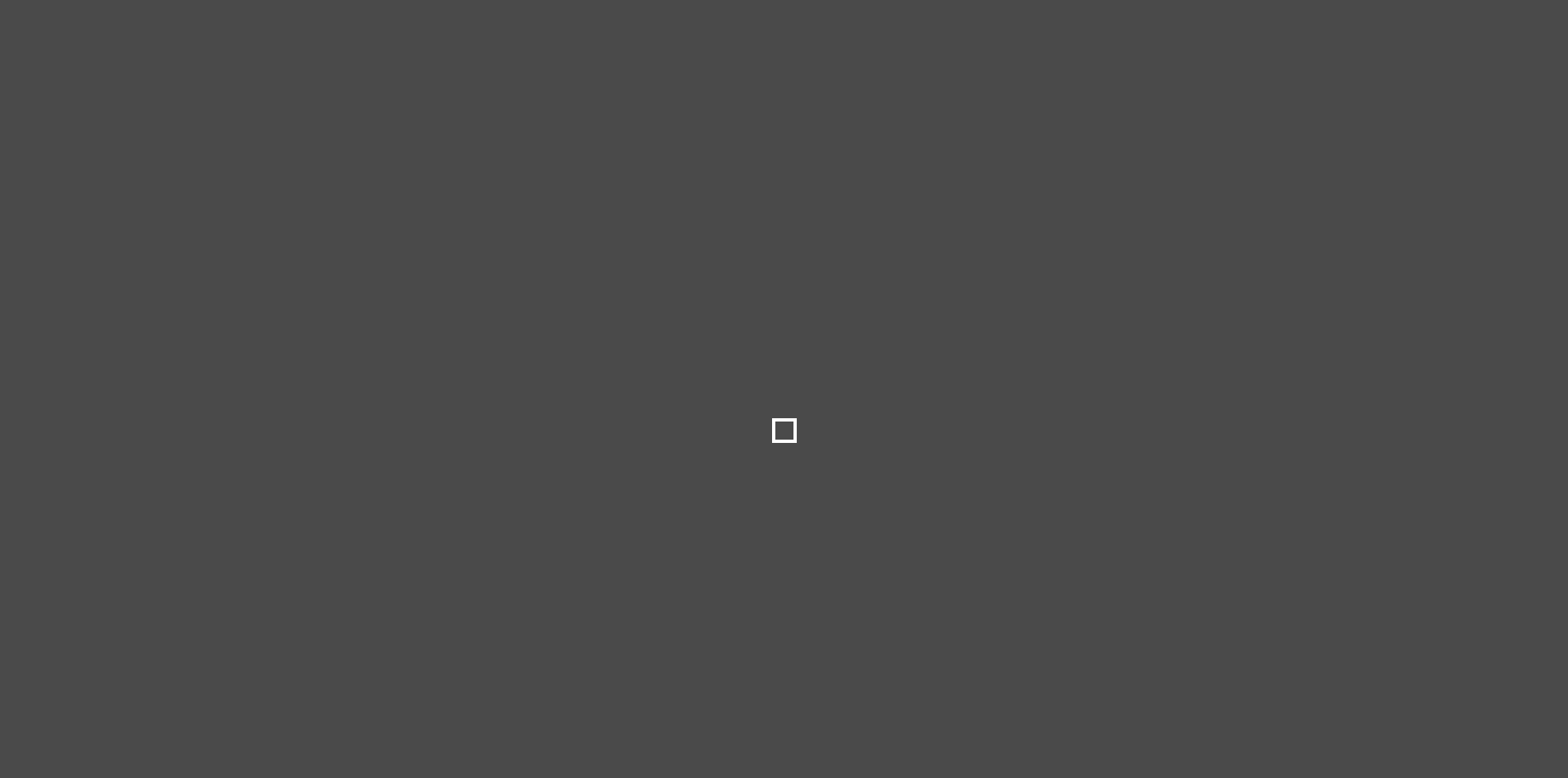
select select
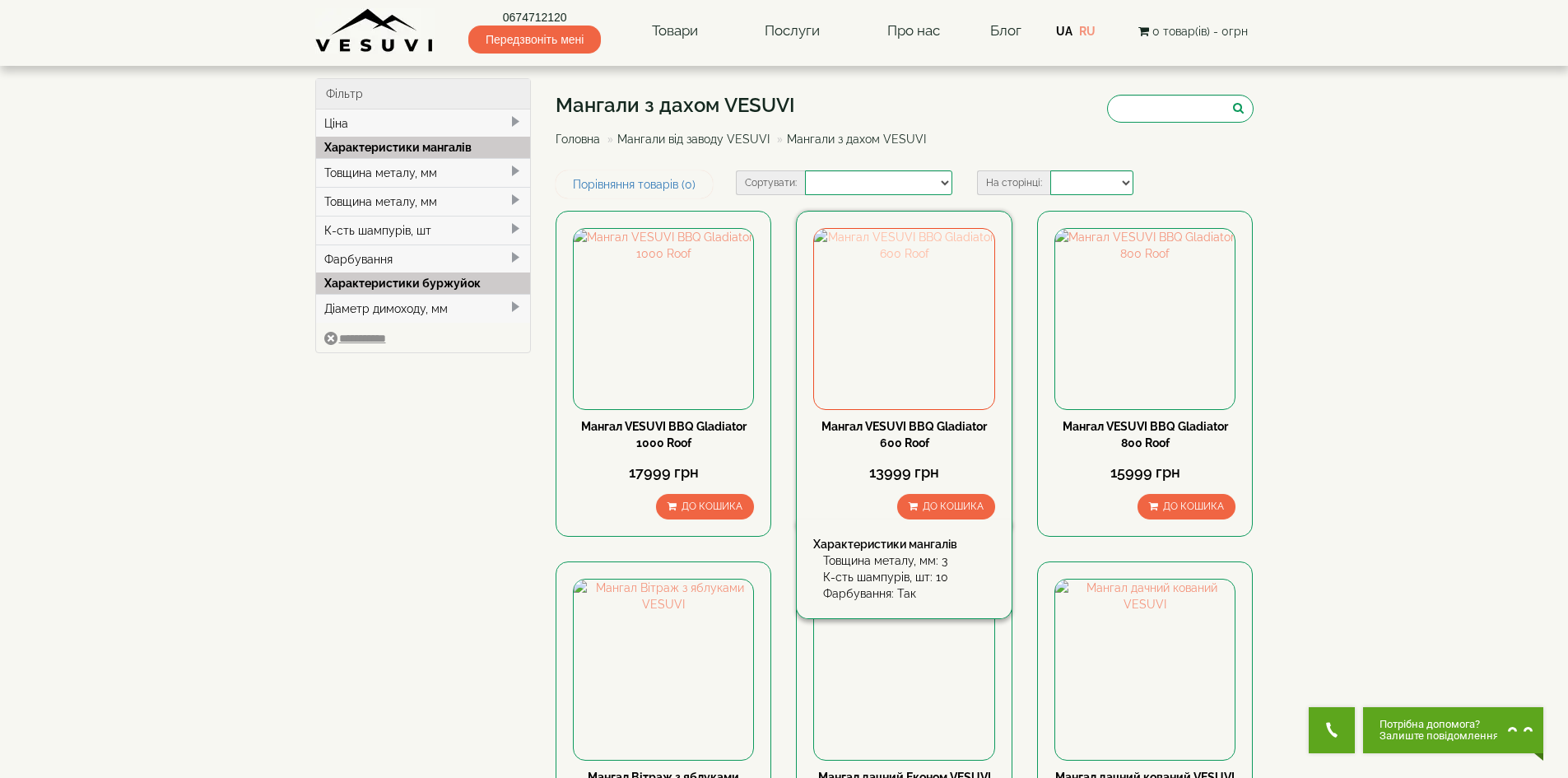
click at [895, 375] on img at bounding box center [904, 318] width 180 height 180
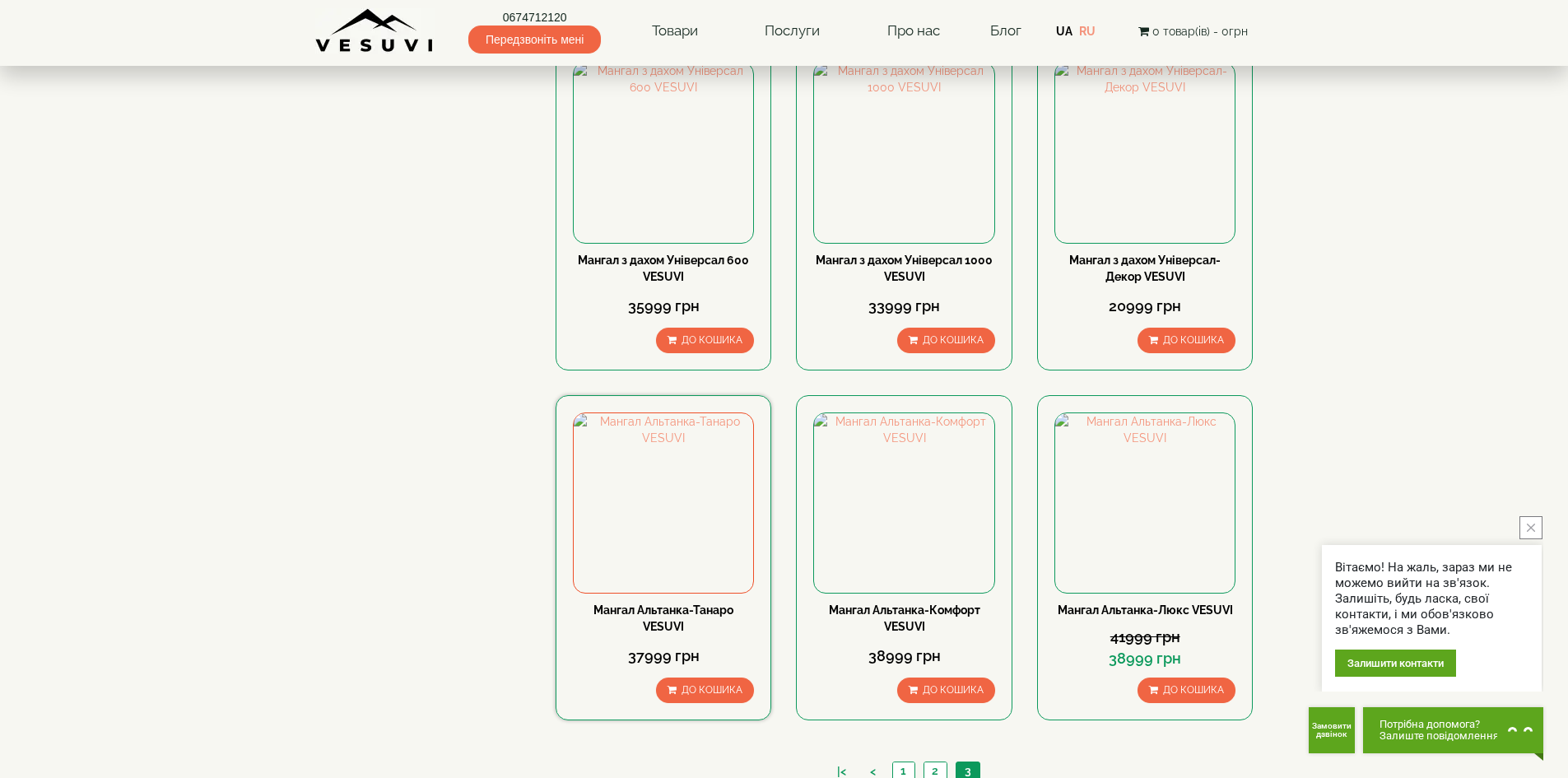
scroll to position [742, 0]
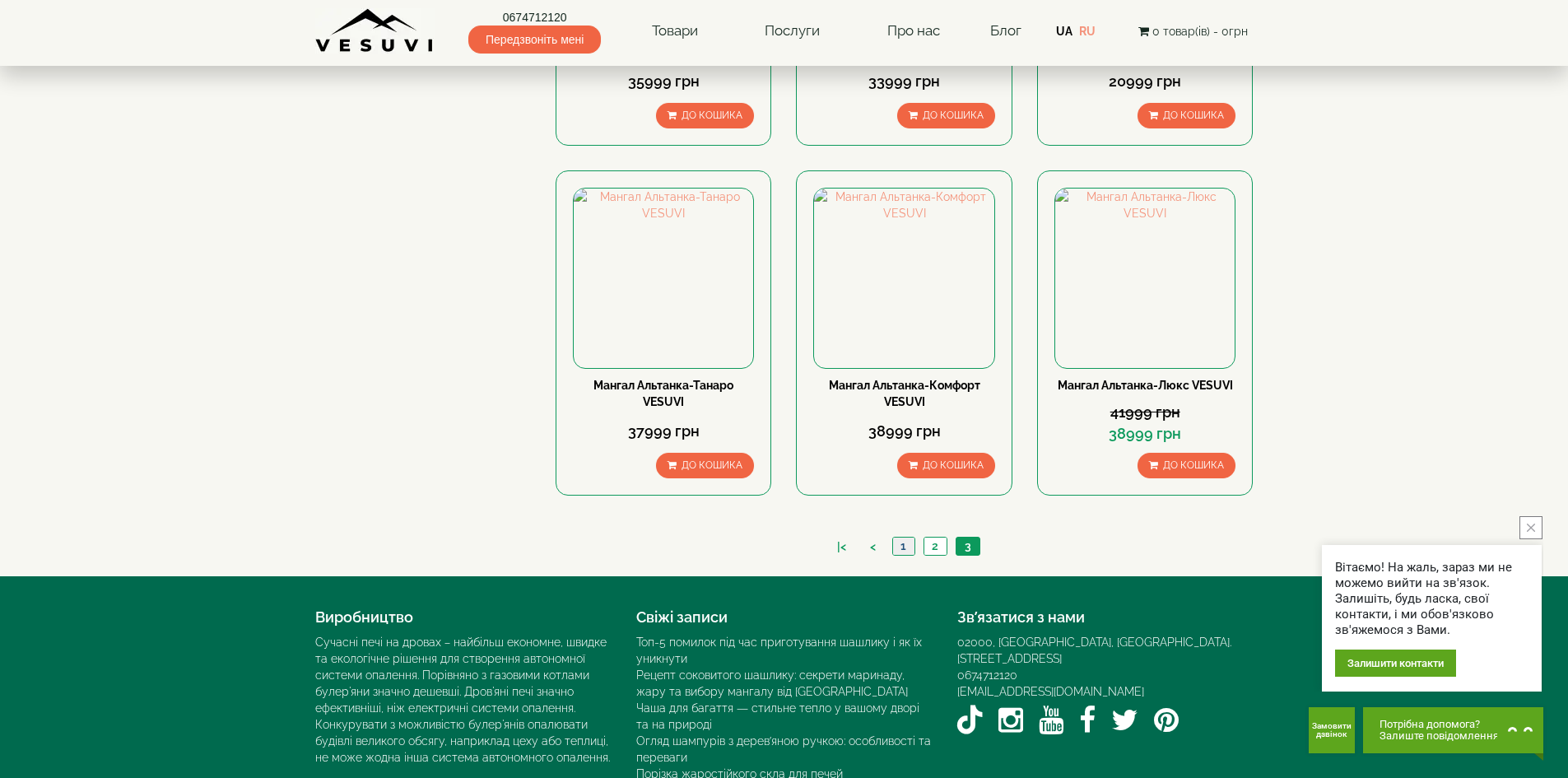
click at [903, 539] on link "1" at bounding box center [903, 545] width 22 height 17
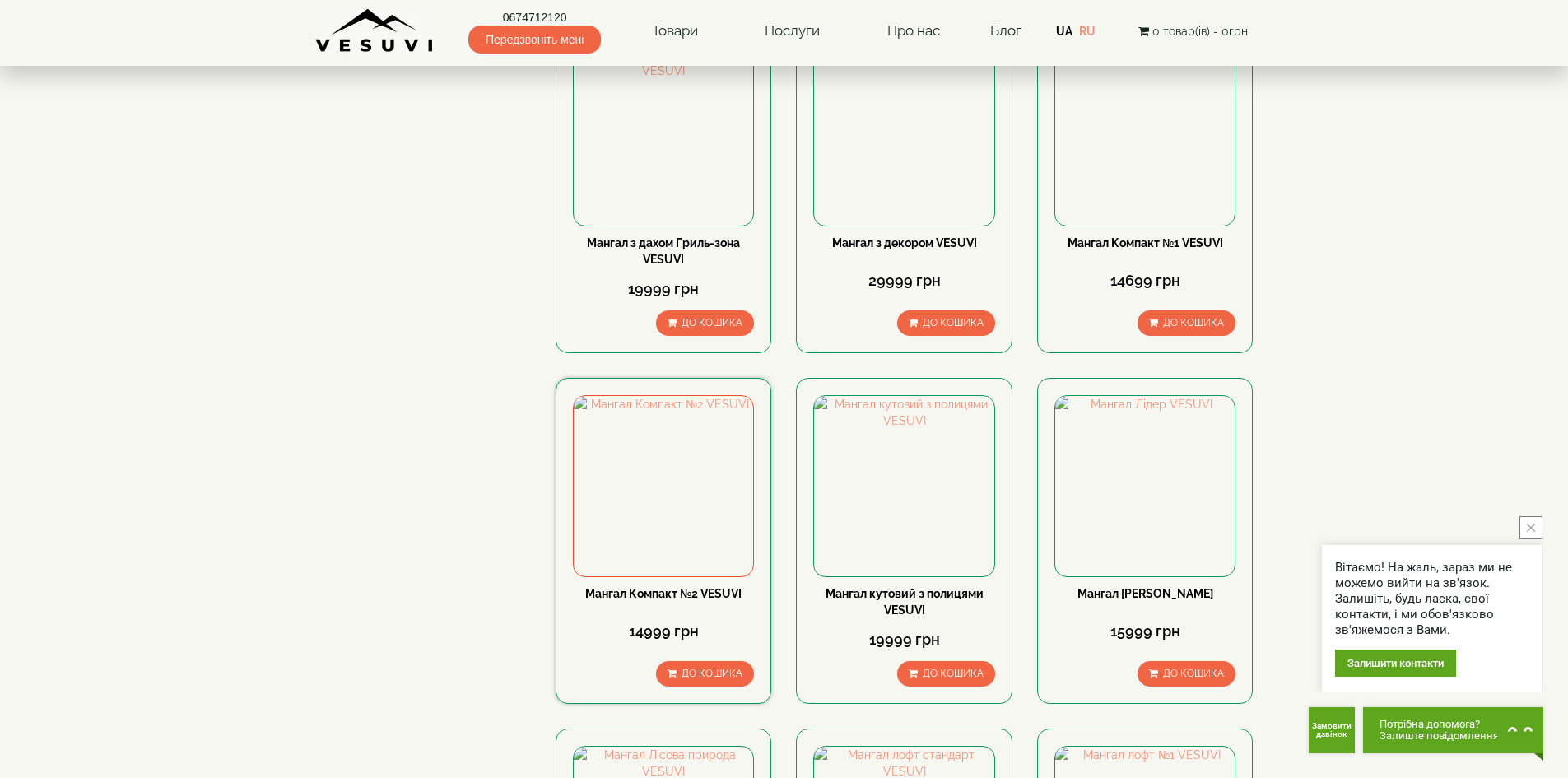
scroll to position [659, 0]
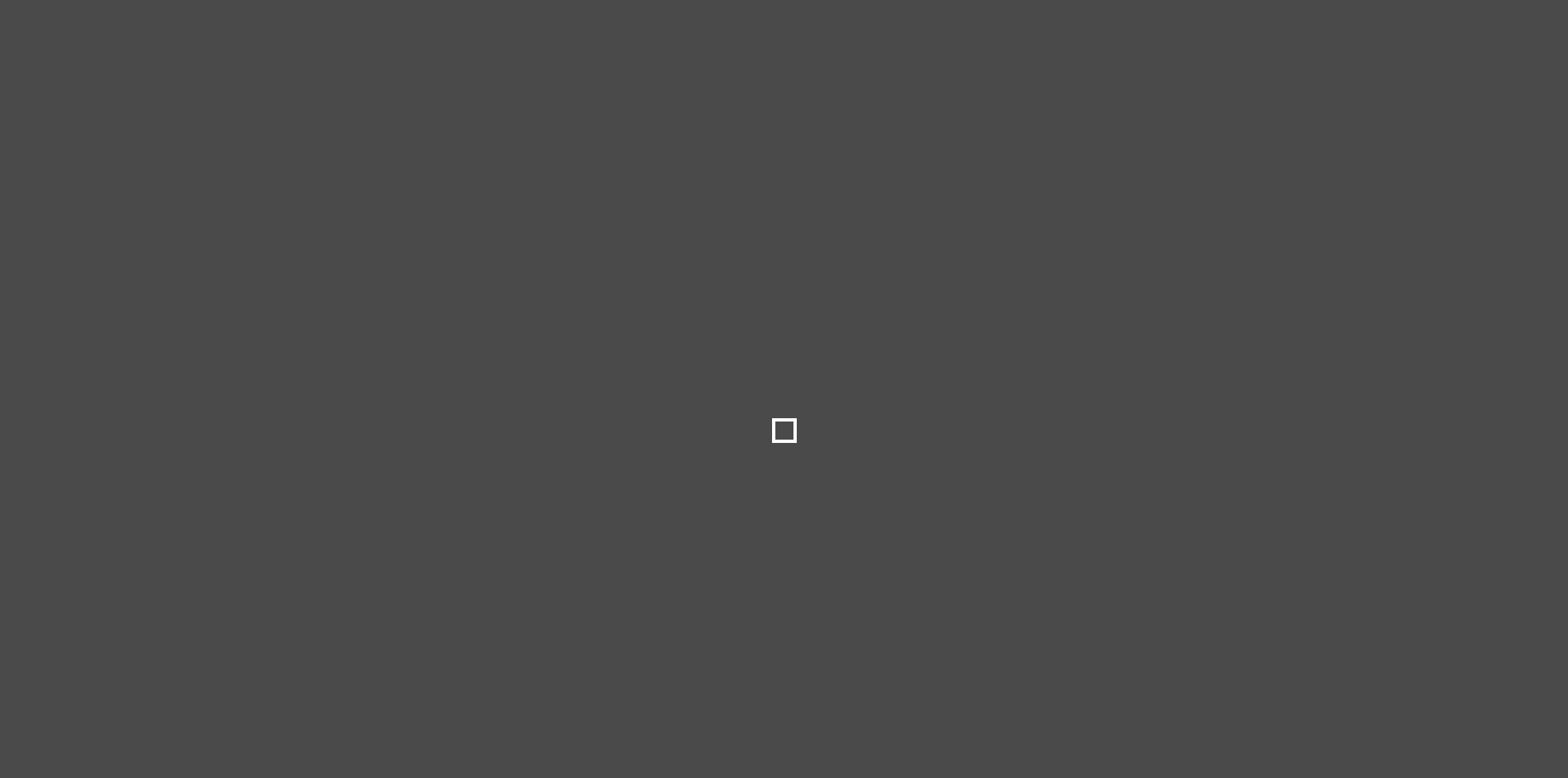
select select
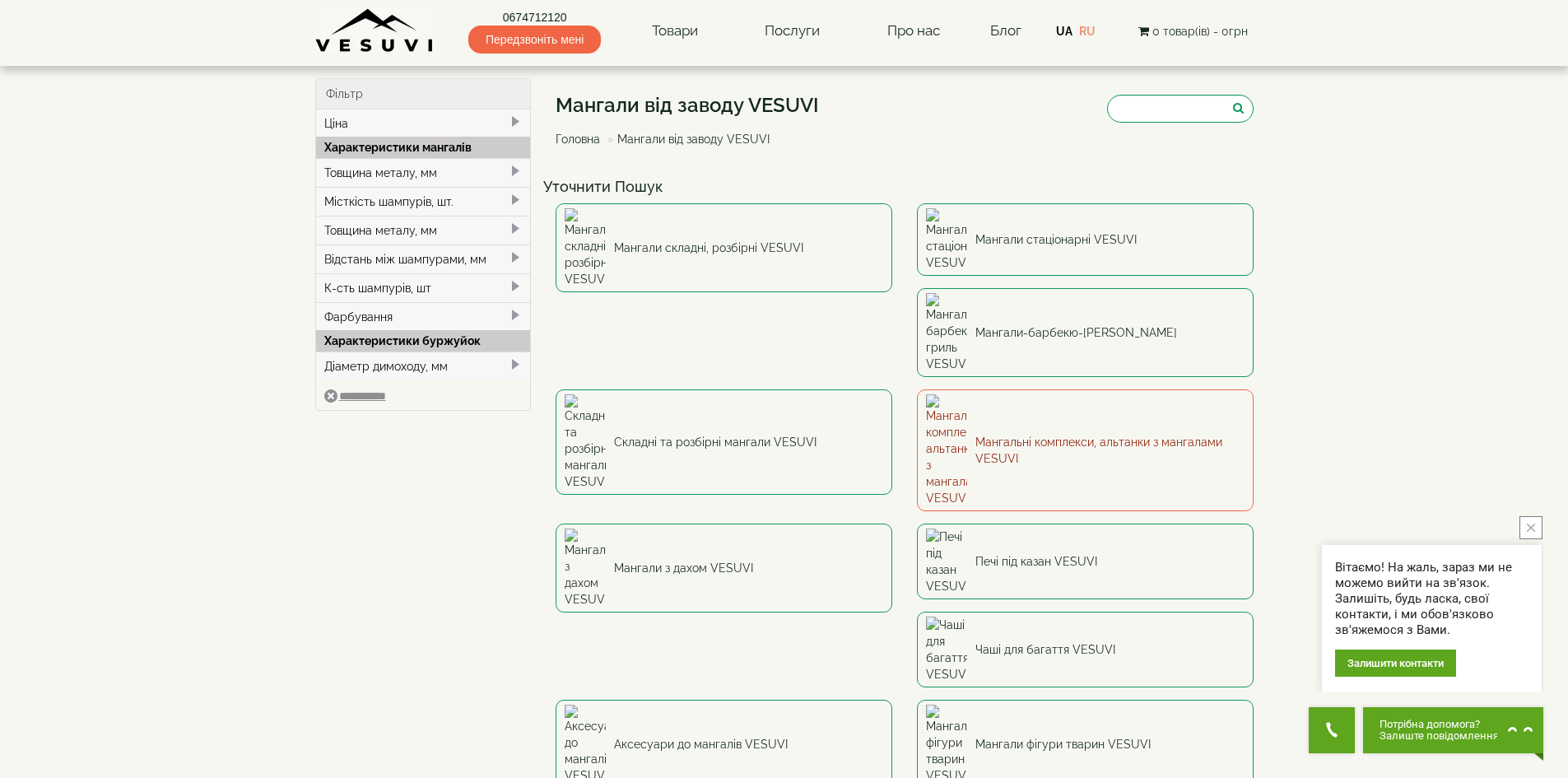
click at [917, 389] on link "Мангальні комплекси, альтанки з мангалами VESUVI" at bounding box center [1084, 450] width 337 height 122
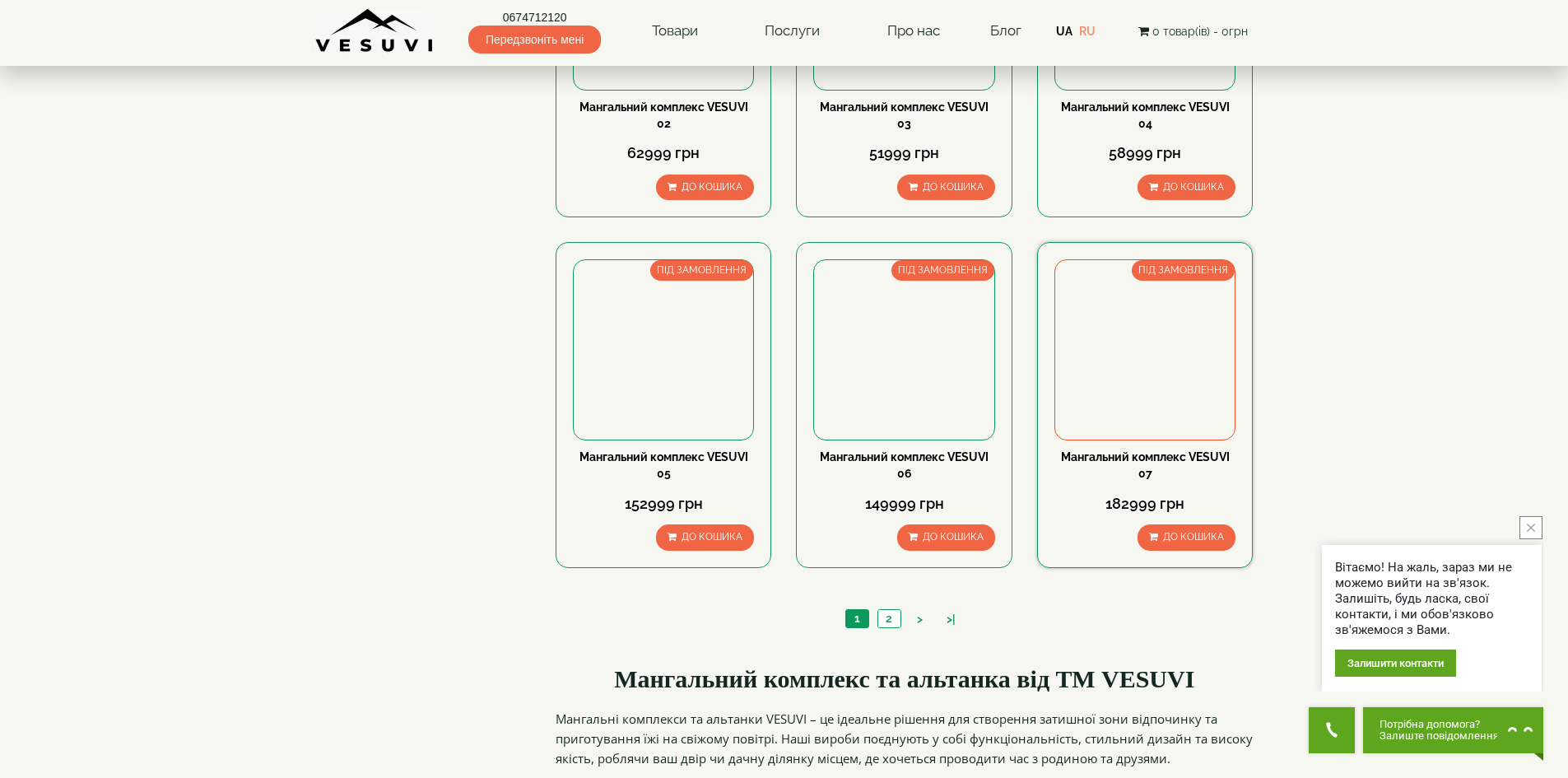
scroll to position [1400, 0]
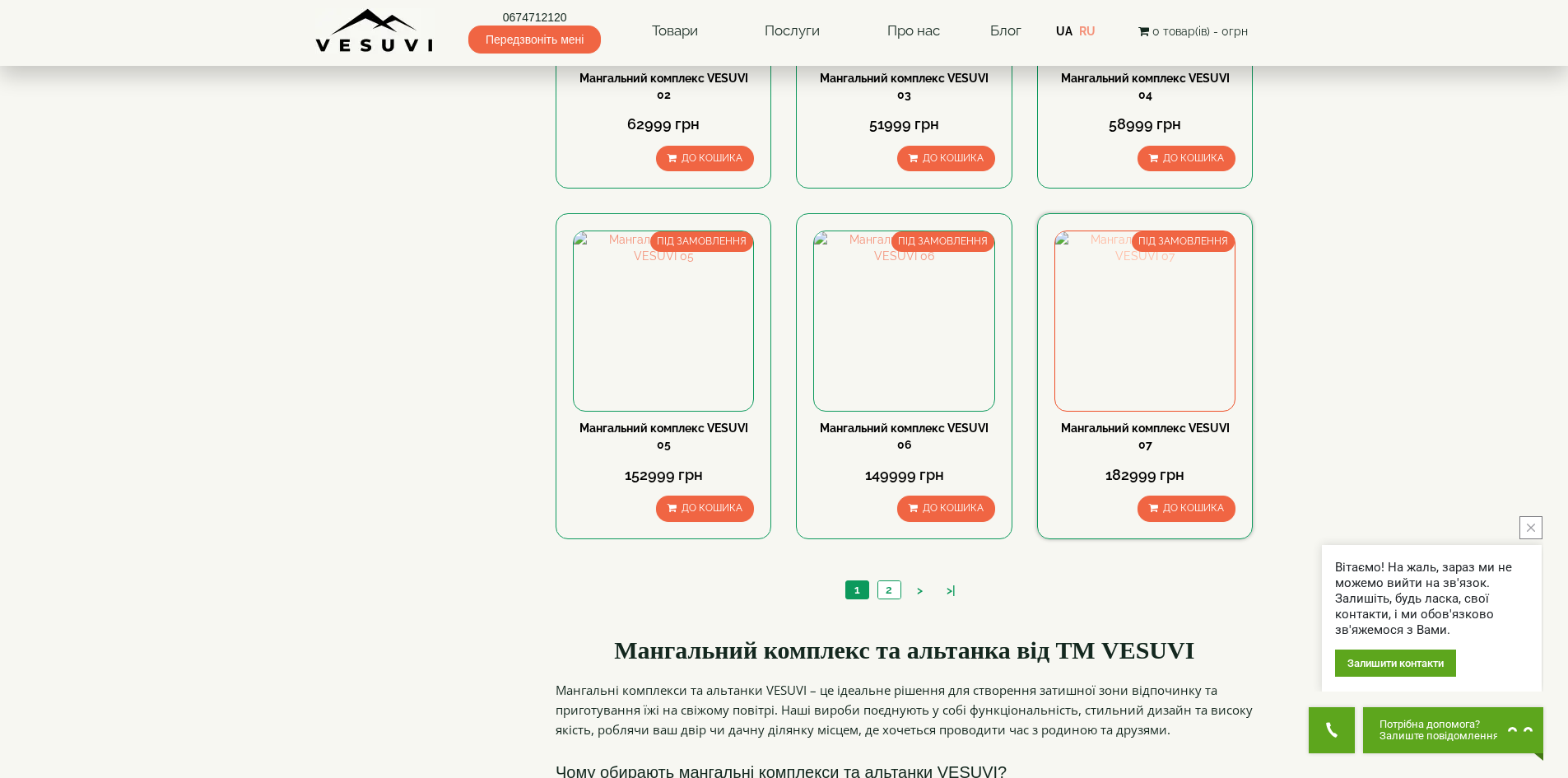
click at [1158, 328] on img at bounding box center [1145, 321] width 180 height 180
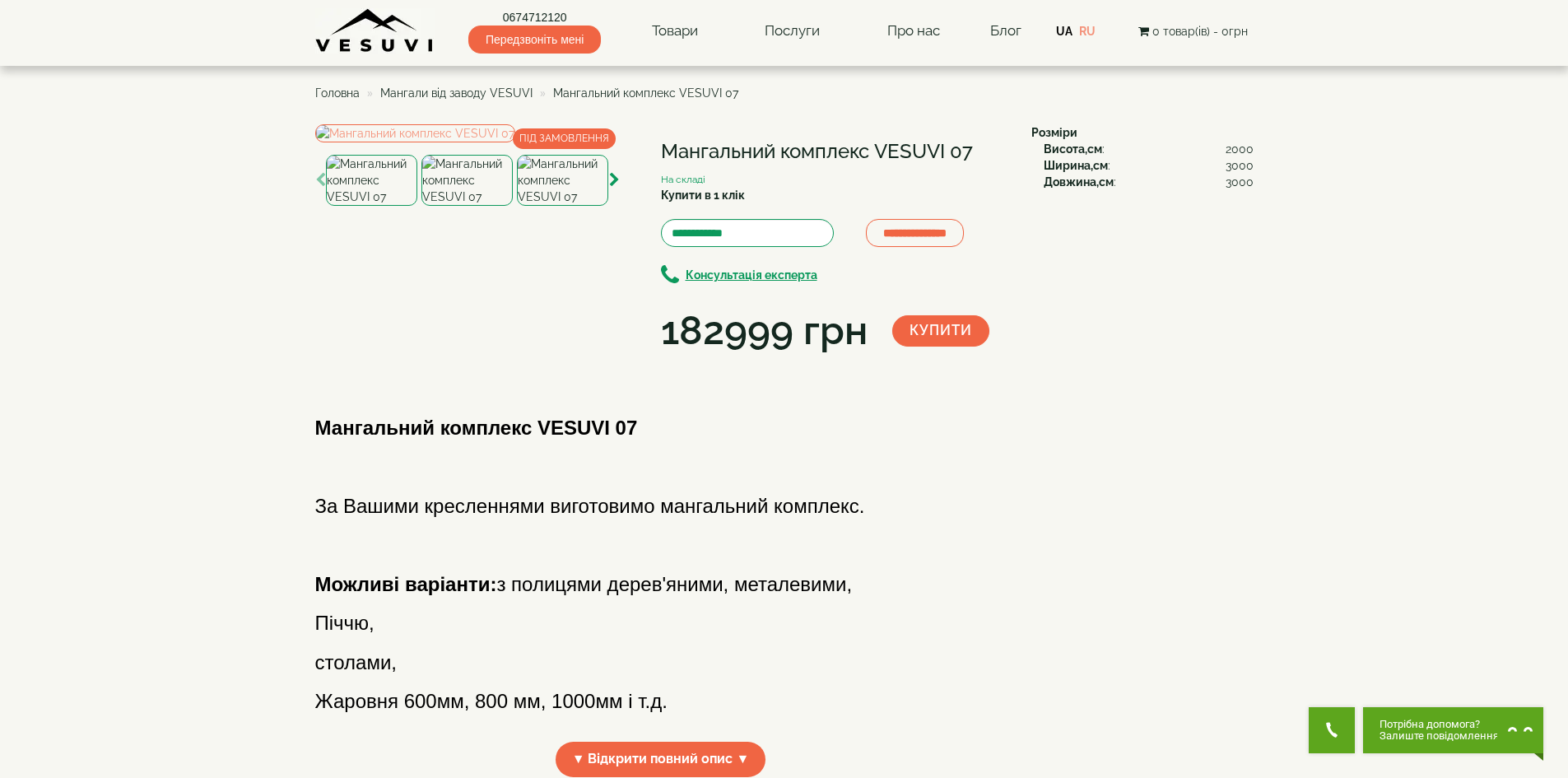
click at [475, 206] on img at bounding box center [467, 180] width 91 height 51
click at [559, 206] on img at bounding box center [563, 180] width 91 height 51
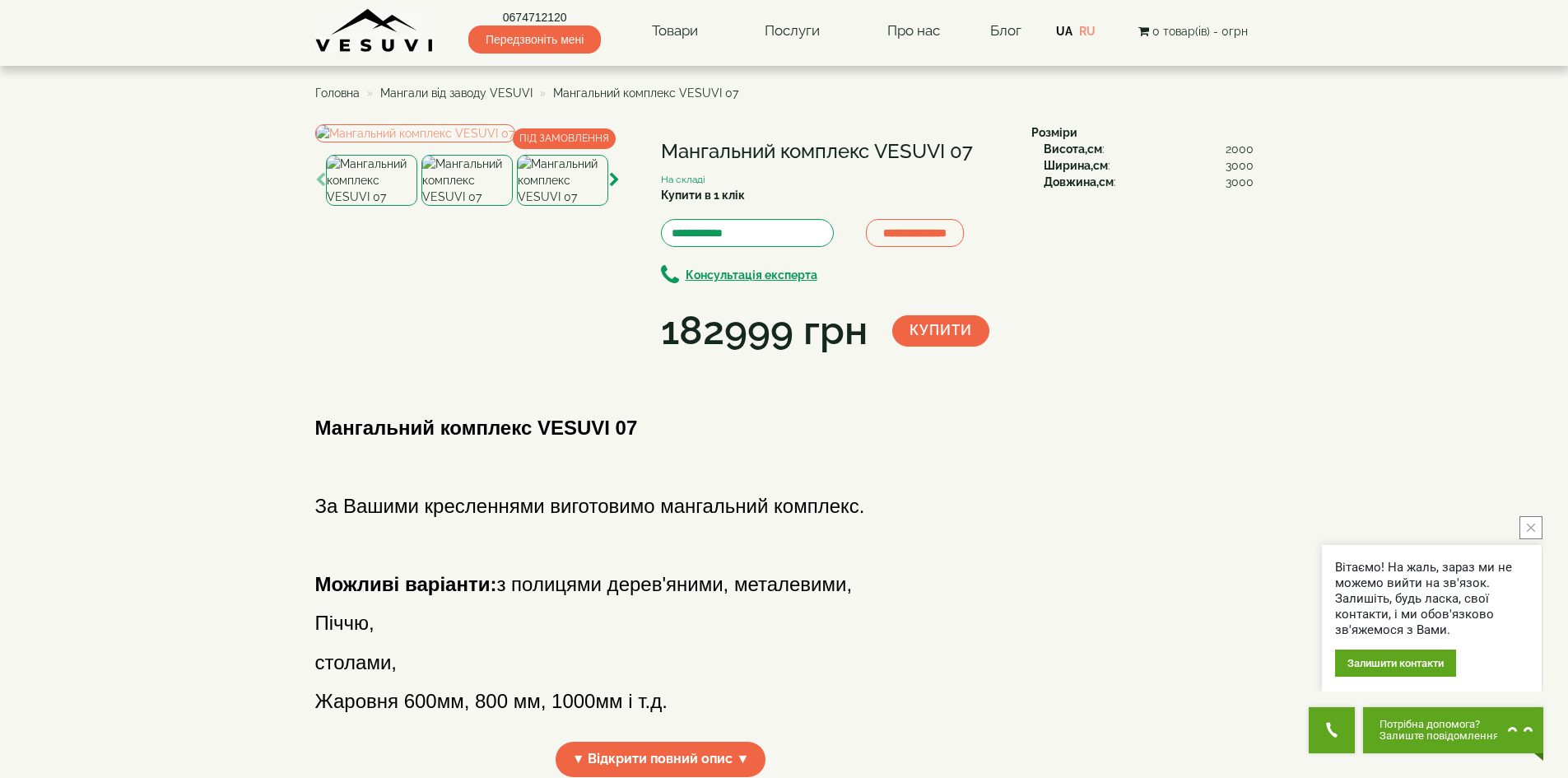
click at [381, 206] on img at bounding box center [371, 180] width 91 height 51
click at [580, 206] on img at bounding box center [563, 180] width 91 height 51
click at [612, 188] on icon "button" at bounding box center [614, 180] width 11 height 15
click at [571, 206] on img at bounding box center [563, 180] width 91 height 51
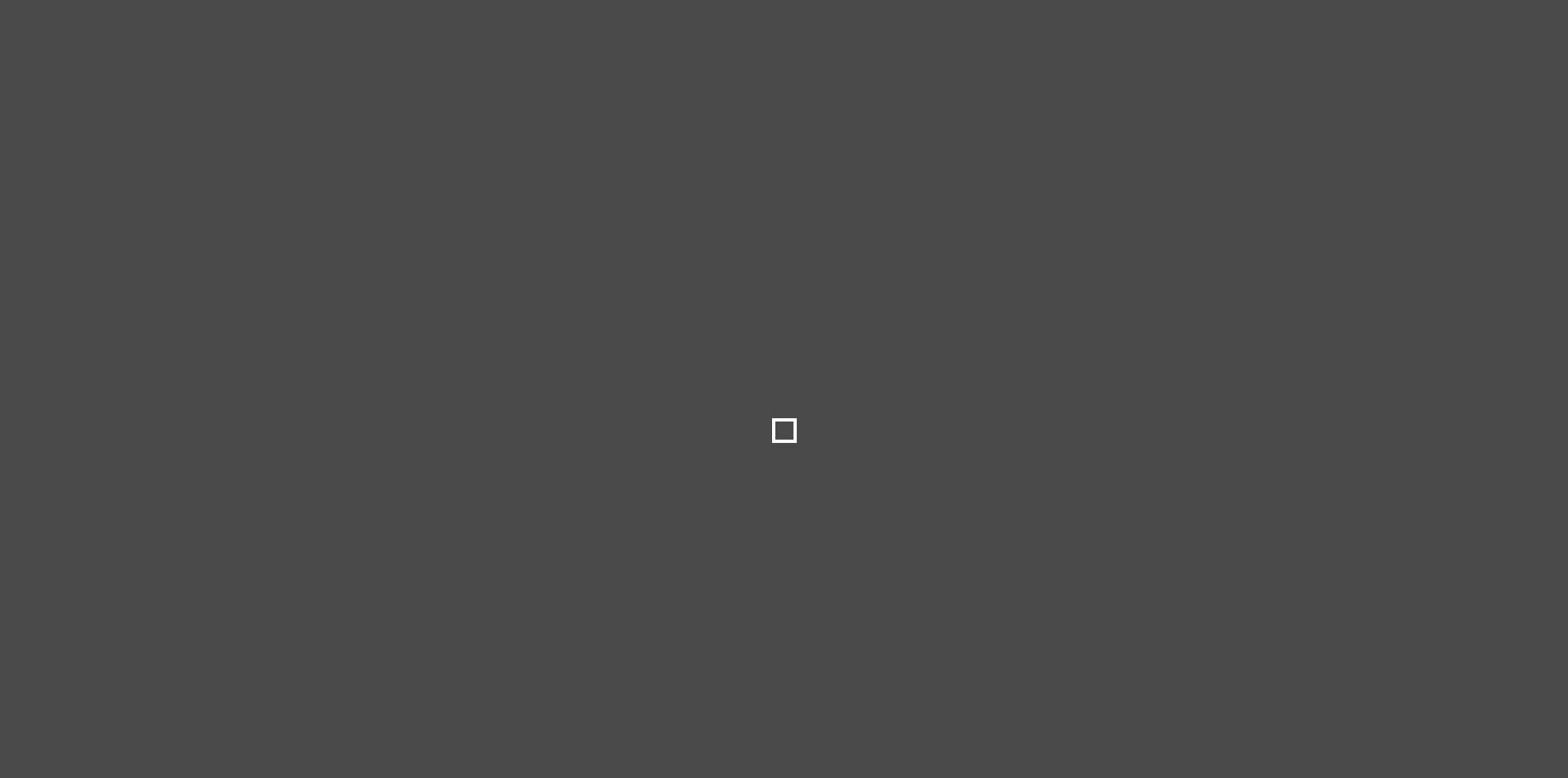
select select
